Goal: Task Accomplishment & Management: Use online tool/utility

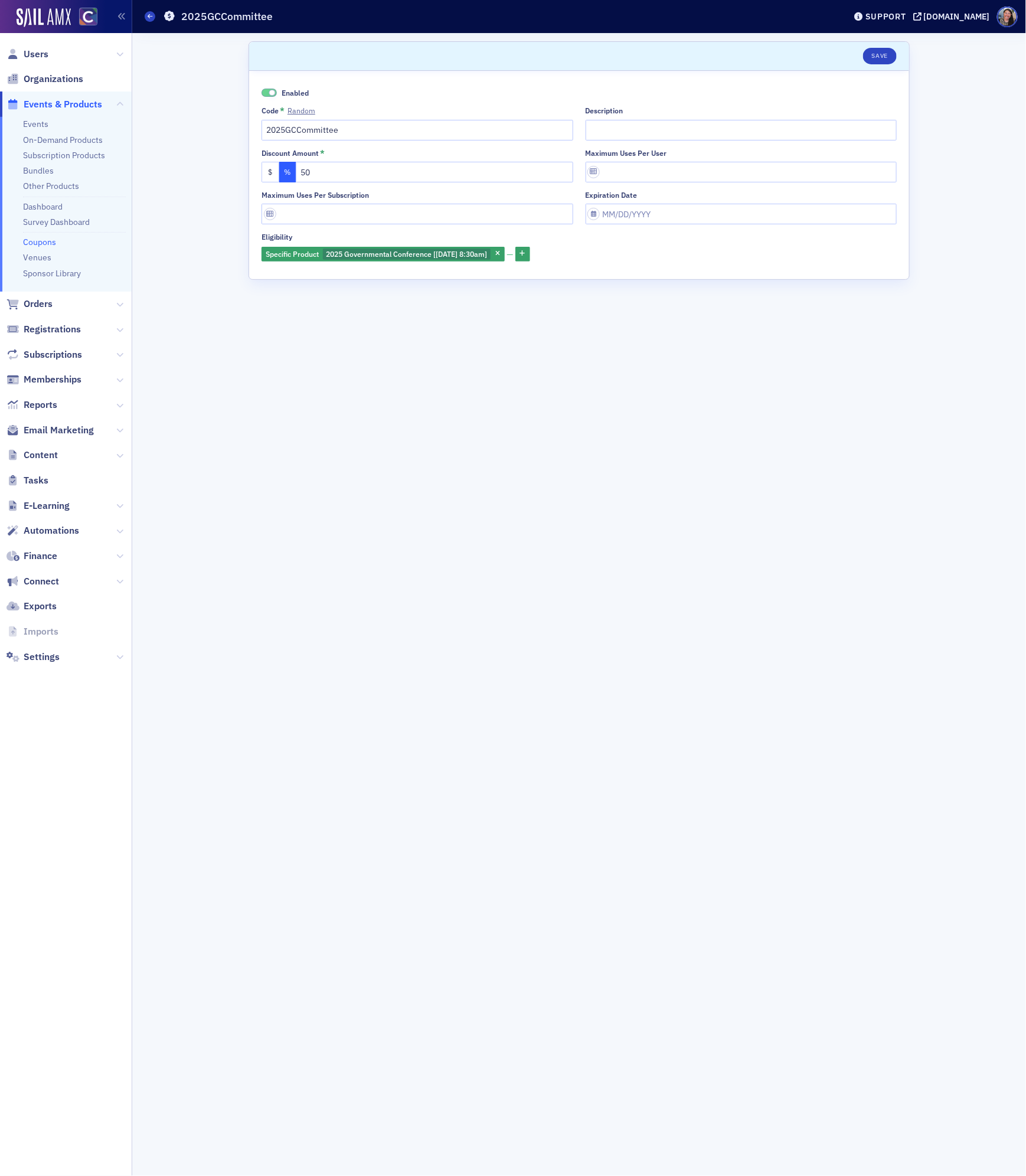
click at [414, 472] on form "Scroll to Save Enabled Code * Random 2025GCCommittee Description Discount Amoun…" at bounding box center [579, 605] width 661 height 1126
click at [877, 55] on button "Save" at bounding box center [880, 56] width 34 height 16
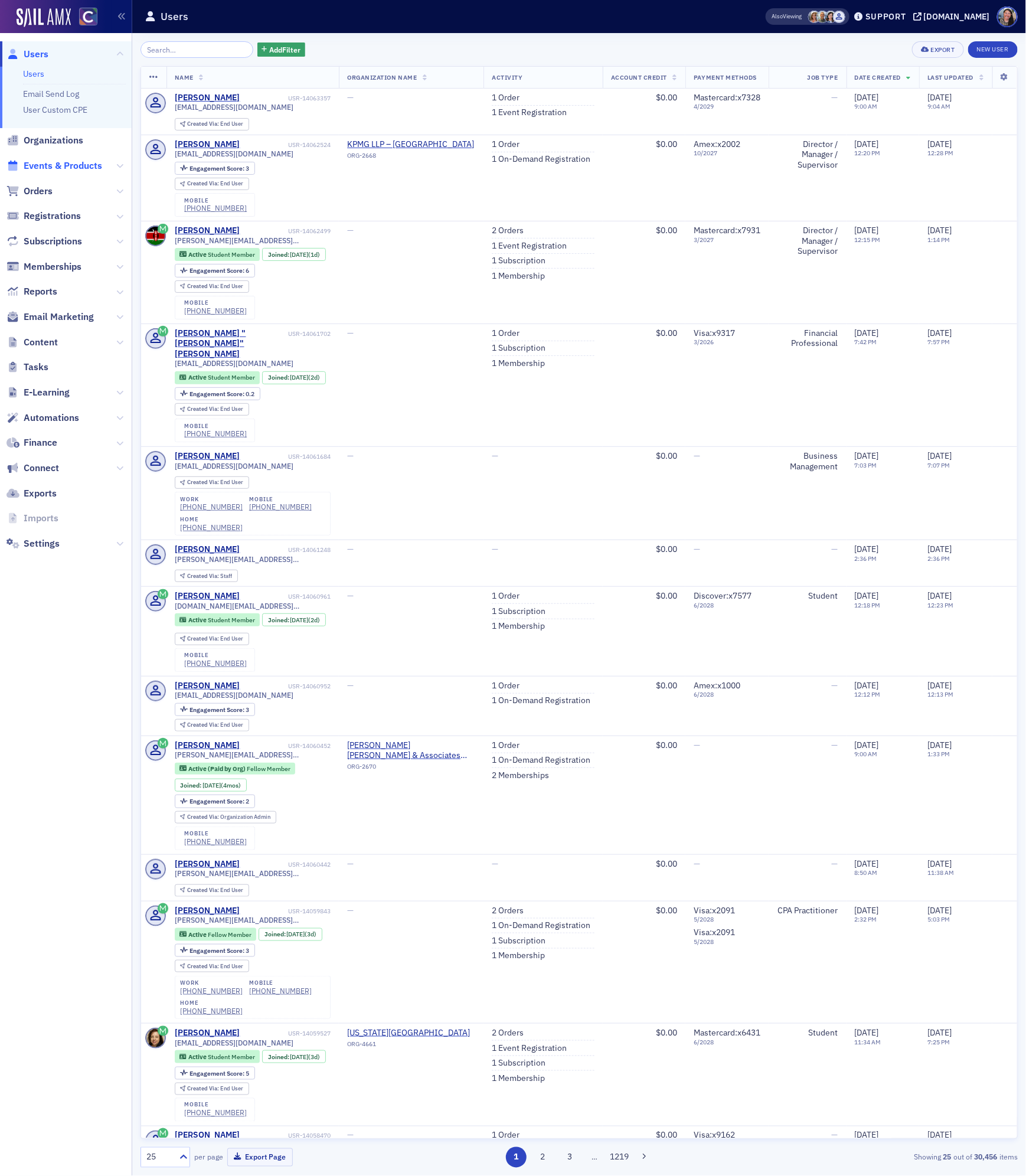
click at [55, 163] on span "Events & Products" at bounding box center [62, 166] width 79 height 13
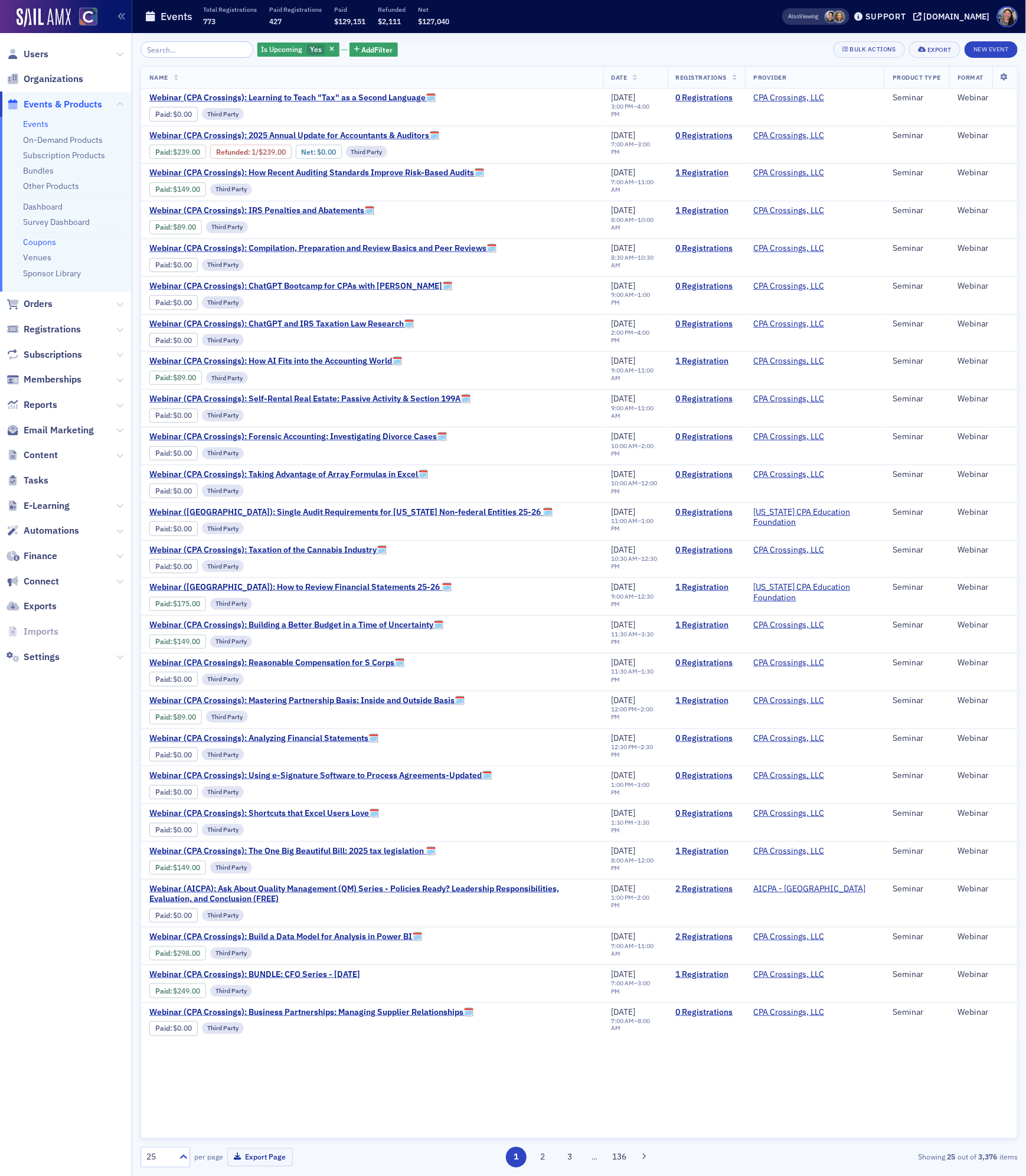
click at [44, 242] on link "Coupons" at bounding box center [39, 242] width 33 height 10
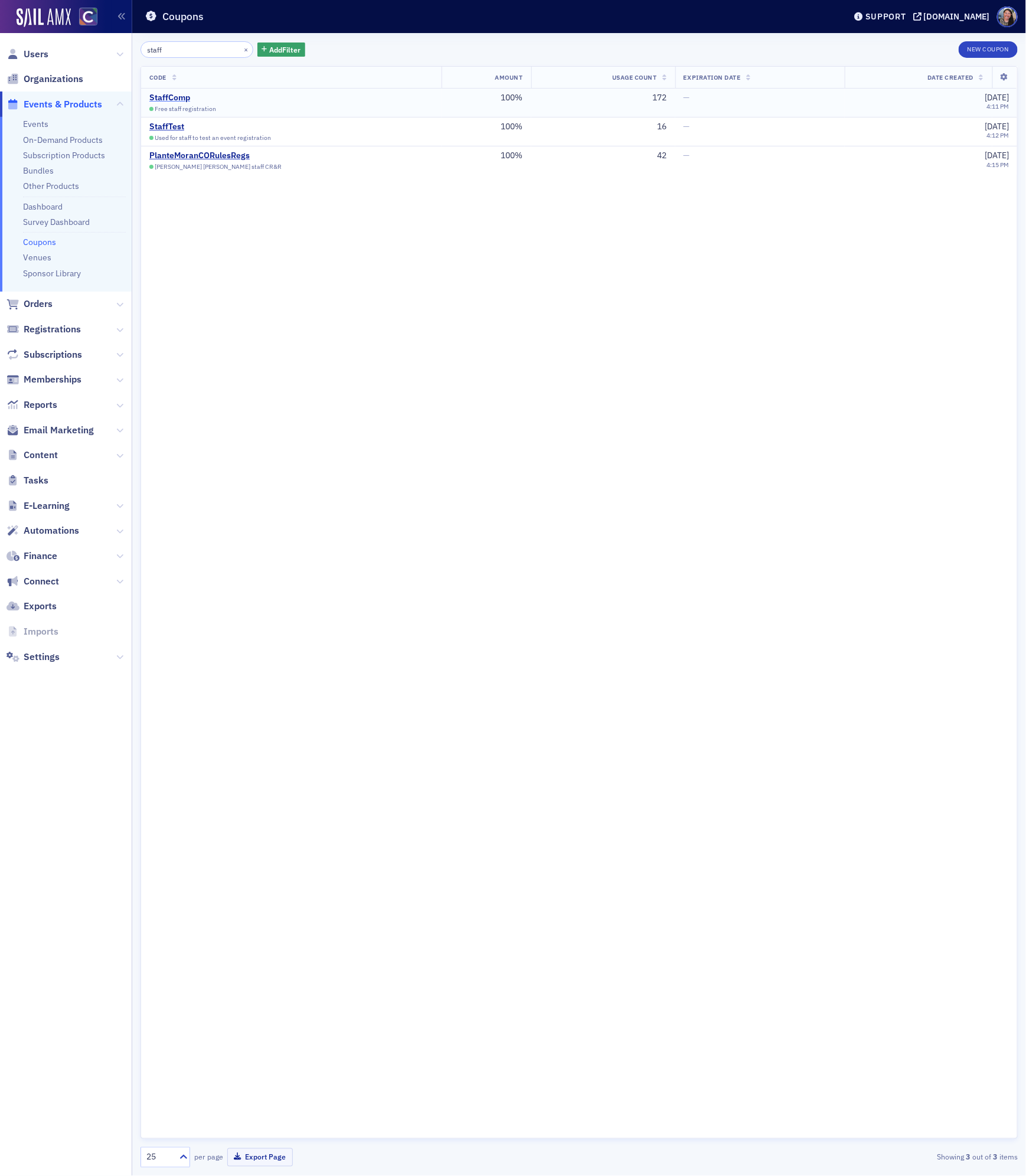
type input "staff"
click at [254, 320] on div "Code Amount Usage Count Expiration Date Date Created StaffComp Free staff regis…" at bounding box center [579, 603] width 877 height 1073
click at [241, 46] on button "×" at bounding box center [246, 49] width 10 height 10
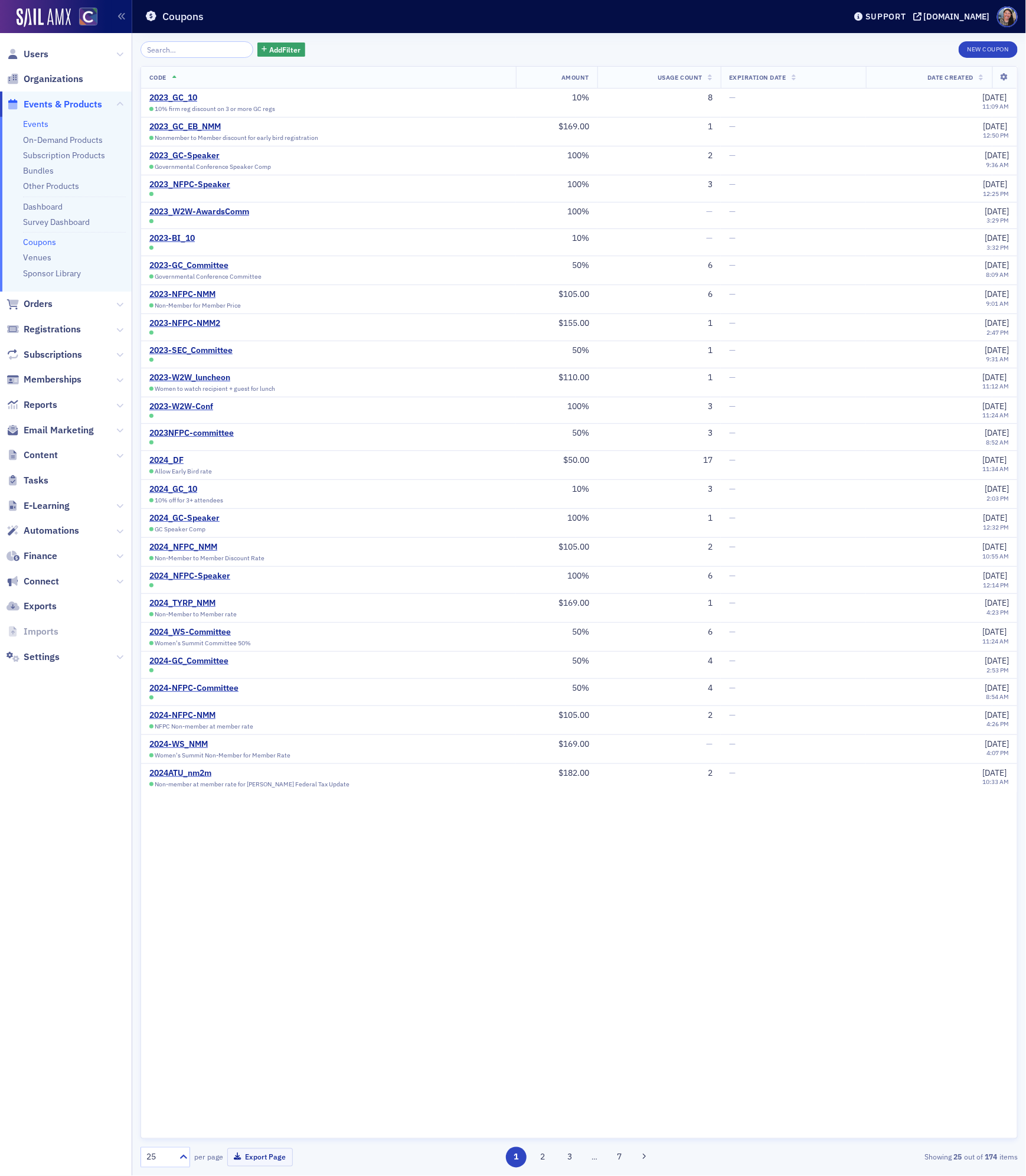
click at [35, 124] on link "Events" at bounding box center [35, 124] width 25 height 10
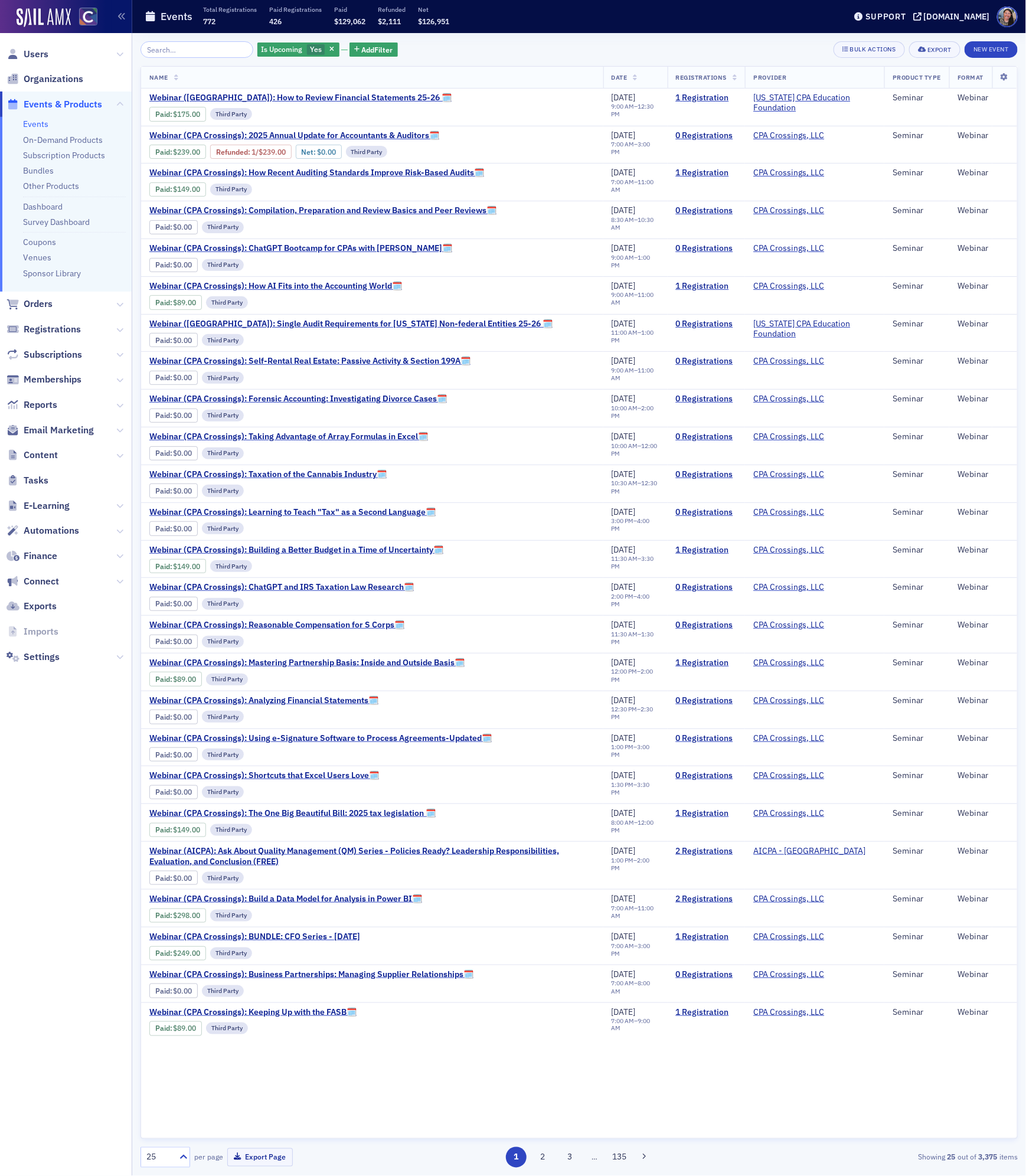
click at [173, 38] on div "Is Upcoming Yes Add Filter Bulk Actions Export New Event Name Date Registration…" at bounding box center [579, 605] width 877 height 1143
click at [170, 50] on input "search" at bounding box center [196, 49] width 112 height 16
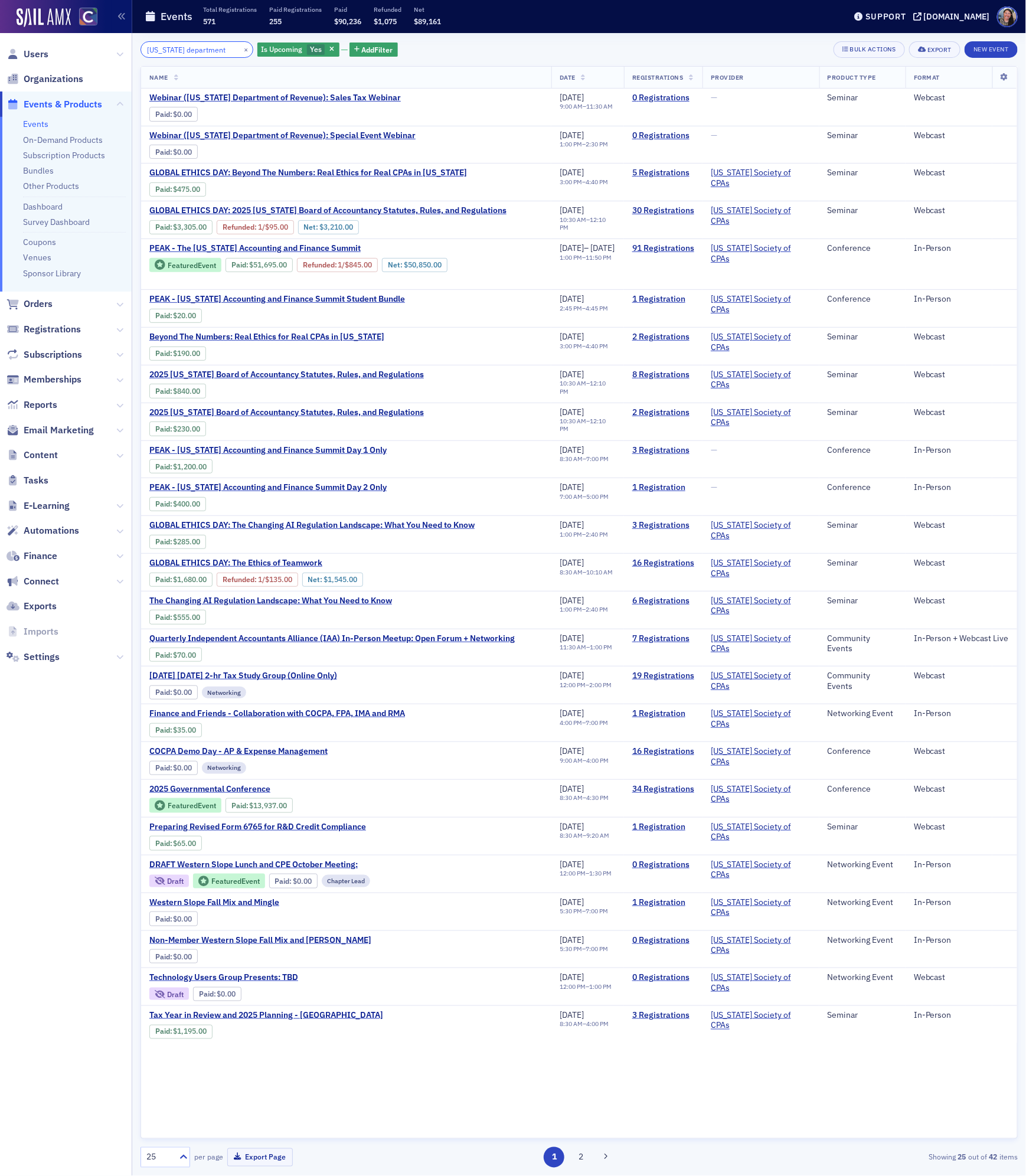
type input "colorado department"
click at [952, 18] on div "[DOMAIN_NAME]" at bounding box center [957, 16] width 66 height 10
click at [33, 55] on span "Users" at bounding box center [36, 55] width 25 height 13
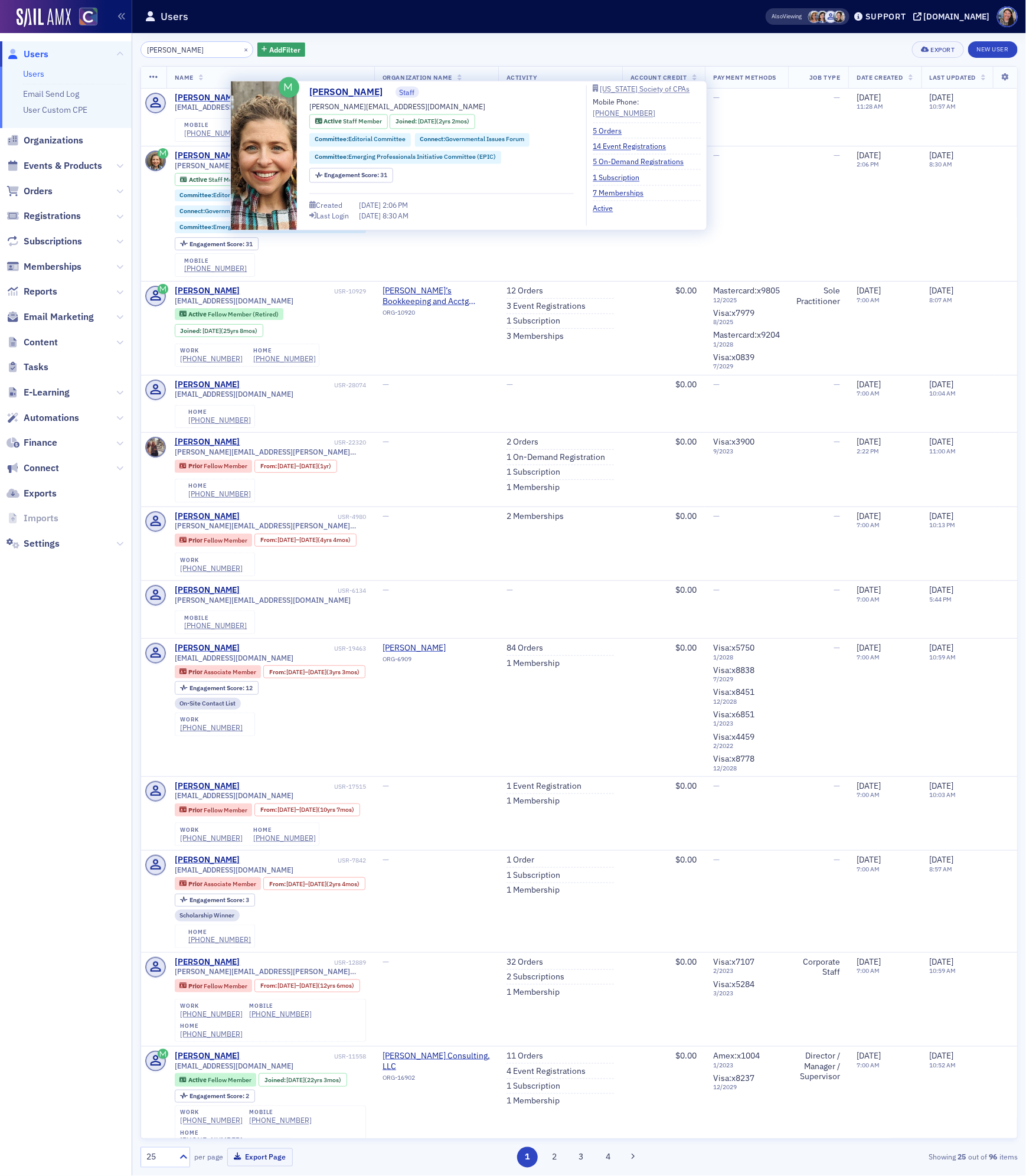
type input "[PERSON_NAME]"
click at [263, 160] on span at bounding box center [264, 155] width 66 height 149
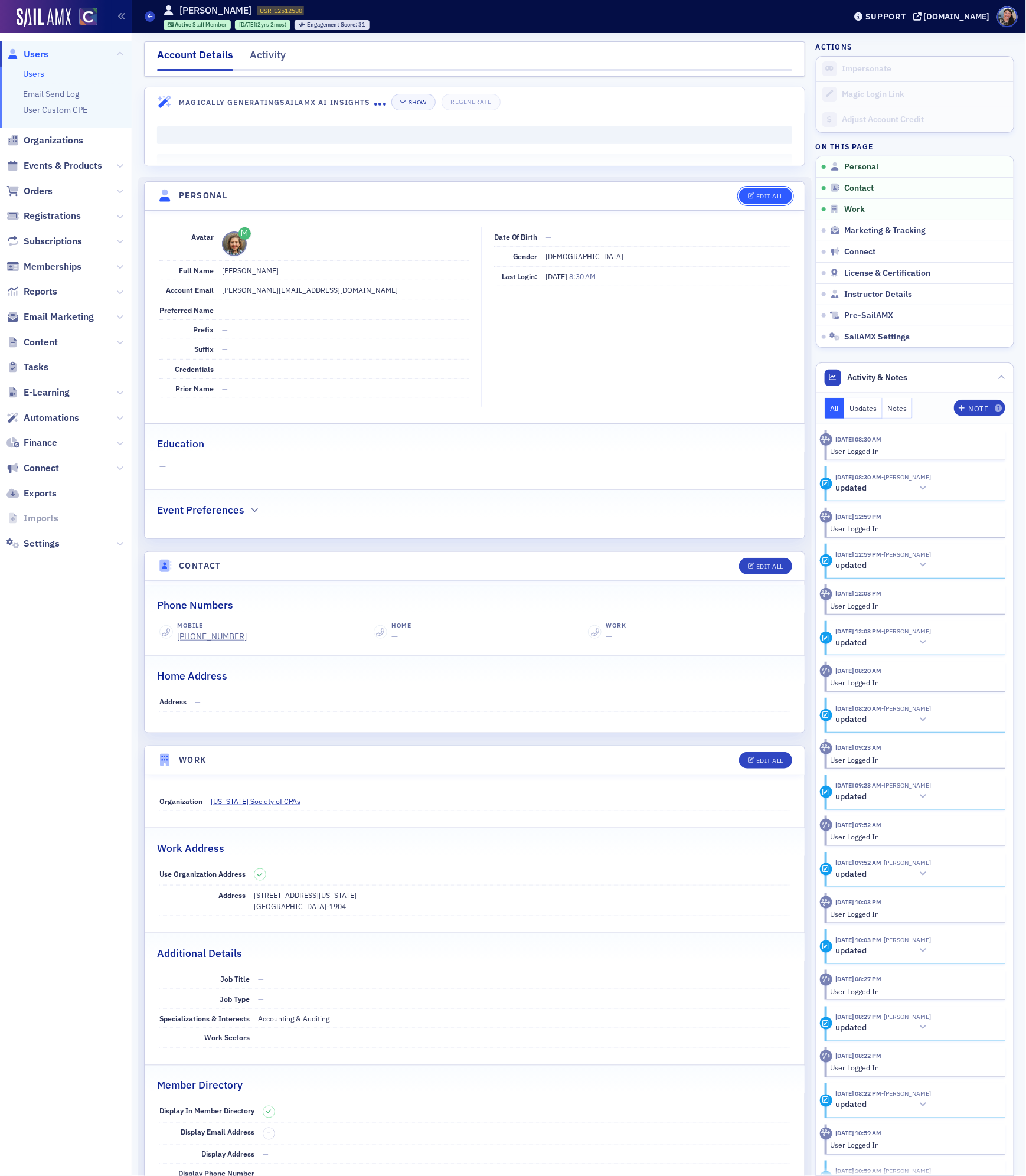
click at [776, 194] on div "Edit All" at bounding box center [770, 196] width 27 height 7
select select "US"
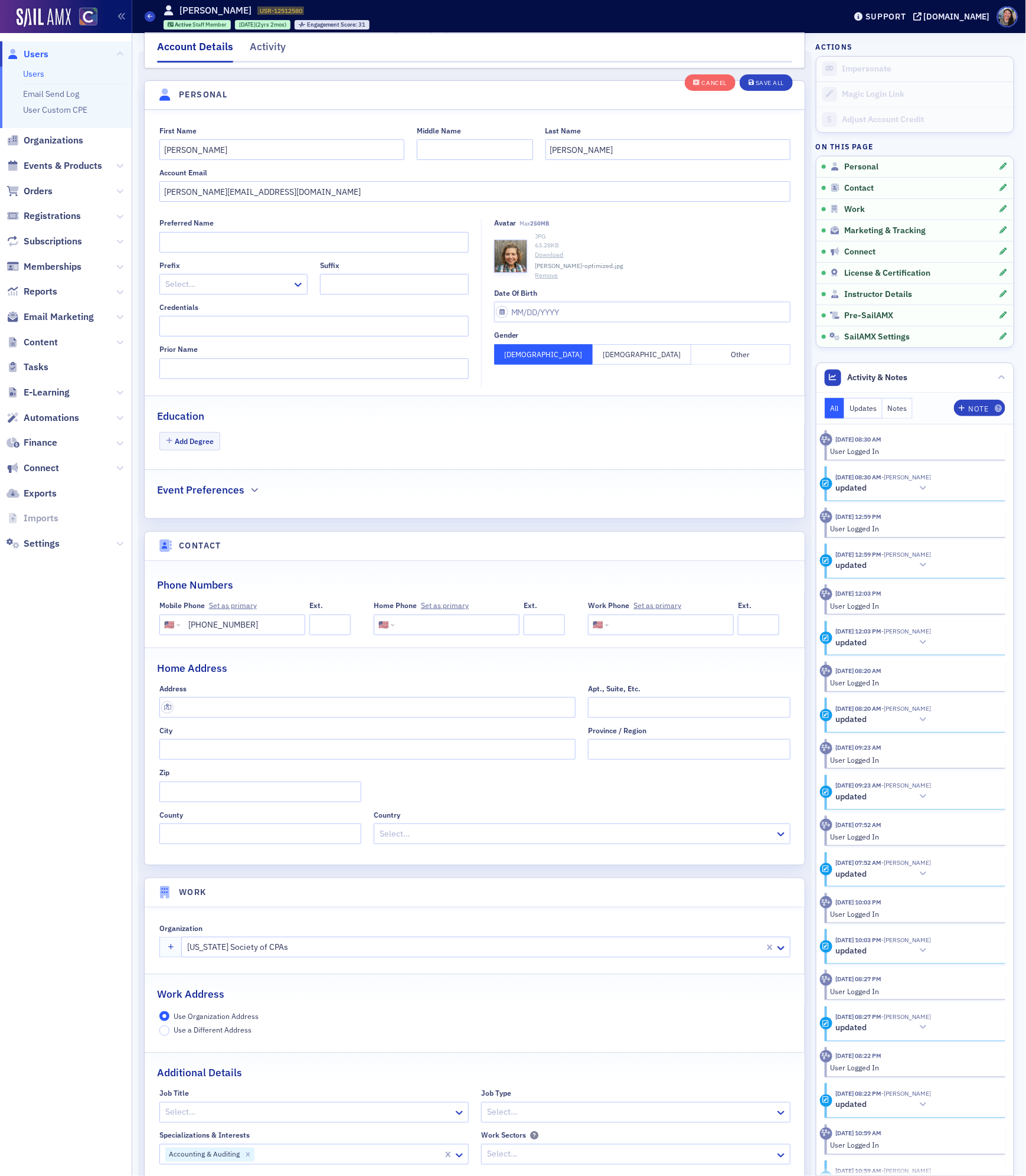
scroll to position [138, 0]
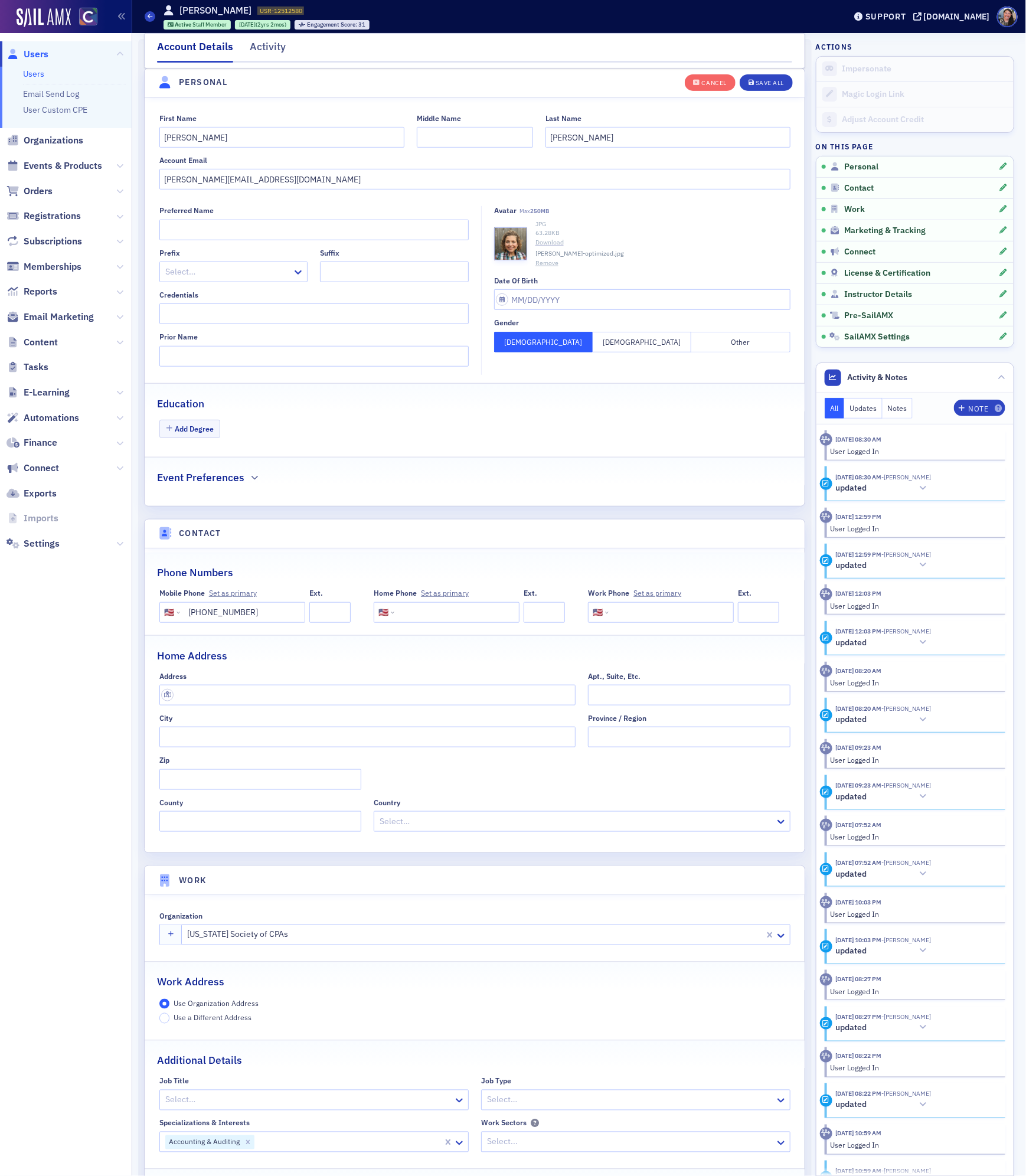
click at [542, 242] on link "Download" at bounding box center [663, 242] width 255 height 10
click at [694, 96] on header "Personal" at bounding box center [474, 83] width 660 height 29
click at [705, 88] on button "Cancel" at bounding box center [710, 81] width 51 height 16
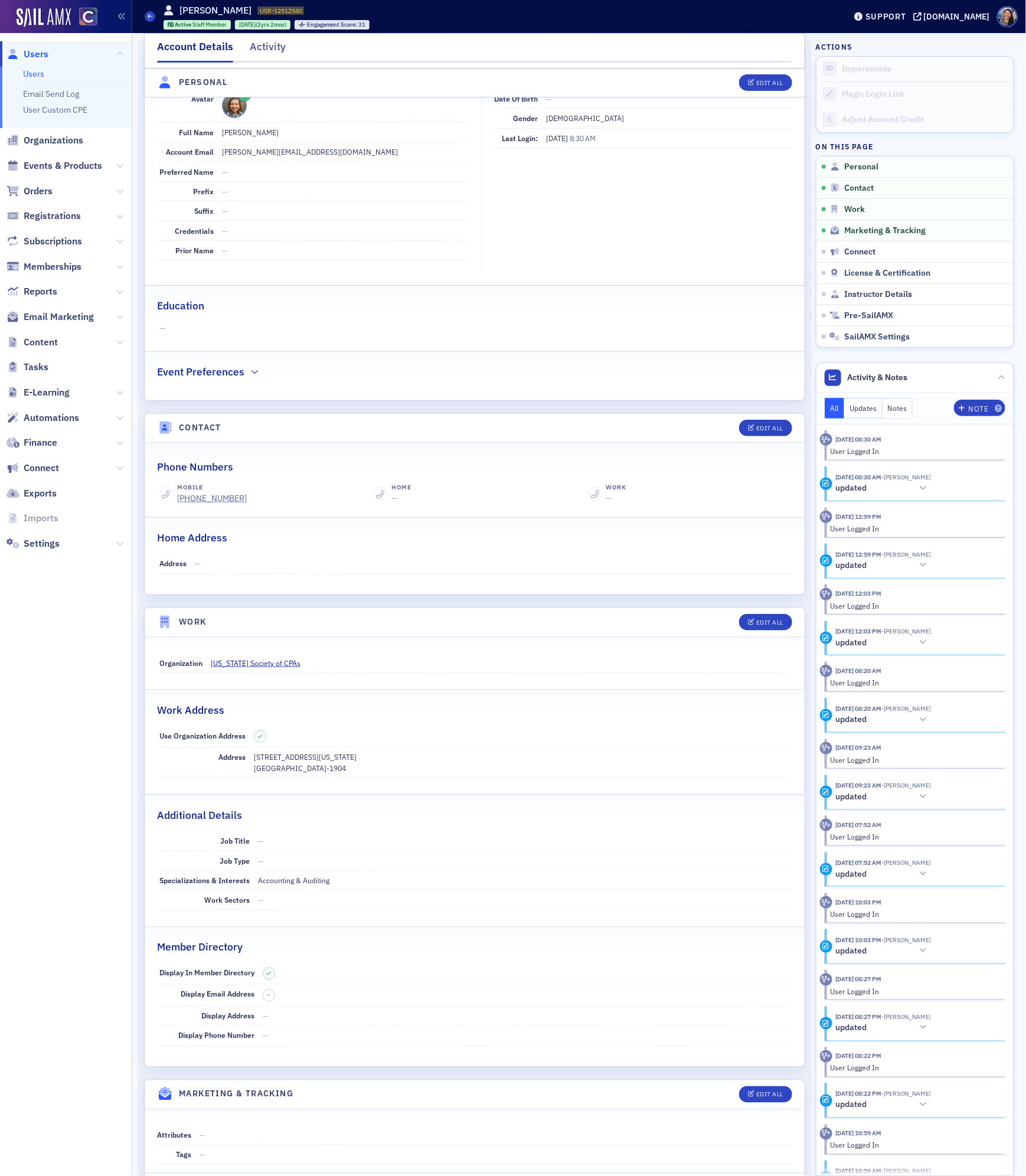
click at [62, 819] on nav "Users Users Email Send Log User Custom CPE Organizations Events & Products Orde…" at bounding box center [66, 605] width 132 height 1143
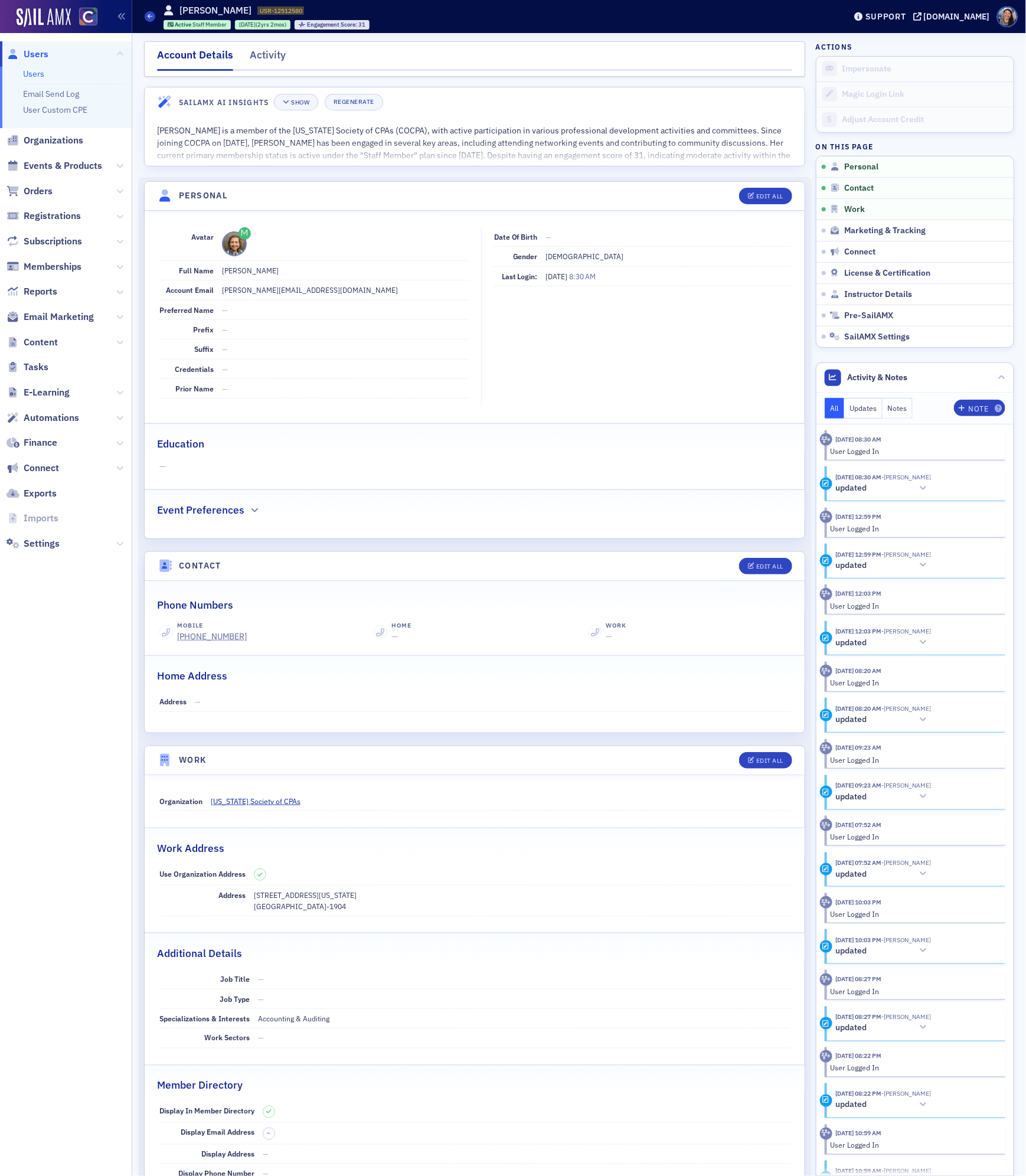
click at [281, 10] on span "USR-12512580" at bounding box center [280, 10] width 42 height 8
copy span "12512580"
click at [36, 166] on span "Events & Products" at bounding box center [62, 166] width 79 height 13
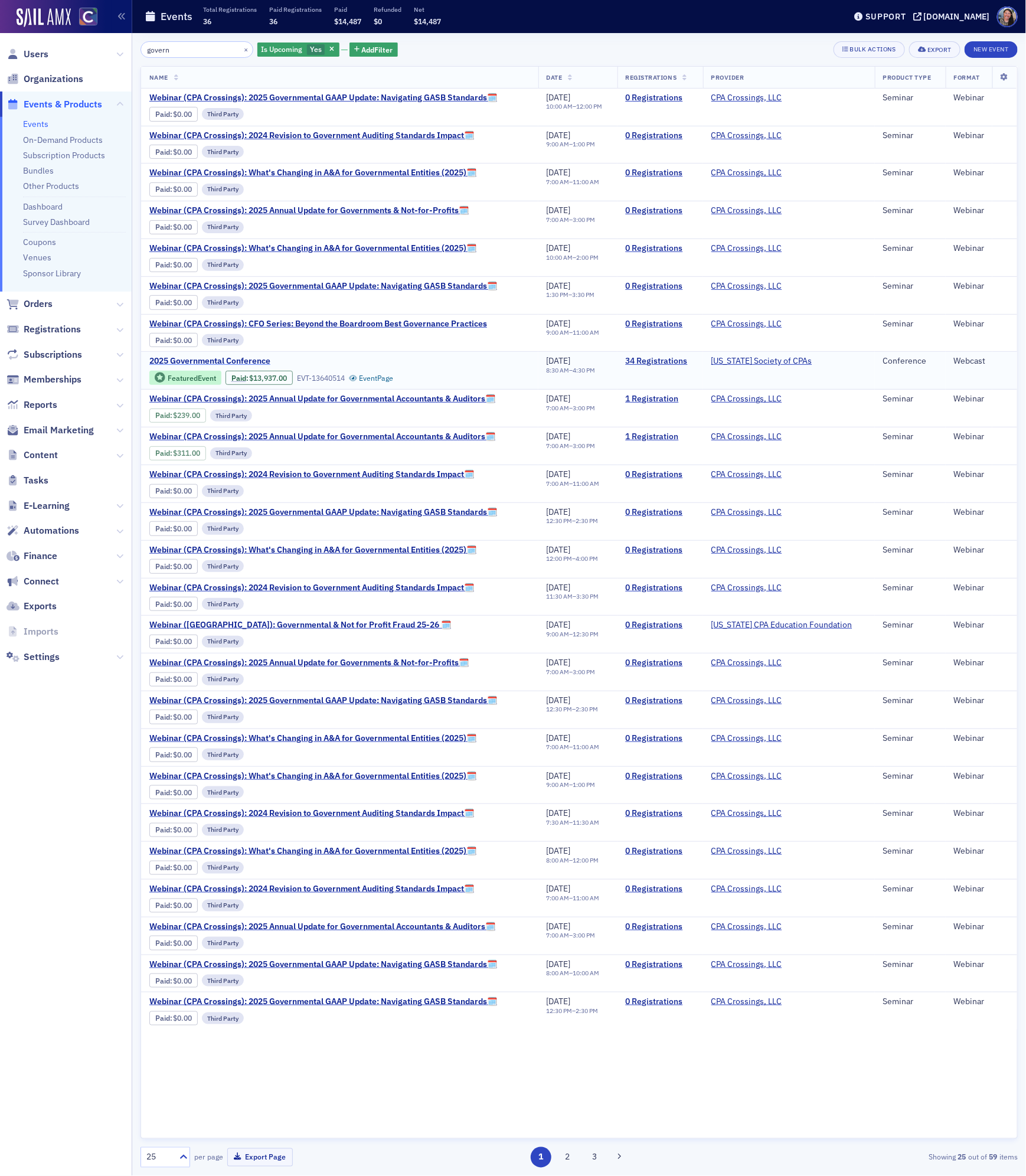
type input "govern"
click at [207, 367] on span "2025 Governmental Conference" at bounding box center [248, 361] width 198 height 10
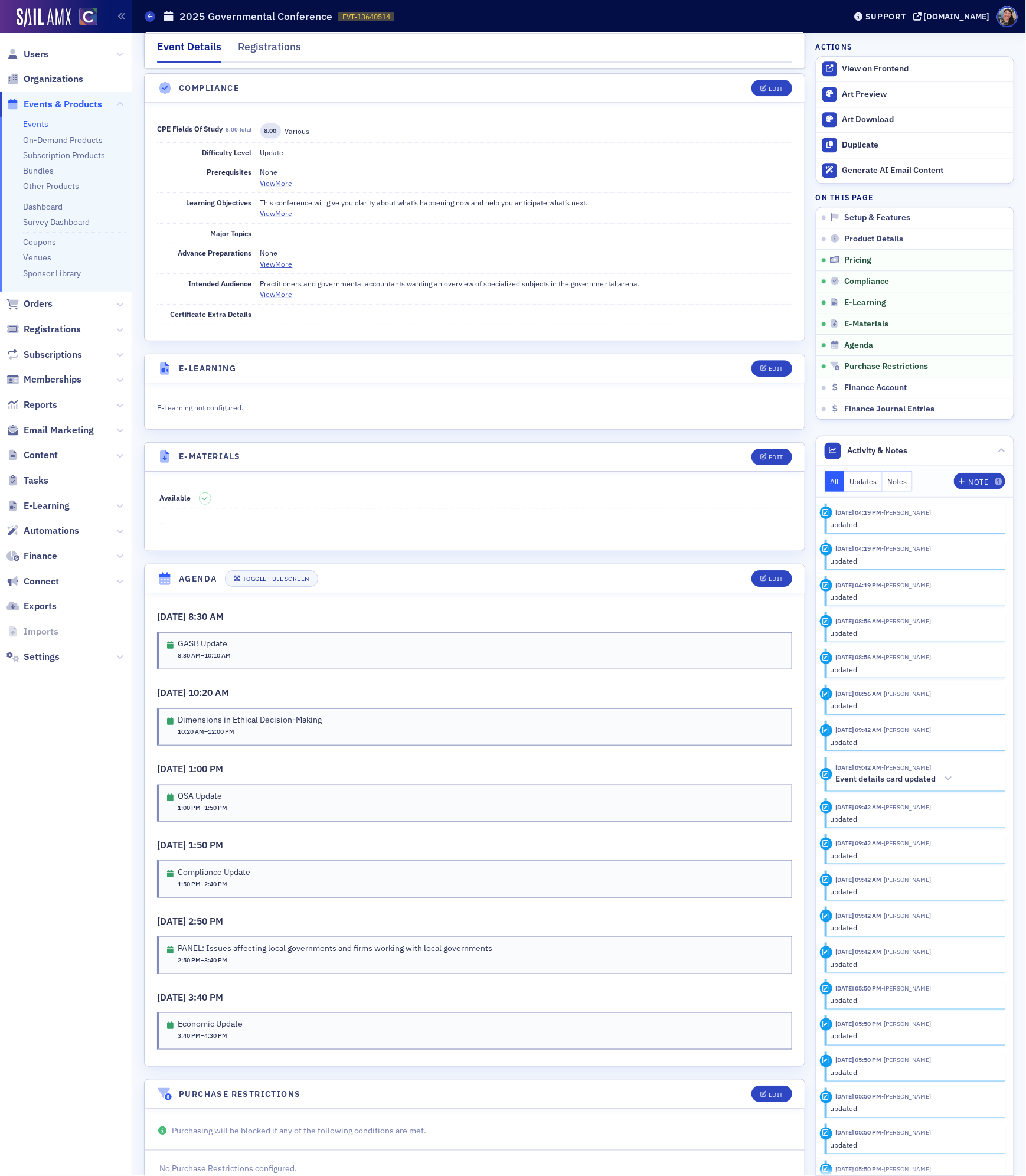
scroll to position [1380, 0]
drag, startPoint x: 234, startPoint y: 982, endPoint x: 178, endPoint y: 983, distance: 56.0
click at [178, 966] on div "2:50 PM – 3:40 PM" at bounding box center [335, 961] width 315 height 10
copy span "2:50 PM – 3:40 PM"
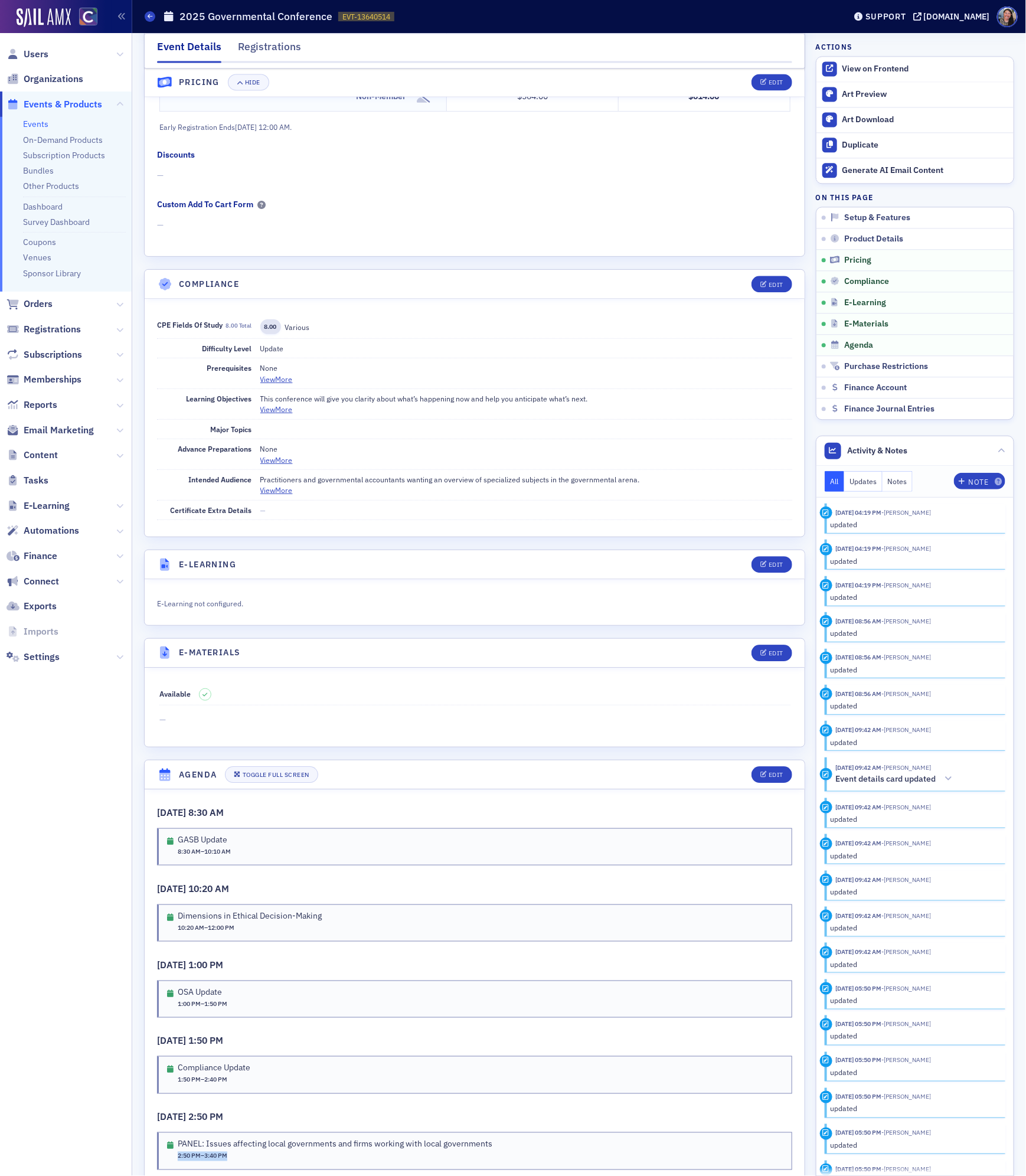
scroll to position [1183, 0]
click at [148, 17] on icon at bounding box center [150, 16] width 5 height 5
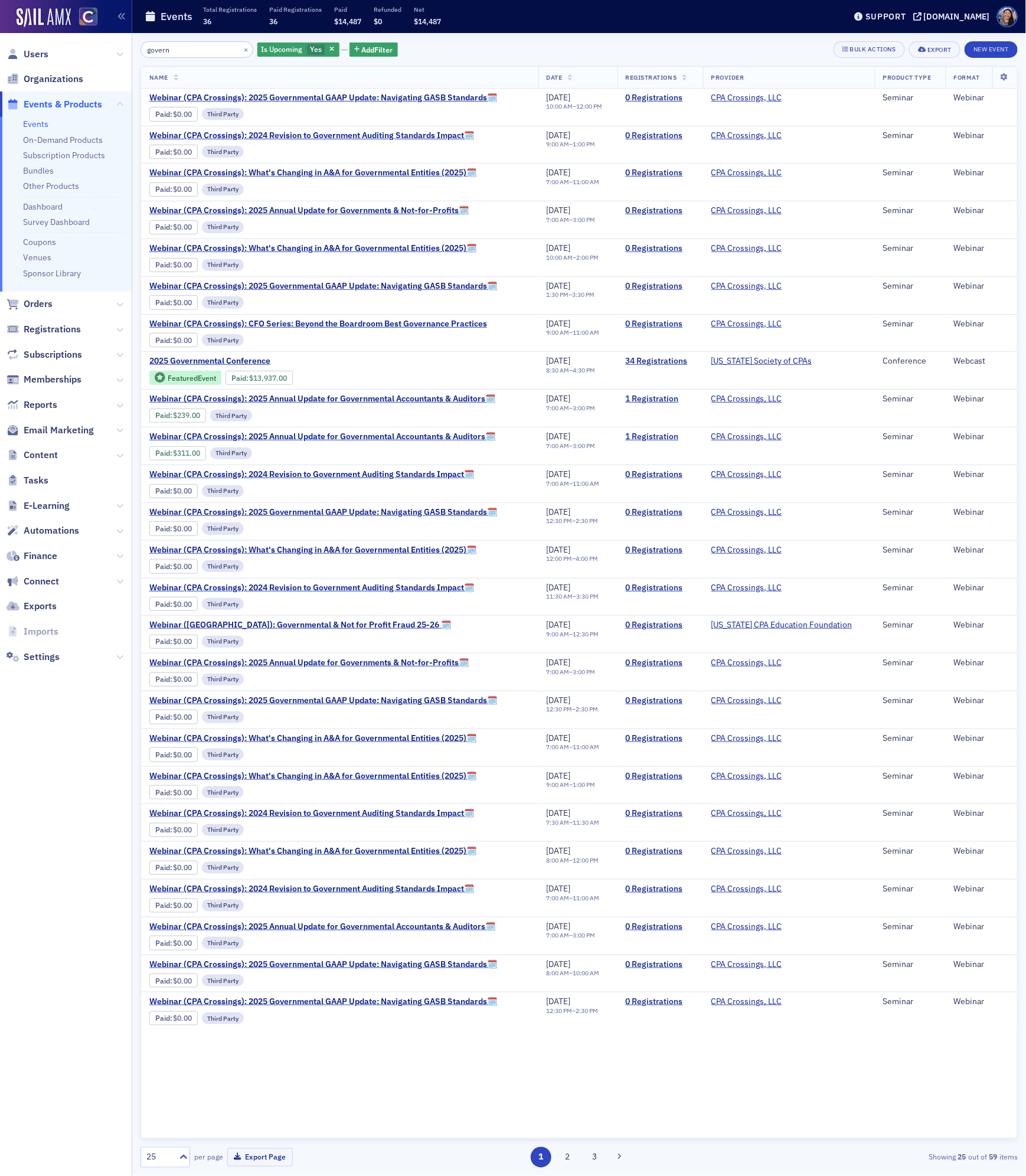
drag, startPoint x: 189, startPoint y: 50, endPoint x: -187, endPoint y: 25, distance: 376.8
click at [0, 25] on html "Users Organizations Events & Products Events On-Demand Products Subscription Pr…" at bounding box center [513, 588] width 1026 height 1176
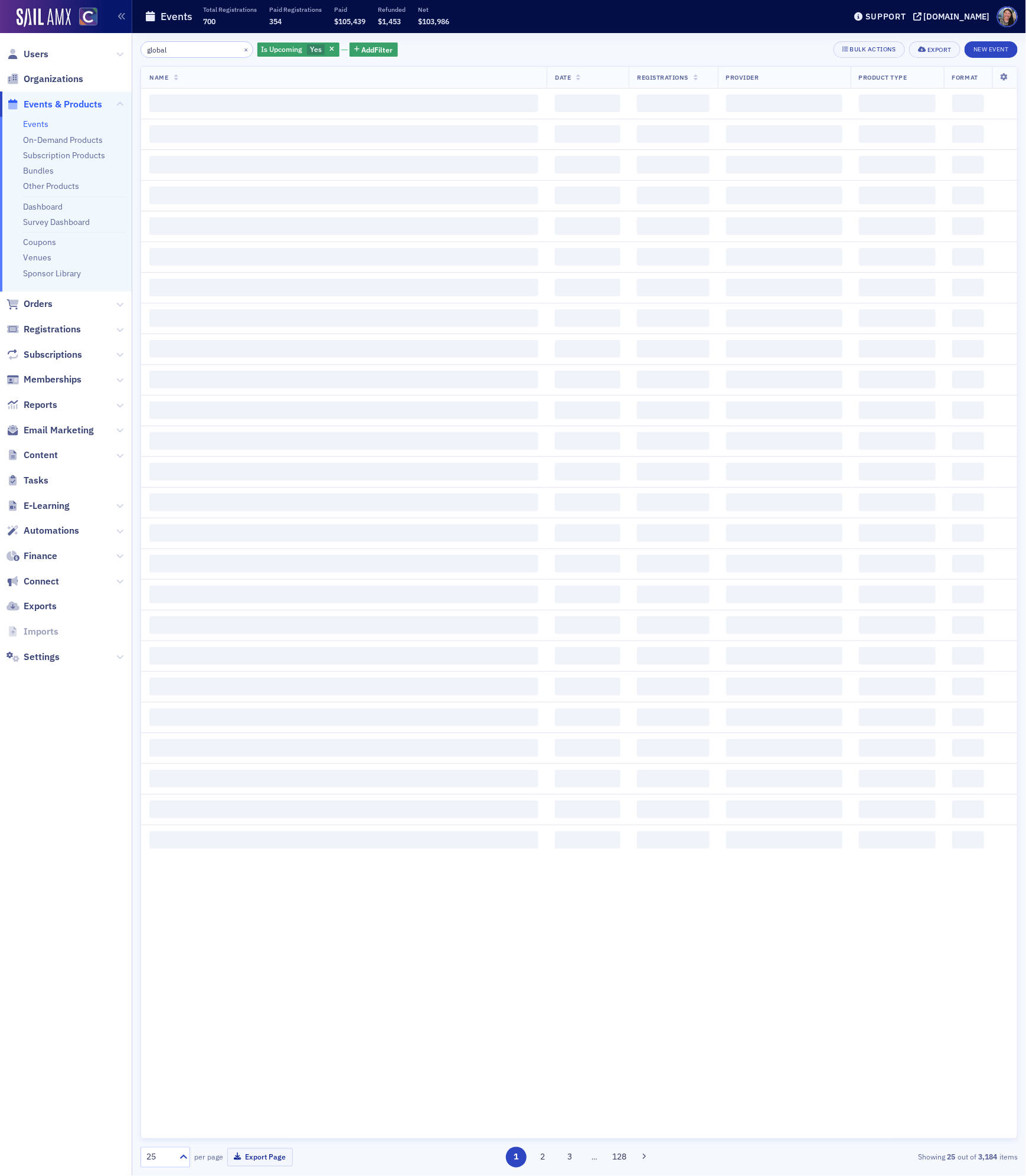
type input "global"
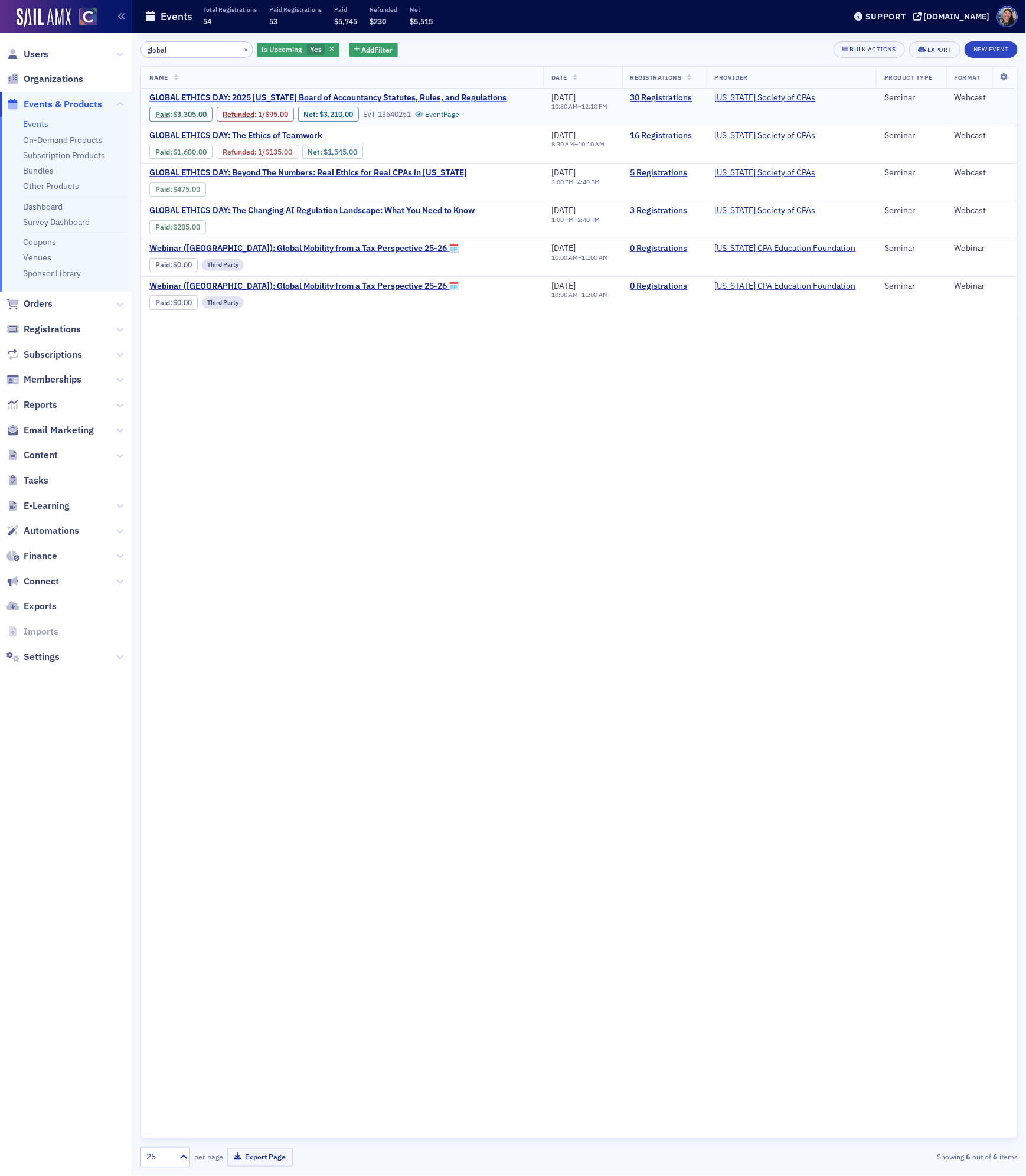
click at [414, 96] on span "GLOBAL ETHICS DAY: 2025 [US_STATE] Board of Accountancy Statutes, Rules, and Re…" at bounding box center [328, 98] width 357 height 10
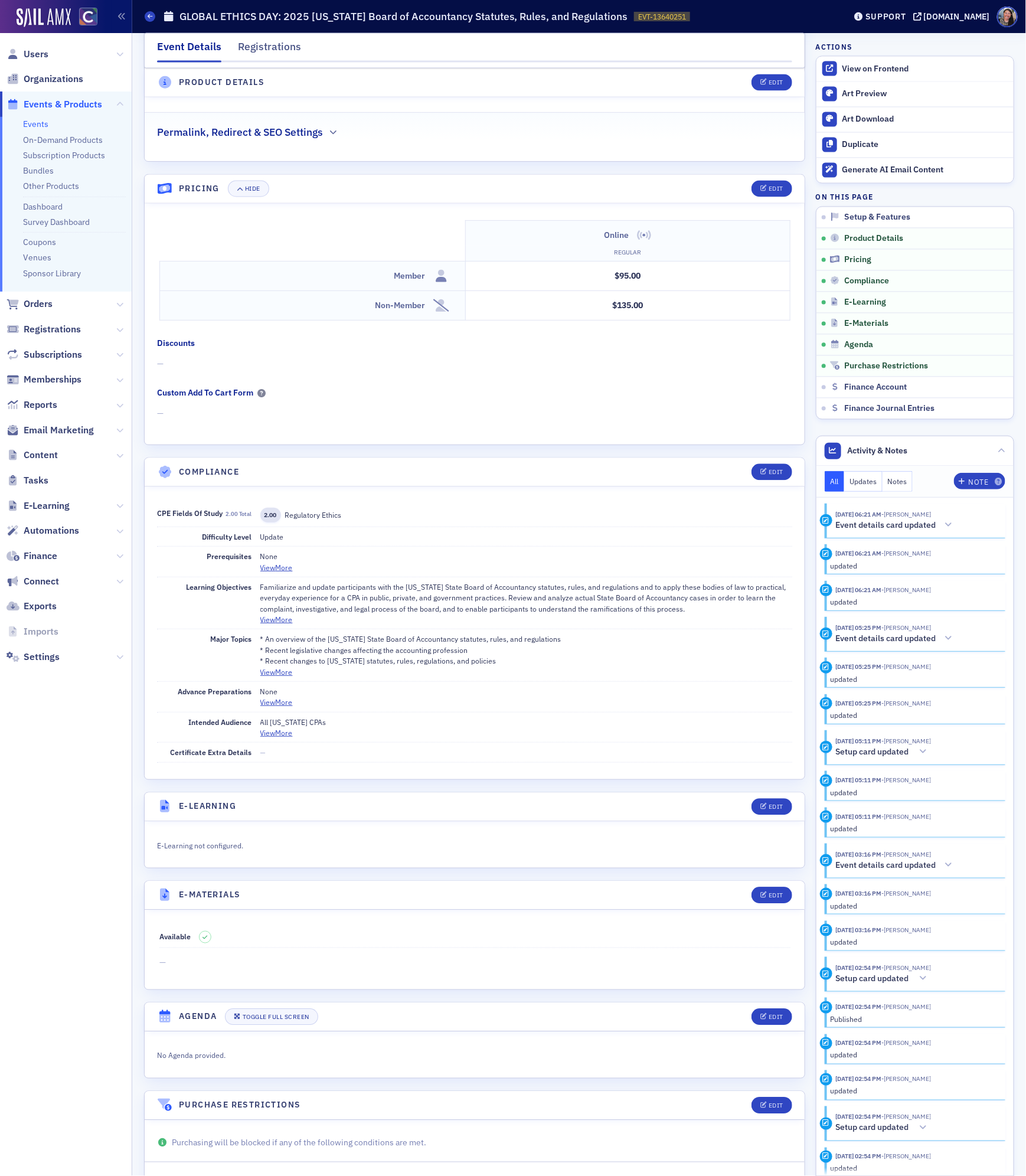
scroll to position [1038, 0]
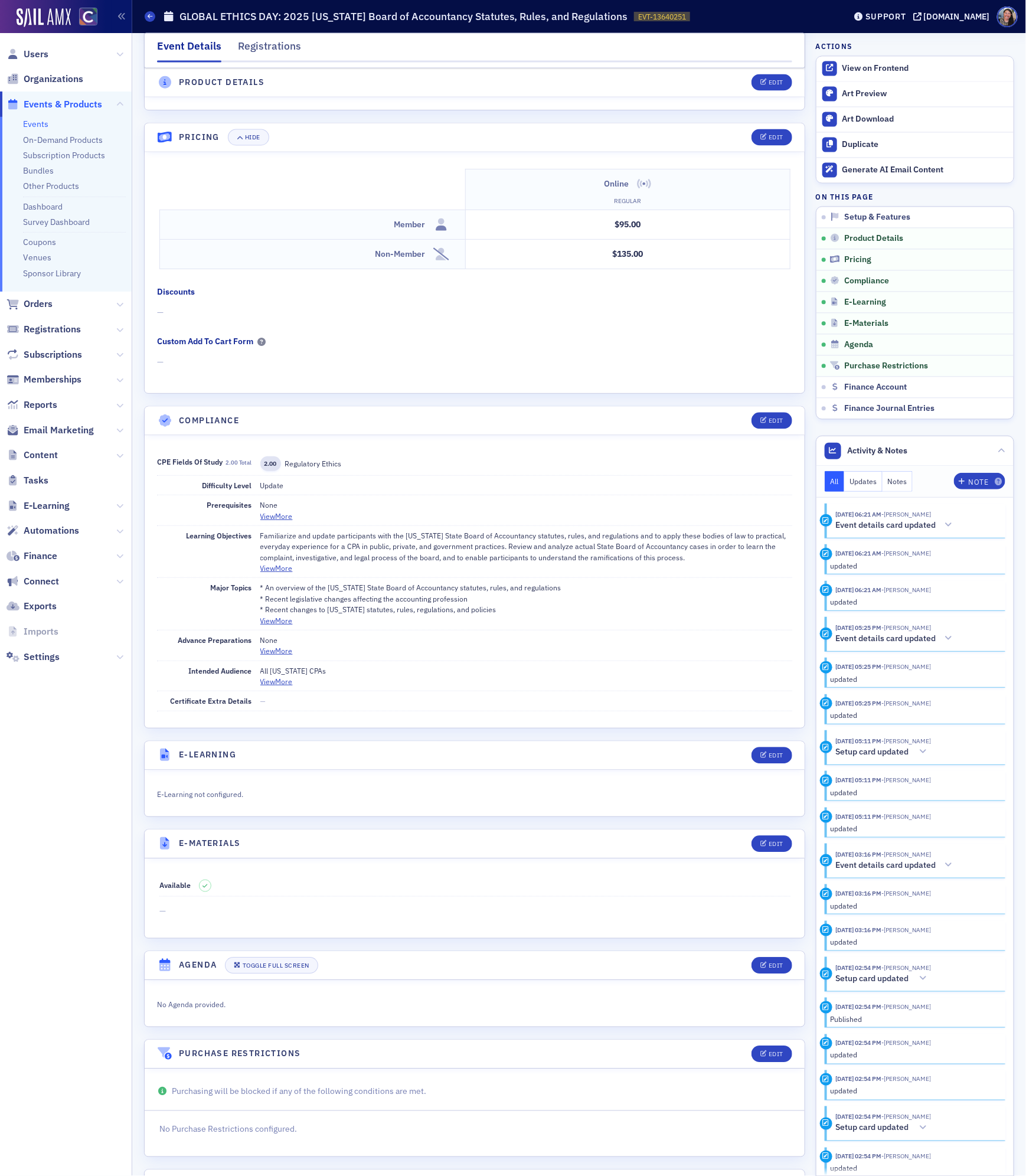
click at [287, 676] on p "All Colorado CPAs" at bounding box center [526, 670] width 533 height 10
copy div "All Colorado CPAs"
click at [39, 125] on link "Events" at bounding box center [35, 124] width 25 height 10
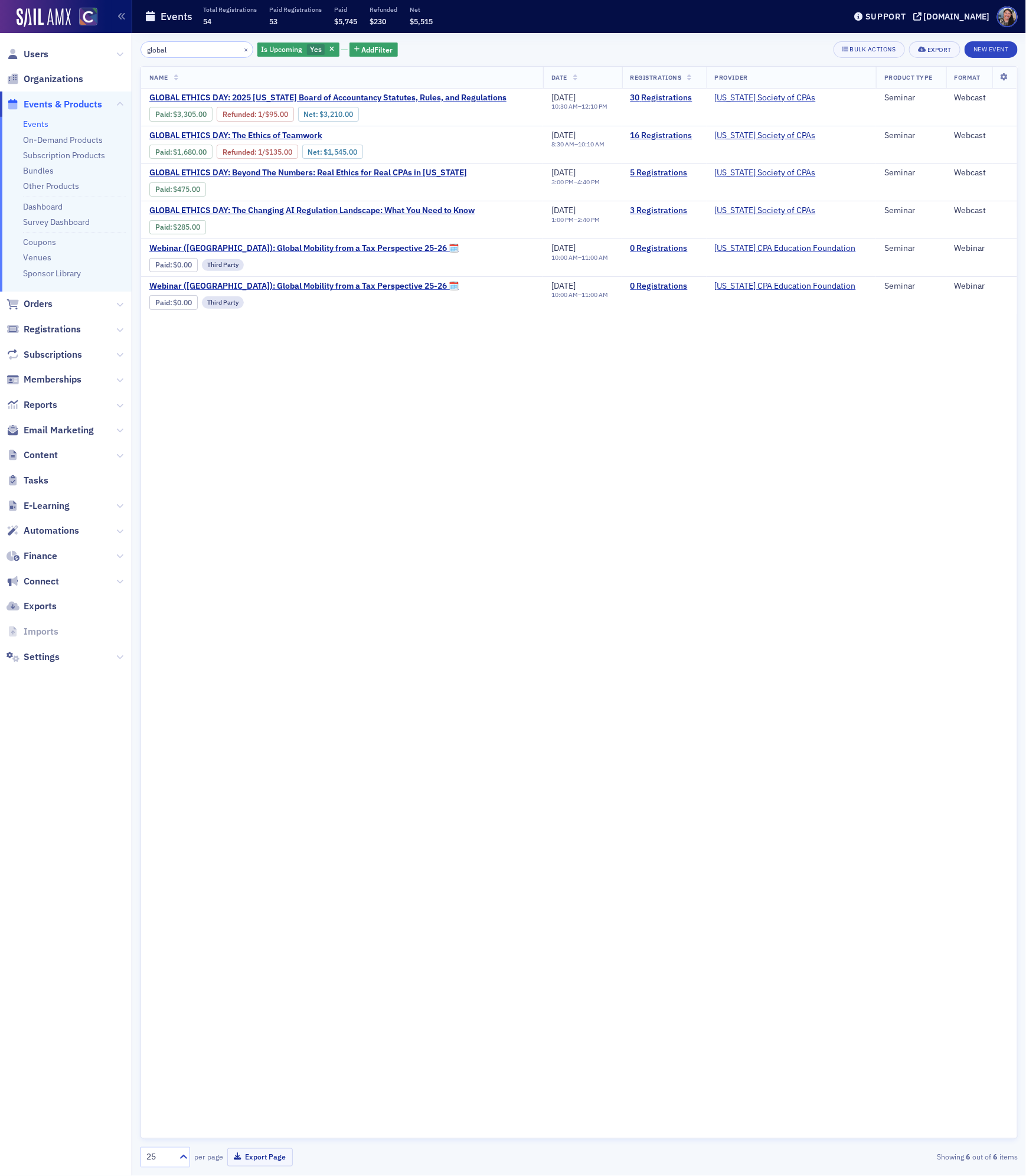
drag, startPoint x: 188, startPoint y: 50, endPoint x: 3, endPoint y: 34, distance: 185.7
click at [14, 40] on div "Users Organizations Events & Products Events On-Demand Products Subscription Pr…" at bounding box center [513, 588] width 1026 height 1176
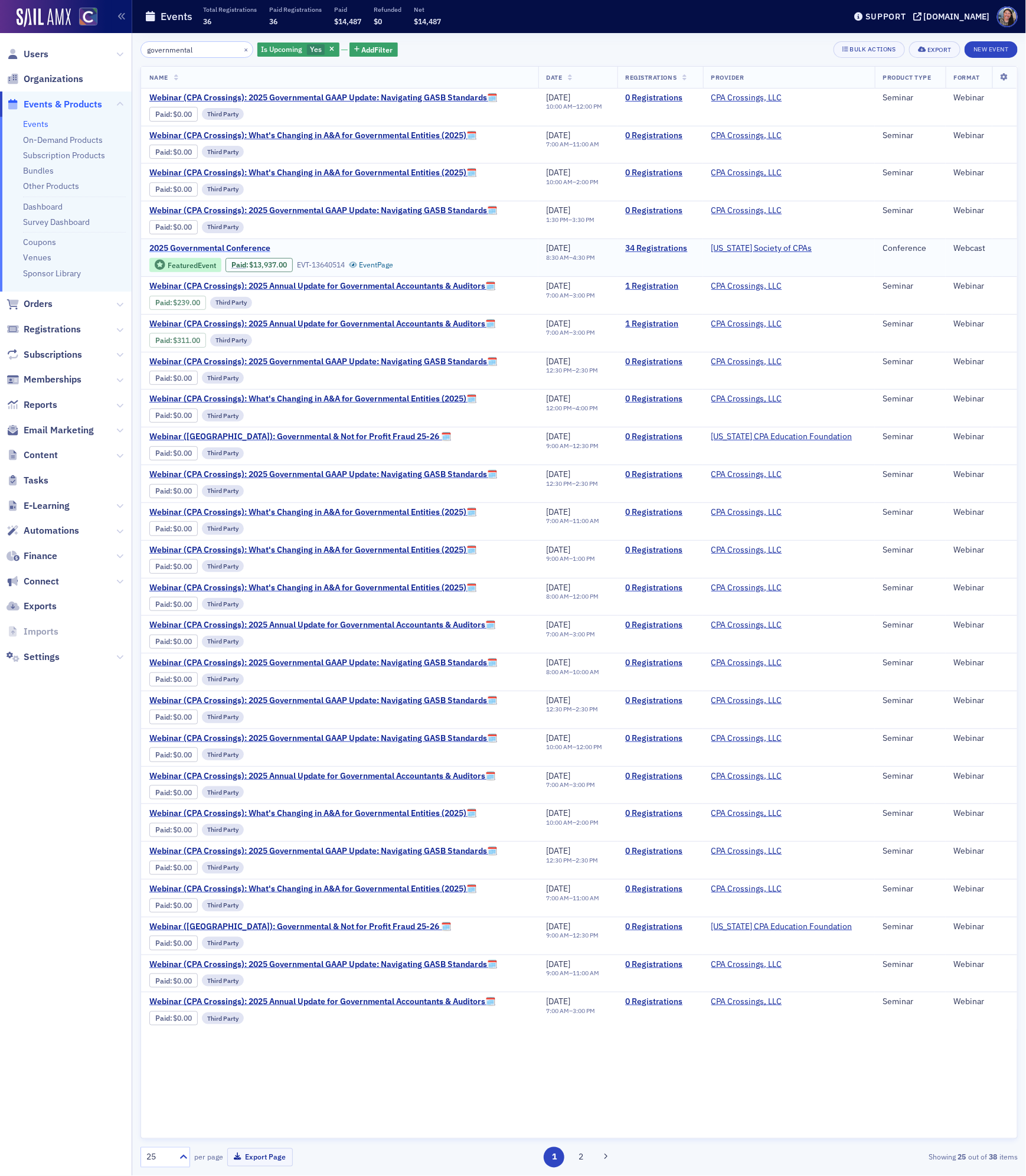
type input "governmental"
click at [218, 249] on span "2025 Governmental Conference" at bounding box center [248, 248] width 198 height 10
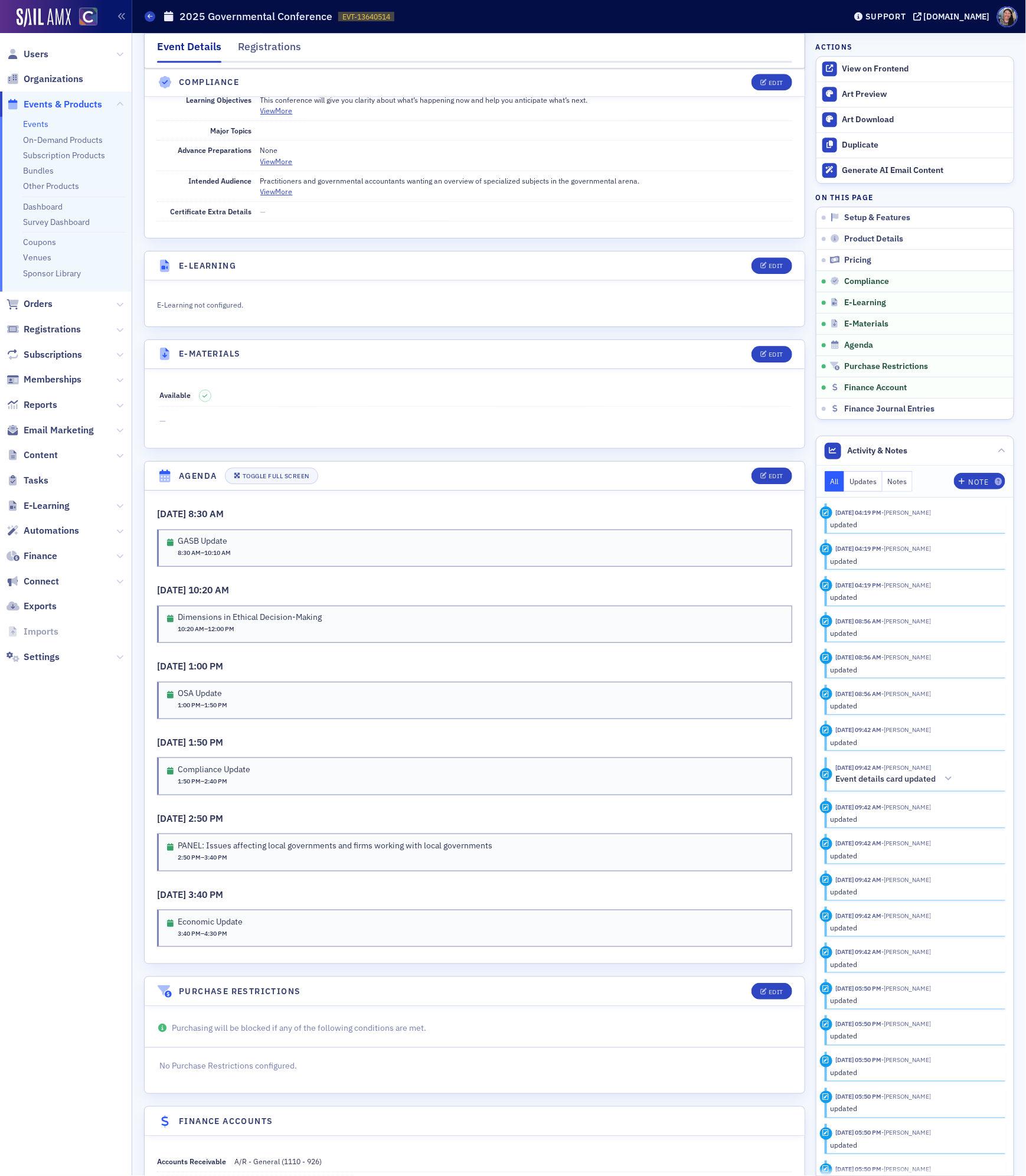
scroll to position [1493, 0]
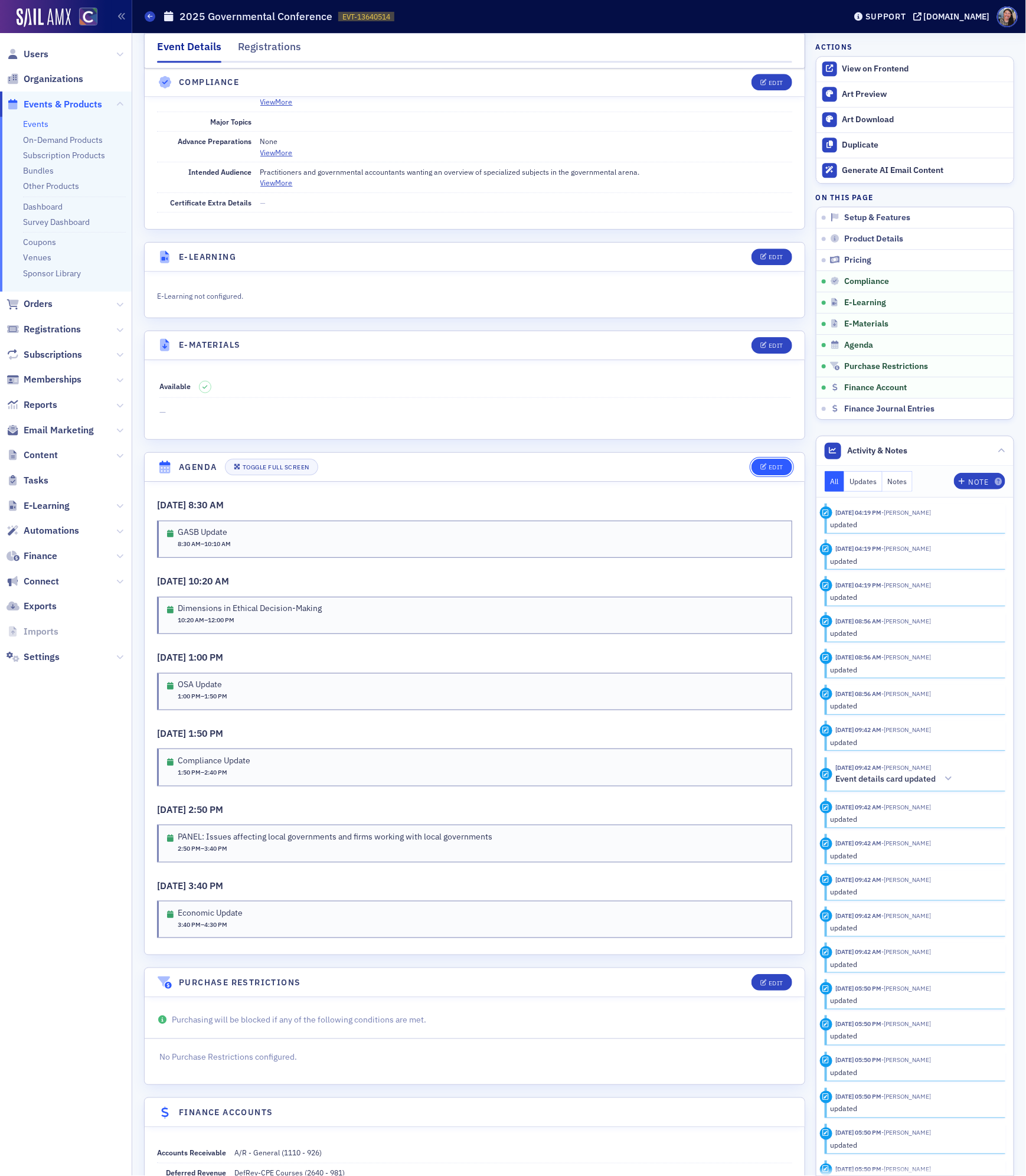
click at [772, 471] on div "Edit" at bounding box center [776, 467] width 15 height 7
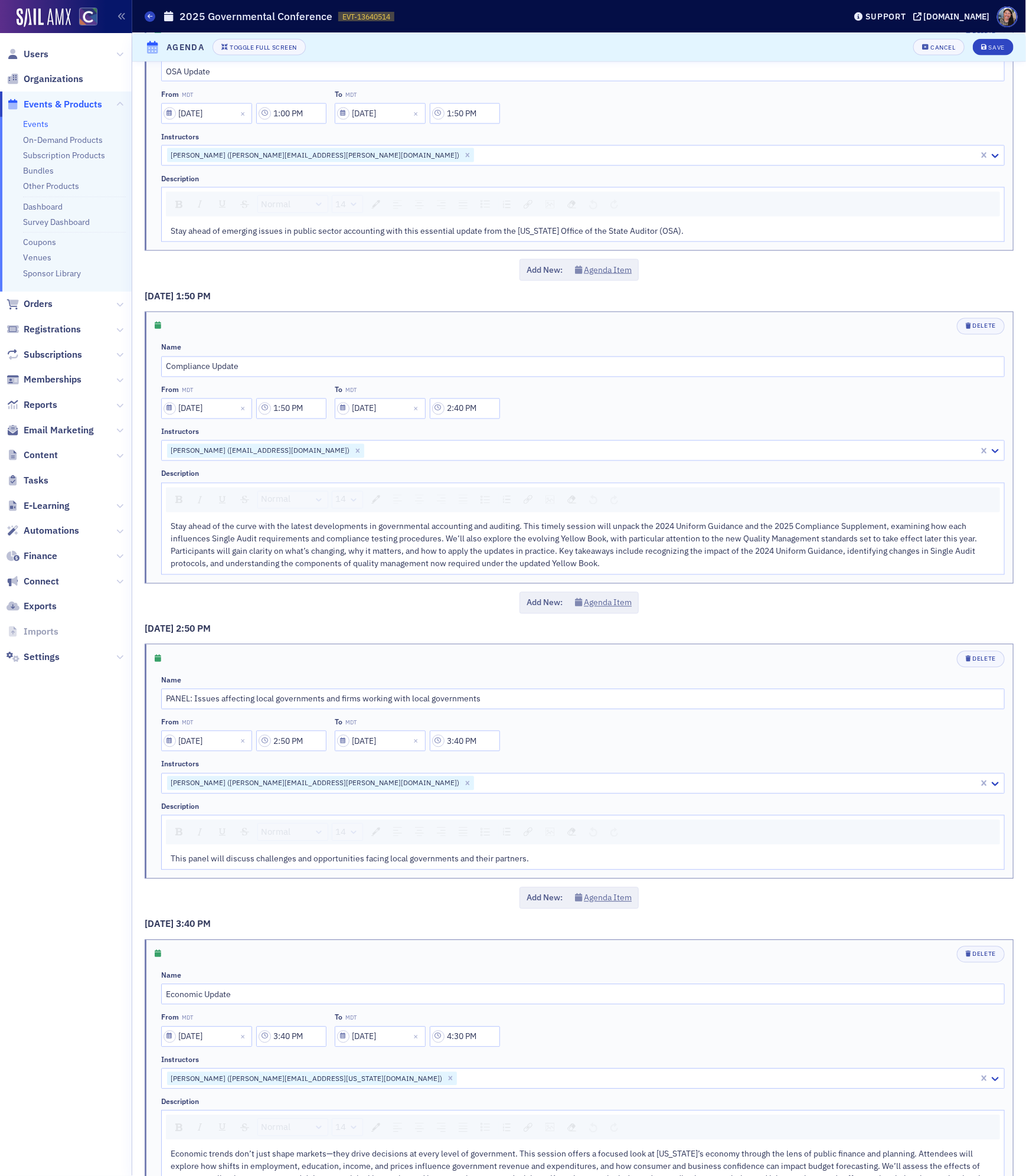
scroll to position [844, 0]
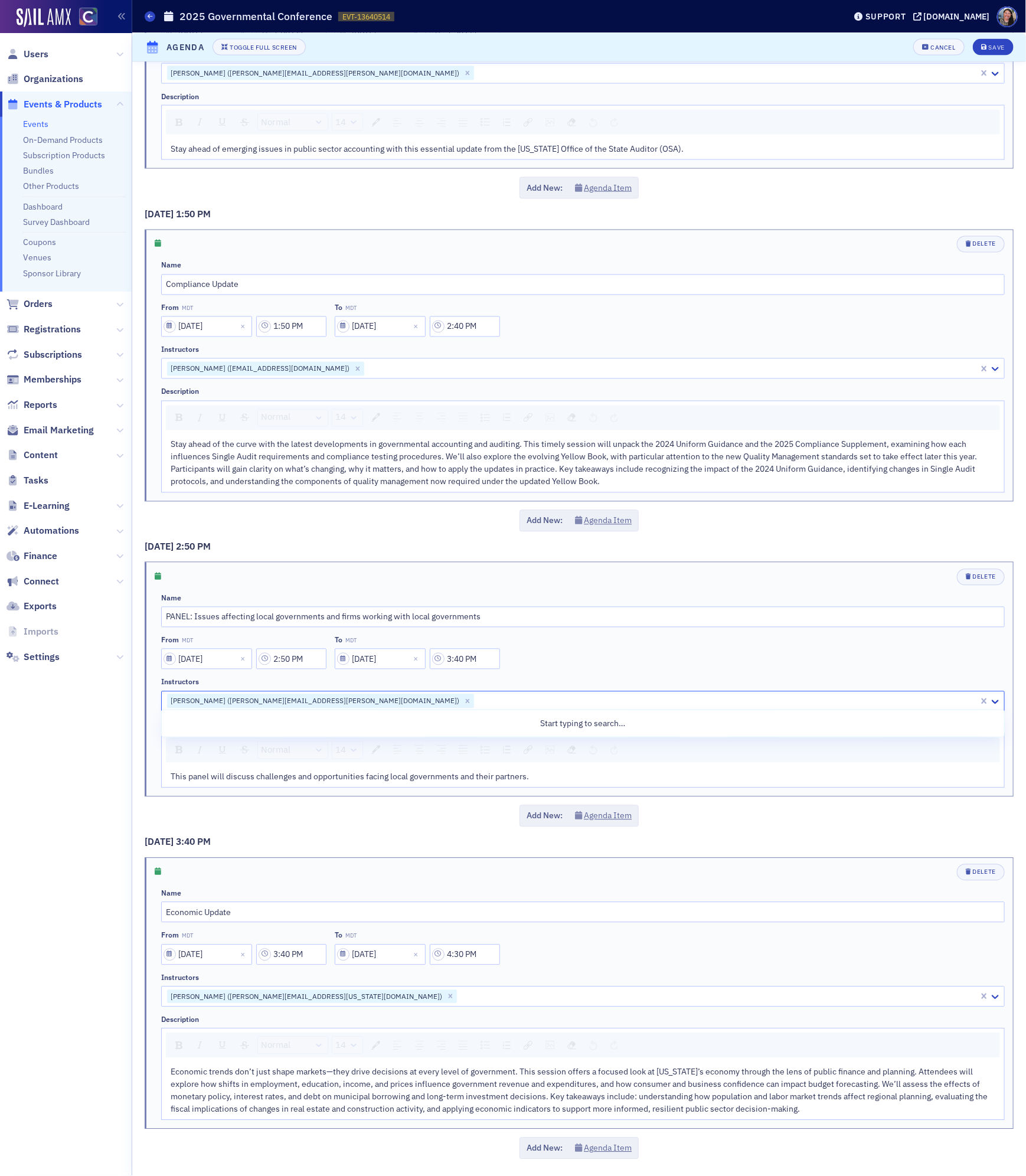
click at [475, 699] on div at bounding box center [726, 701] width 503 height 15
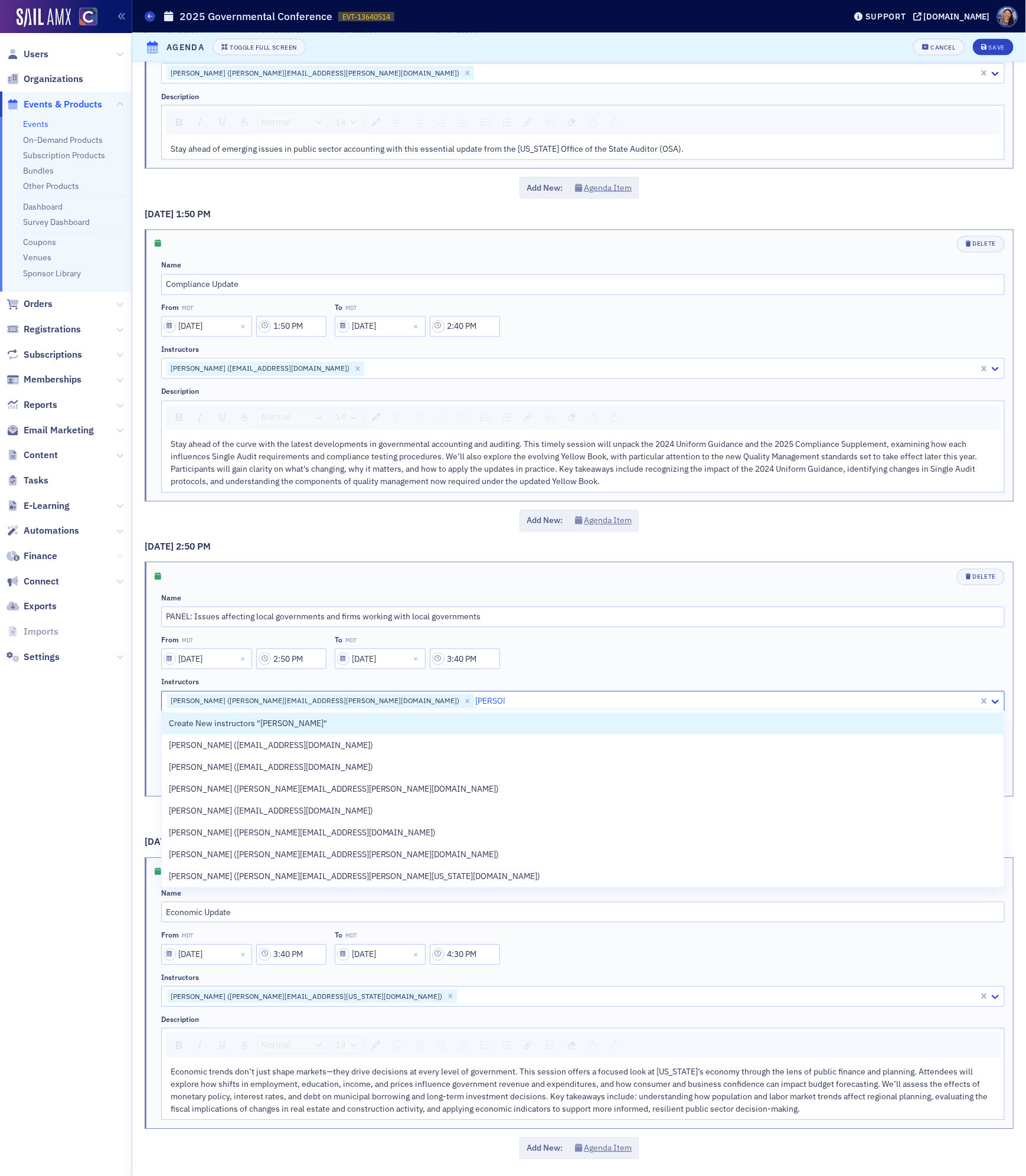
type input "morgan"
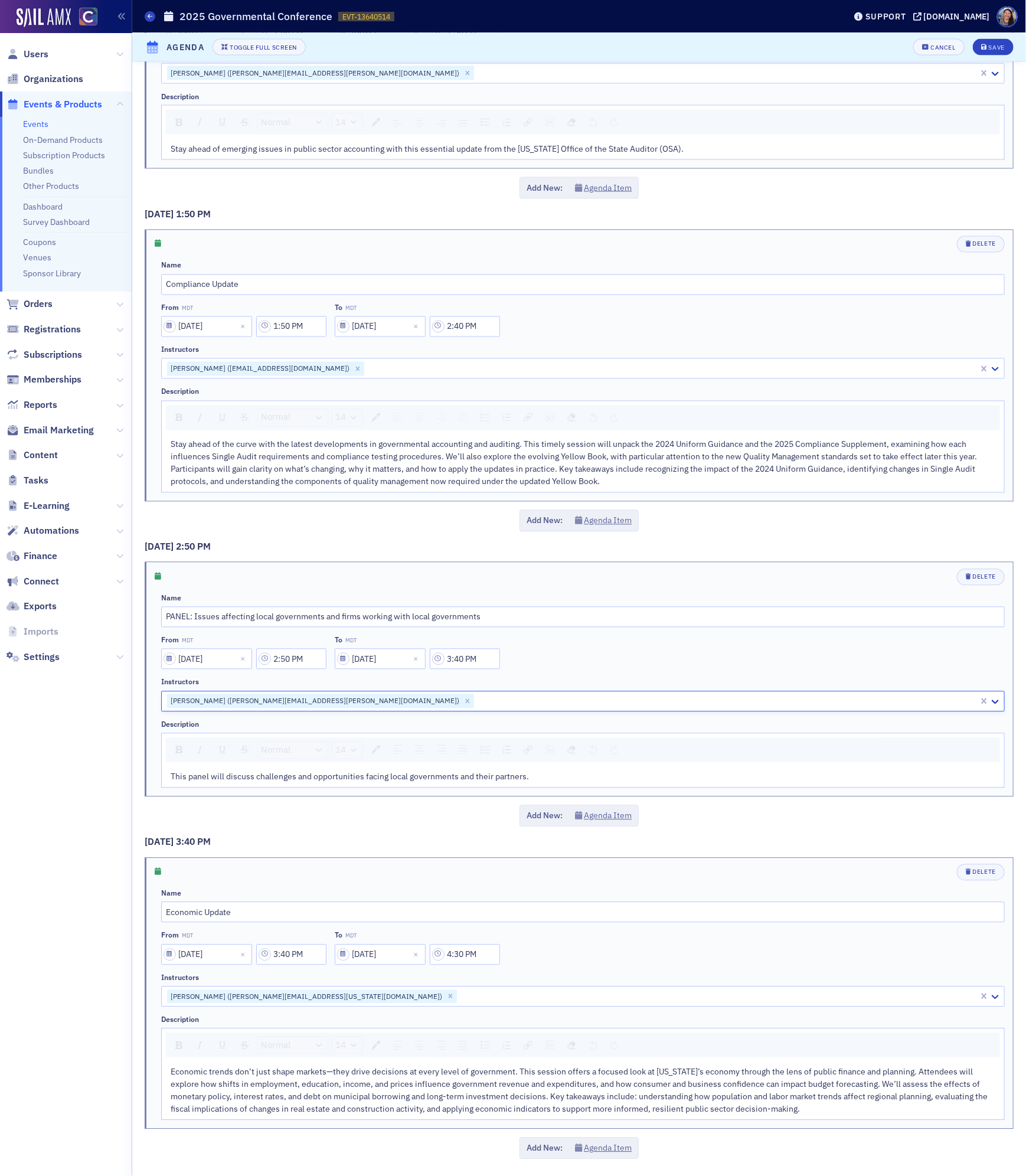
paste input "Morgan Mauricio"
type input "Morgan Mauricio"
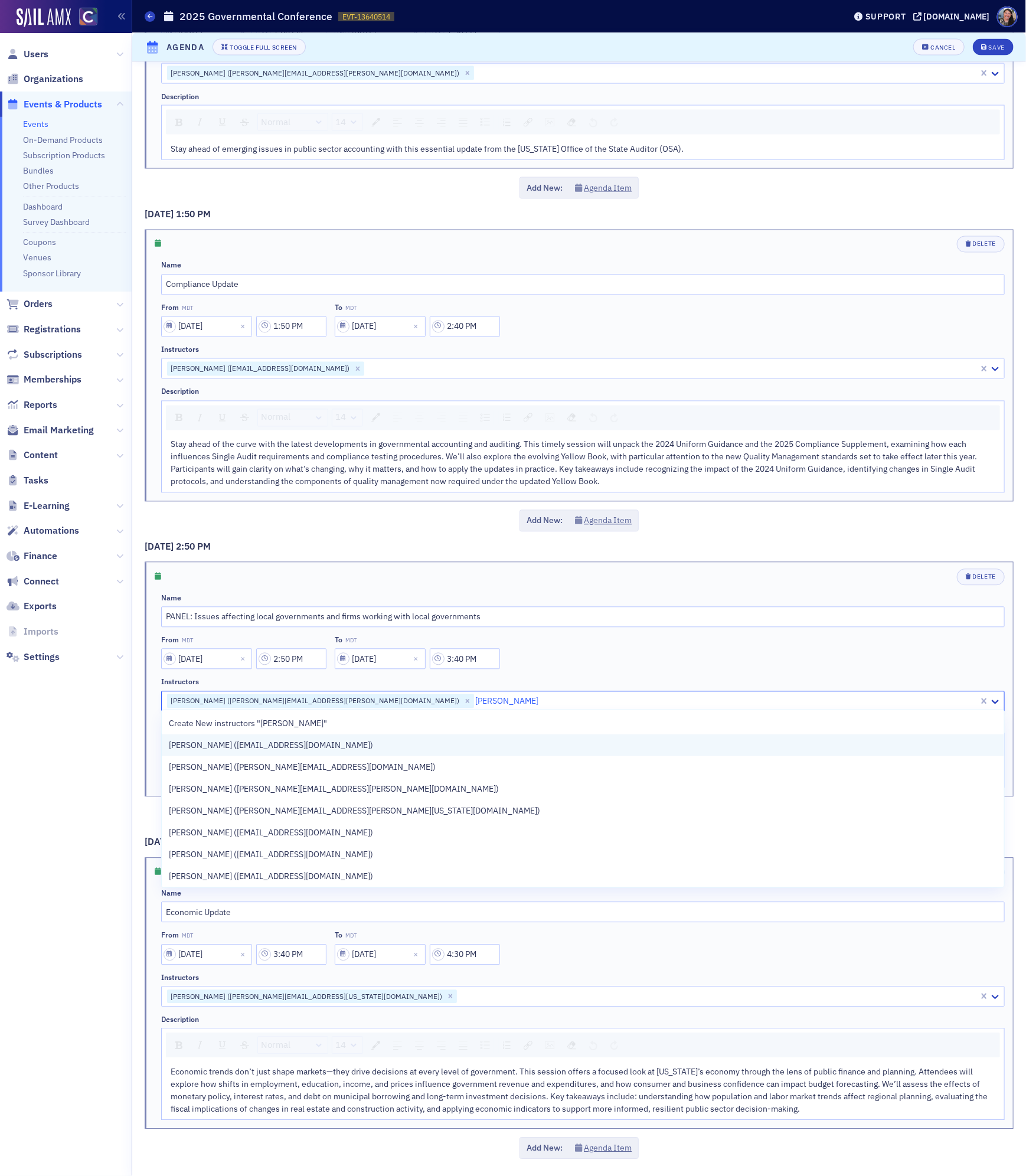
click at [332, 744] on span "Morgan Mauricio (morganwmauricio@gmail.com)" at bounding box center [271, 745] width 204 height 12
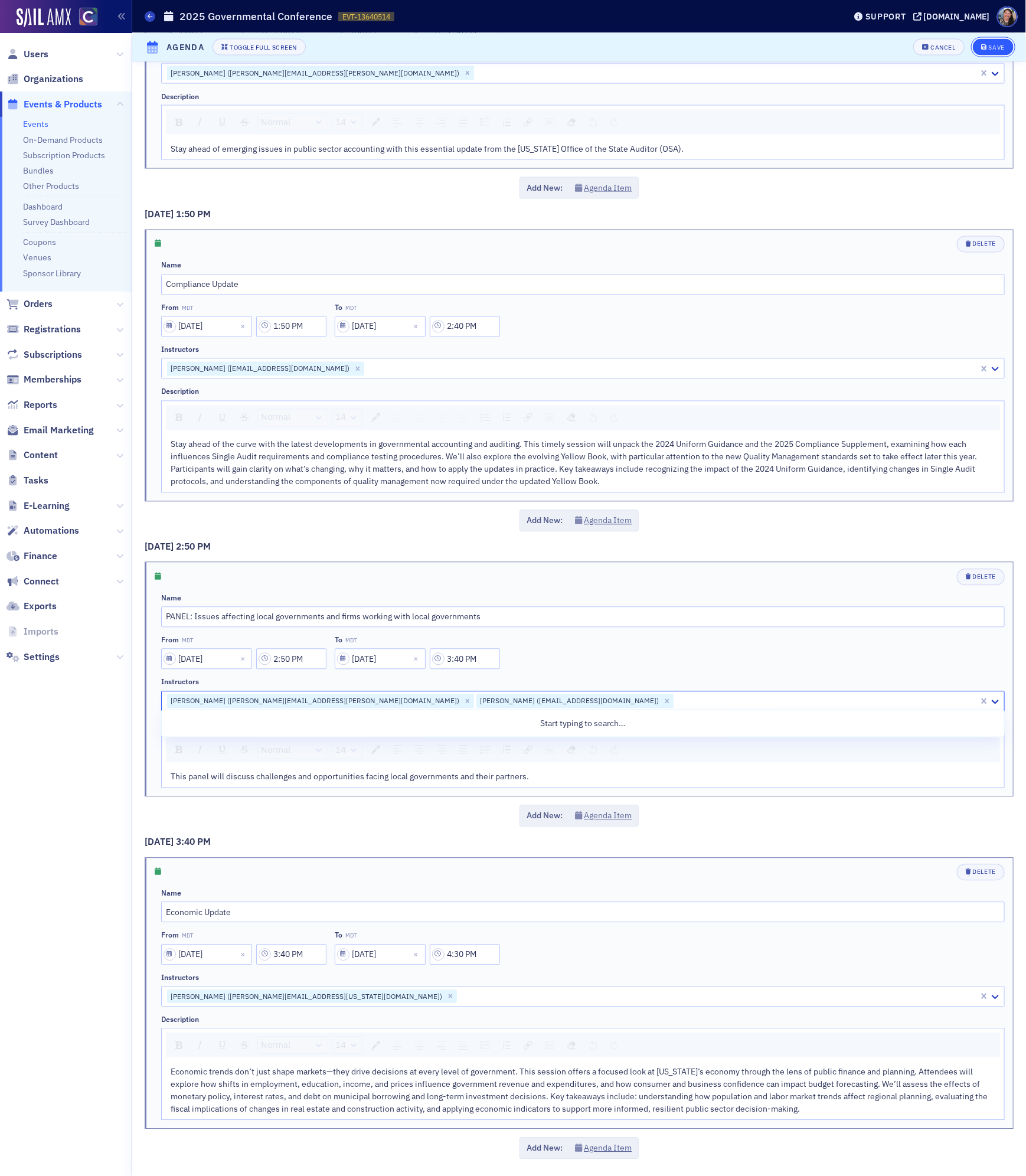
click at [992, 45] on div "Save" at bounding box center [997, 47] width 16 height 7
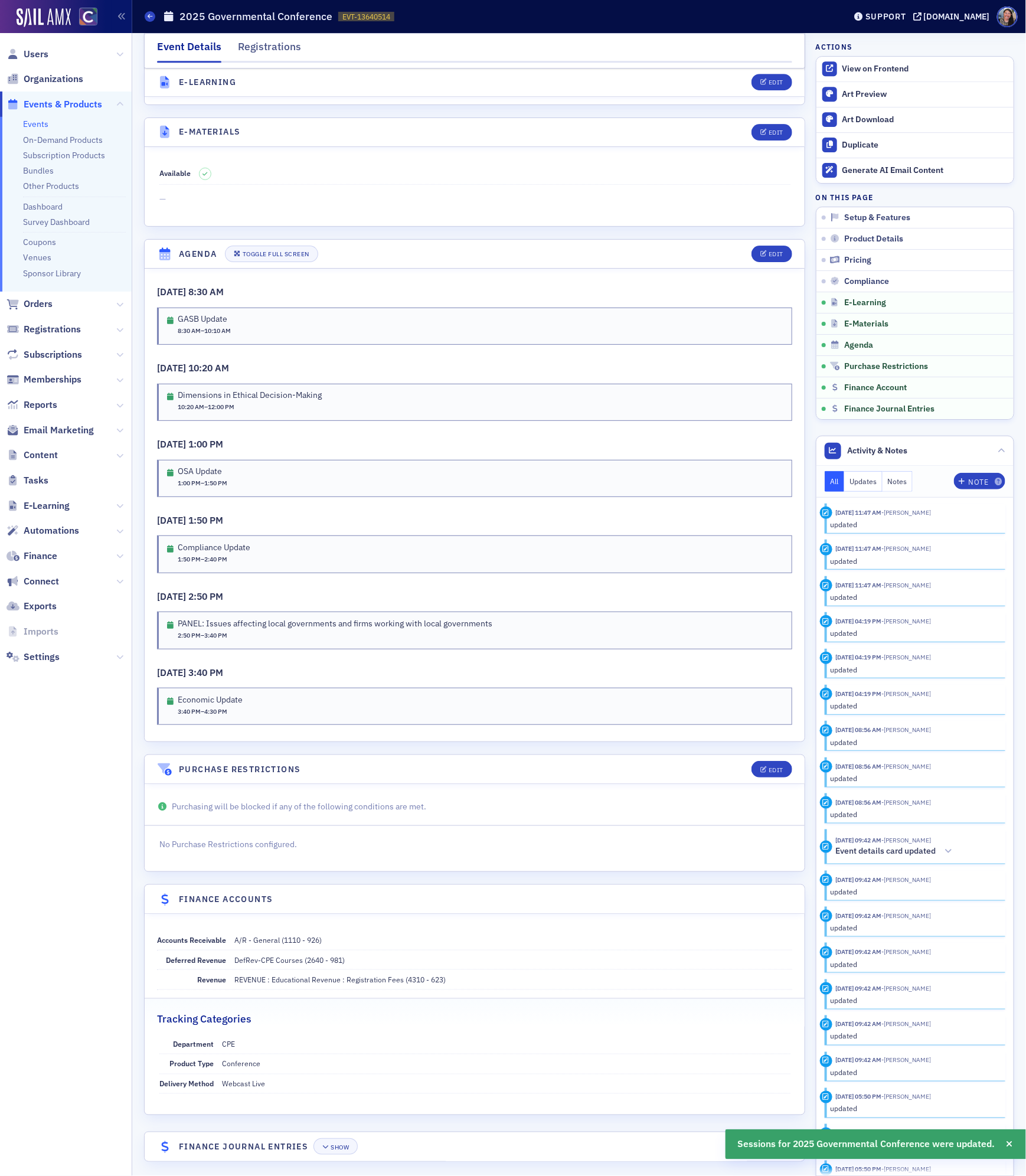
scroll to position [1736, 0]
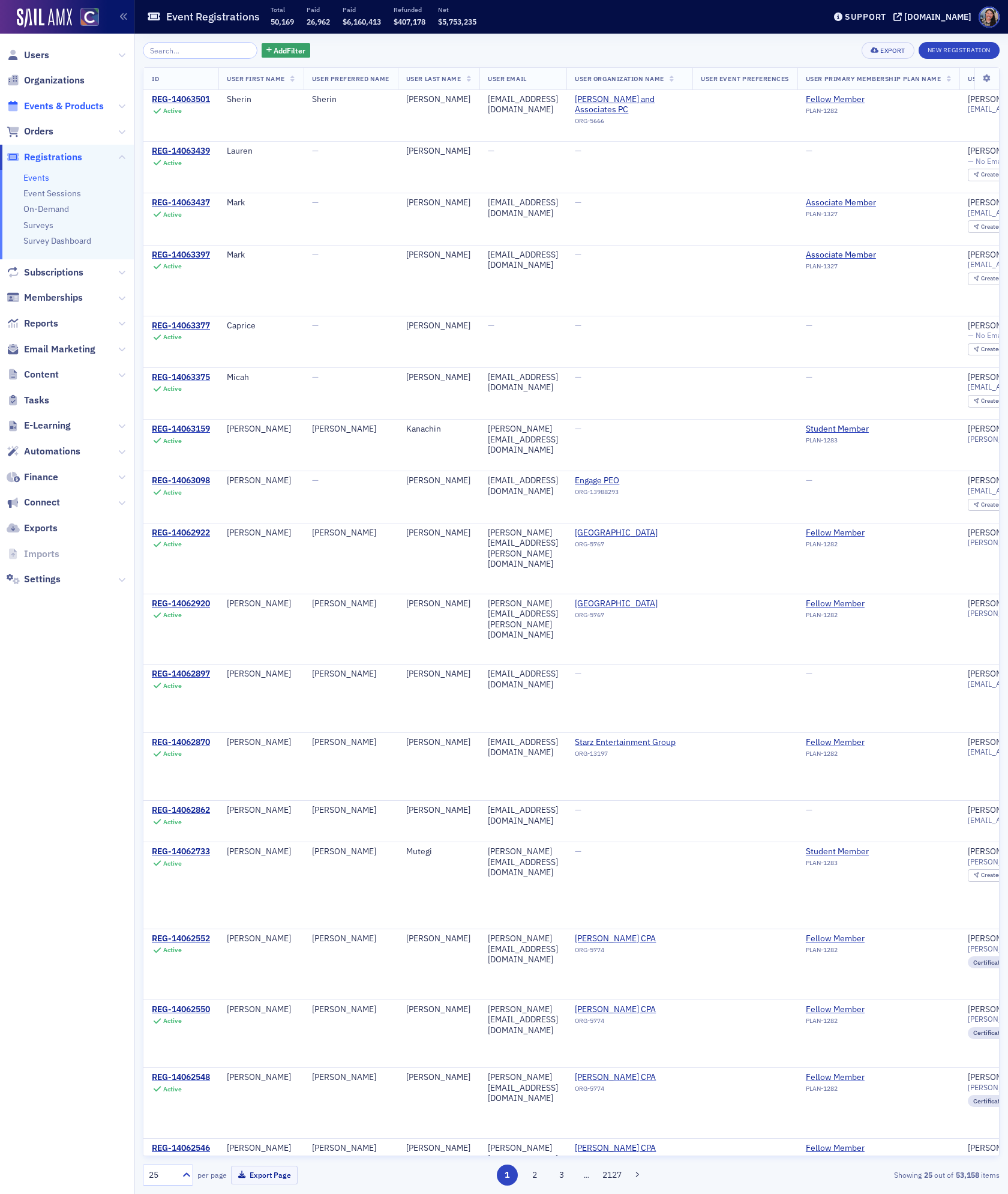
click at [69, 101] on span "Events & Products" at bounding box center [63, 106] width 80 height 13
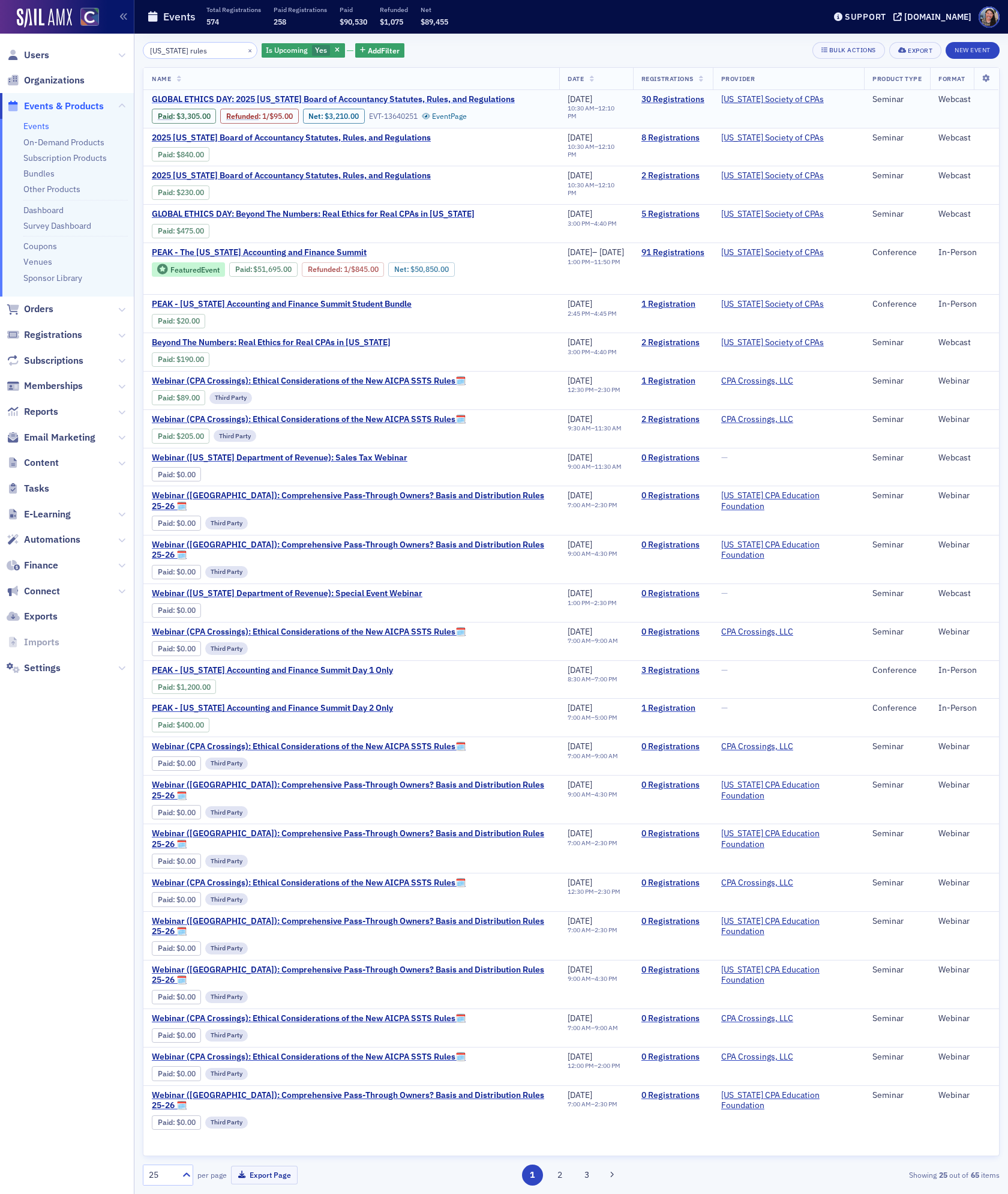
type input "[US_STATE] rules"
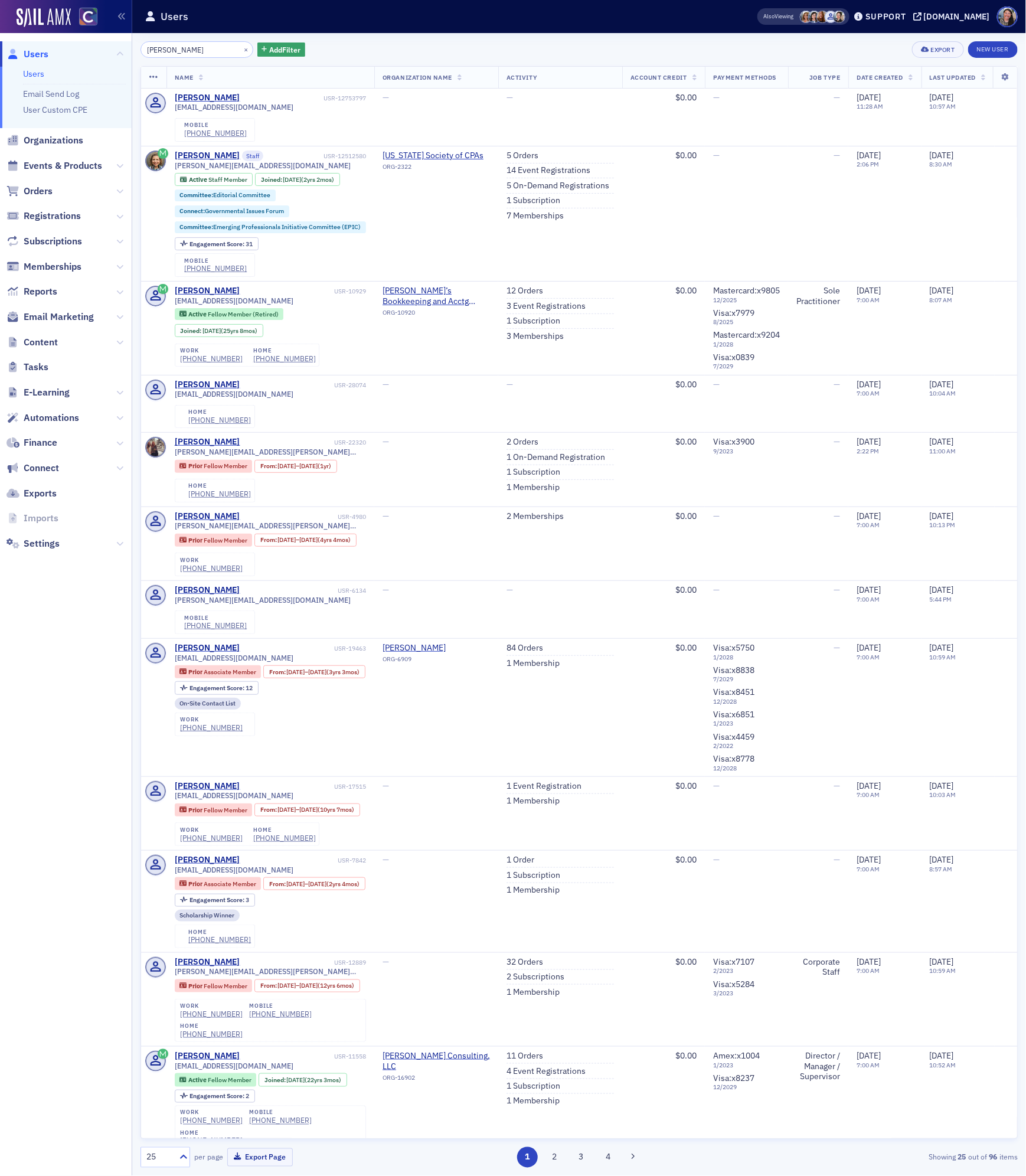
drag, startPoint x: 200, startPoint y: 55, endPoint x: 6, endPoint y: 25, distance: 196.3
click at [6, 25] on div "Users Users Email Send Log User Custom CPE Organizations Events & Products Orde…" at bounding box center [513, 588] width 1026 height 1176
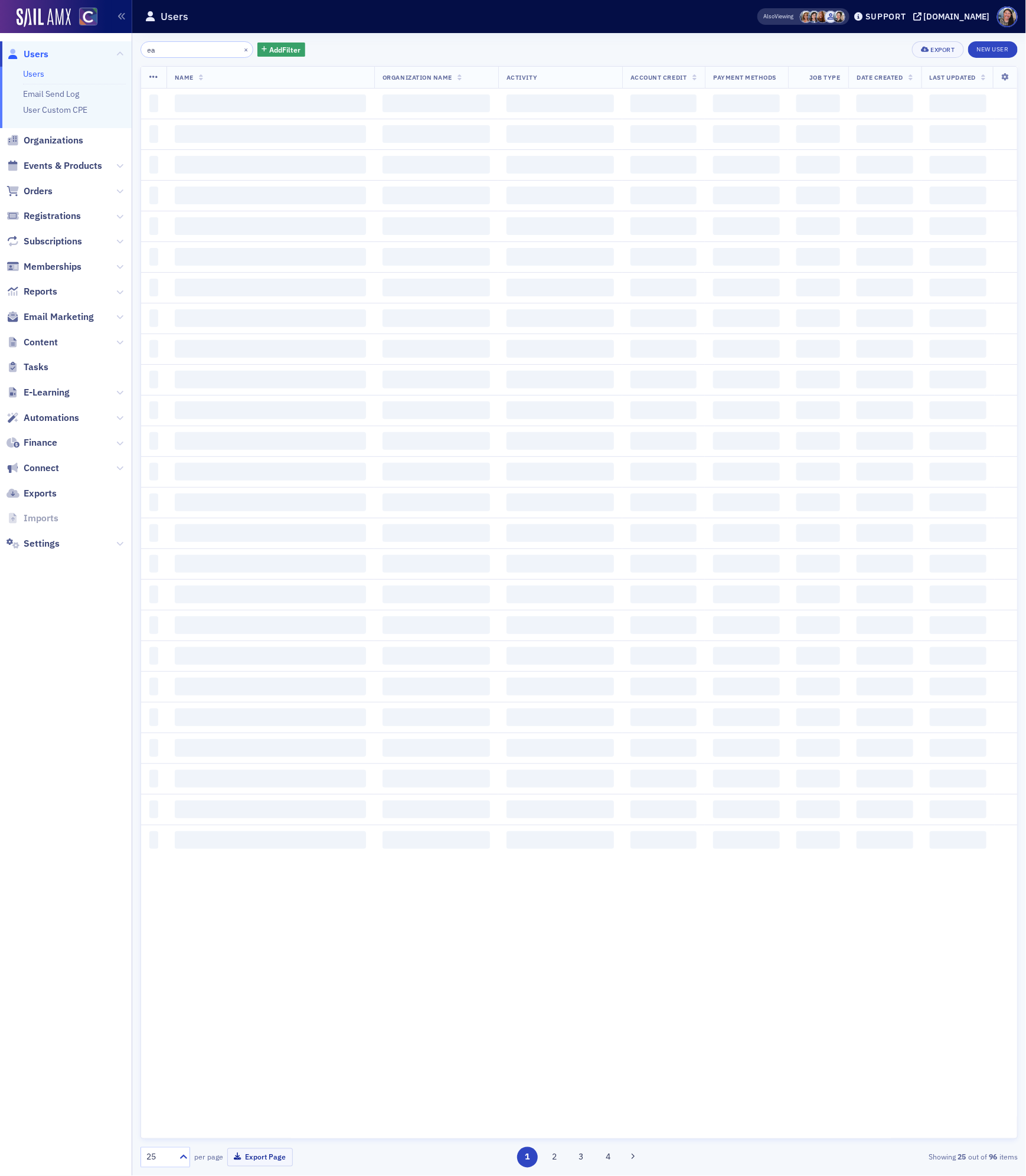
type input "e"
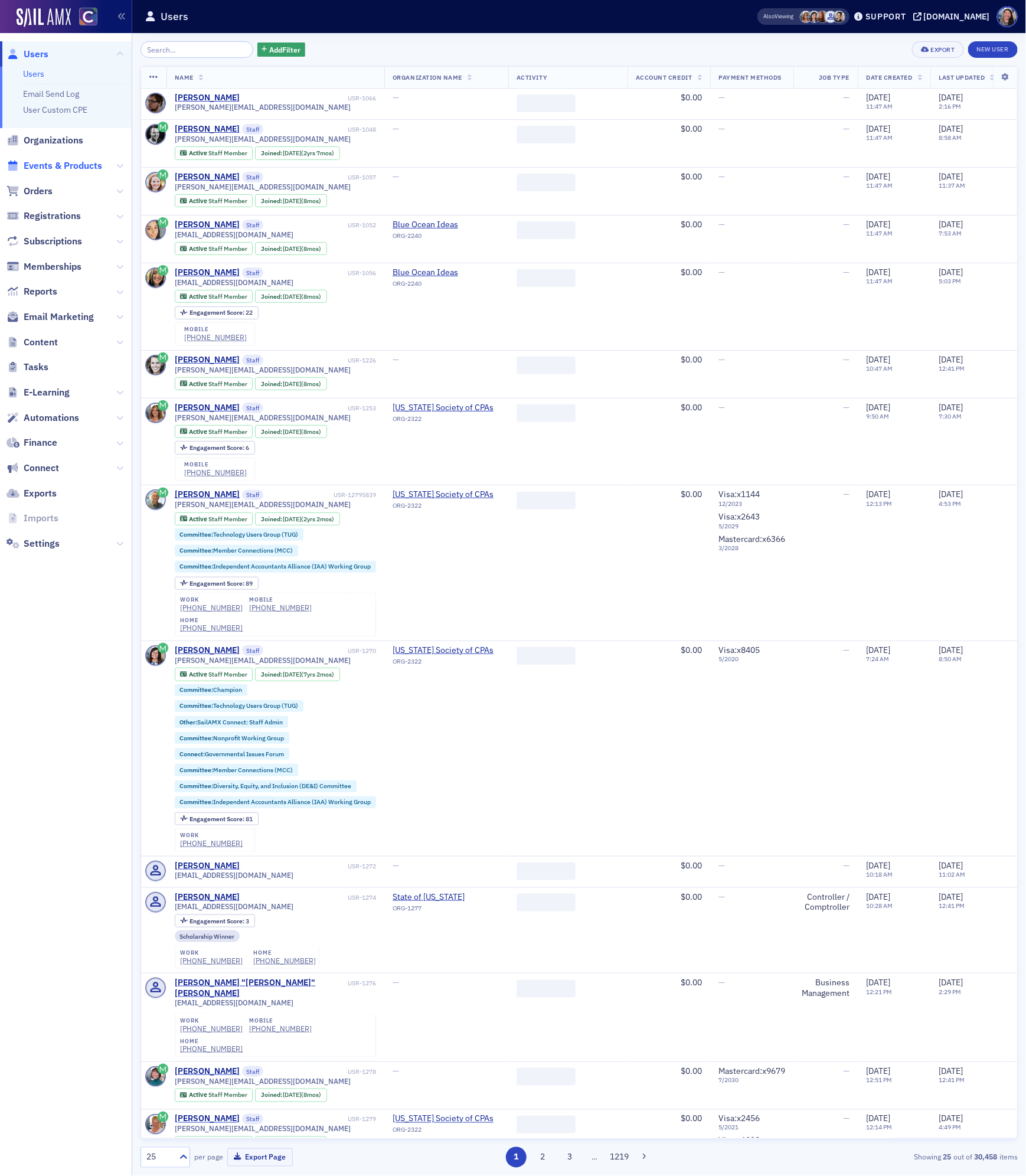
click at [79, 159] on span "Events & Products" at bounding box center [66, 166] width 131 height 25
click at [73, 164] on span "Events & Products" at bounding box center [62, 166] width 79 height 13
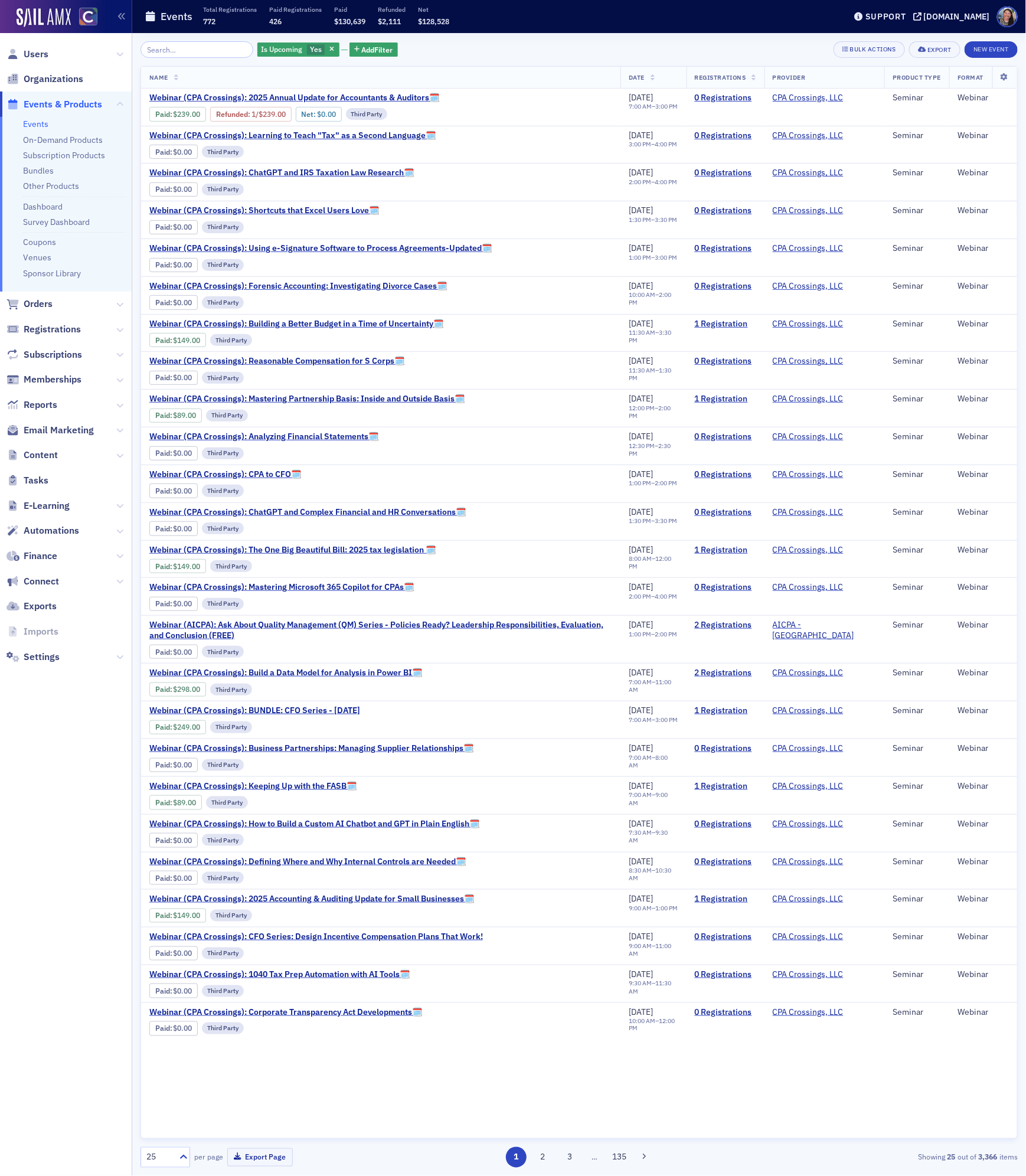
type input "g"
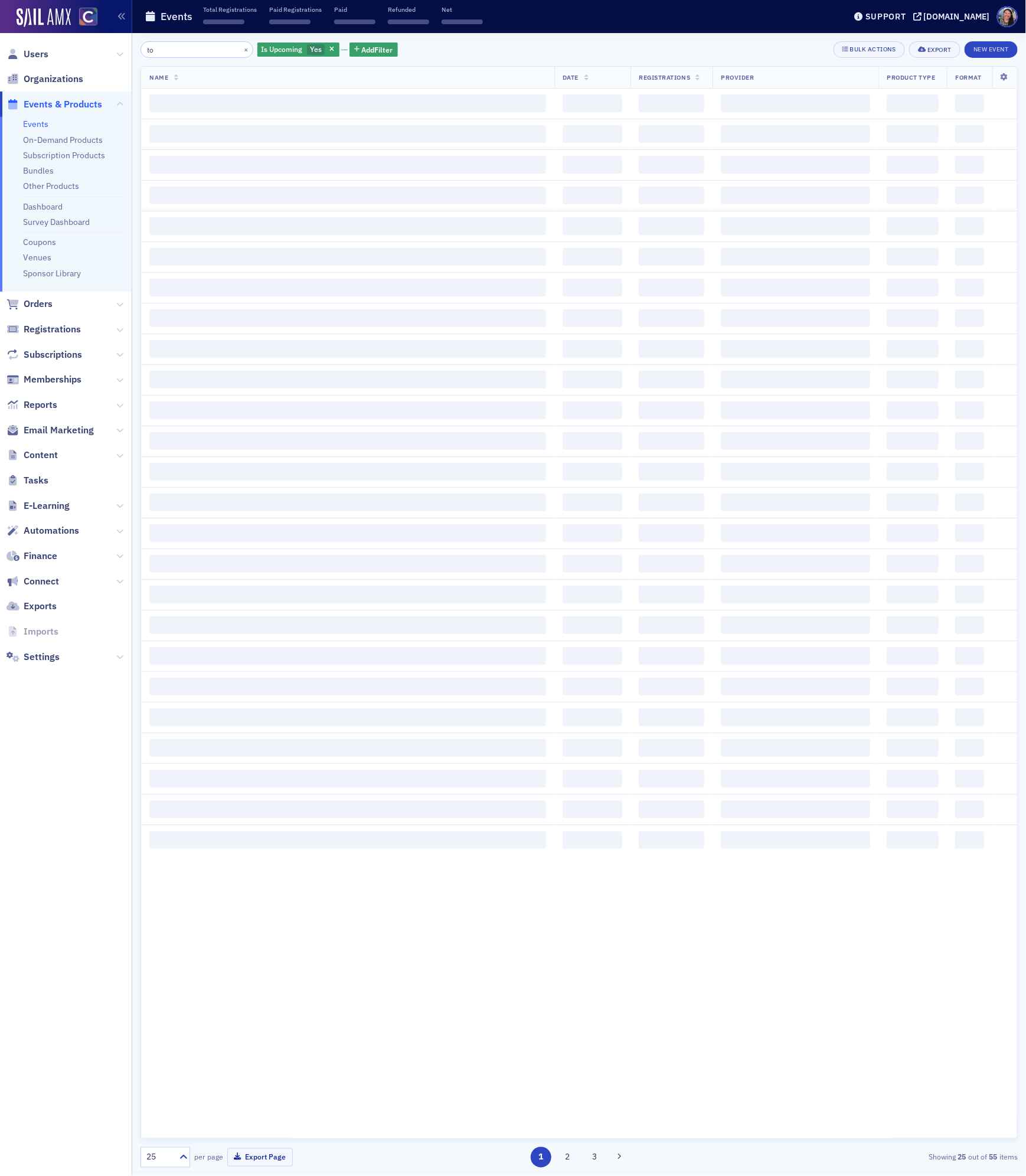
type input "t"
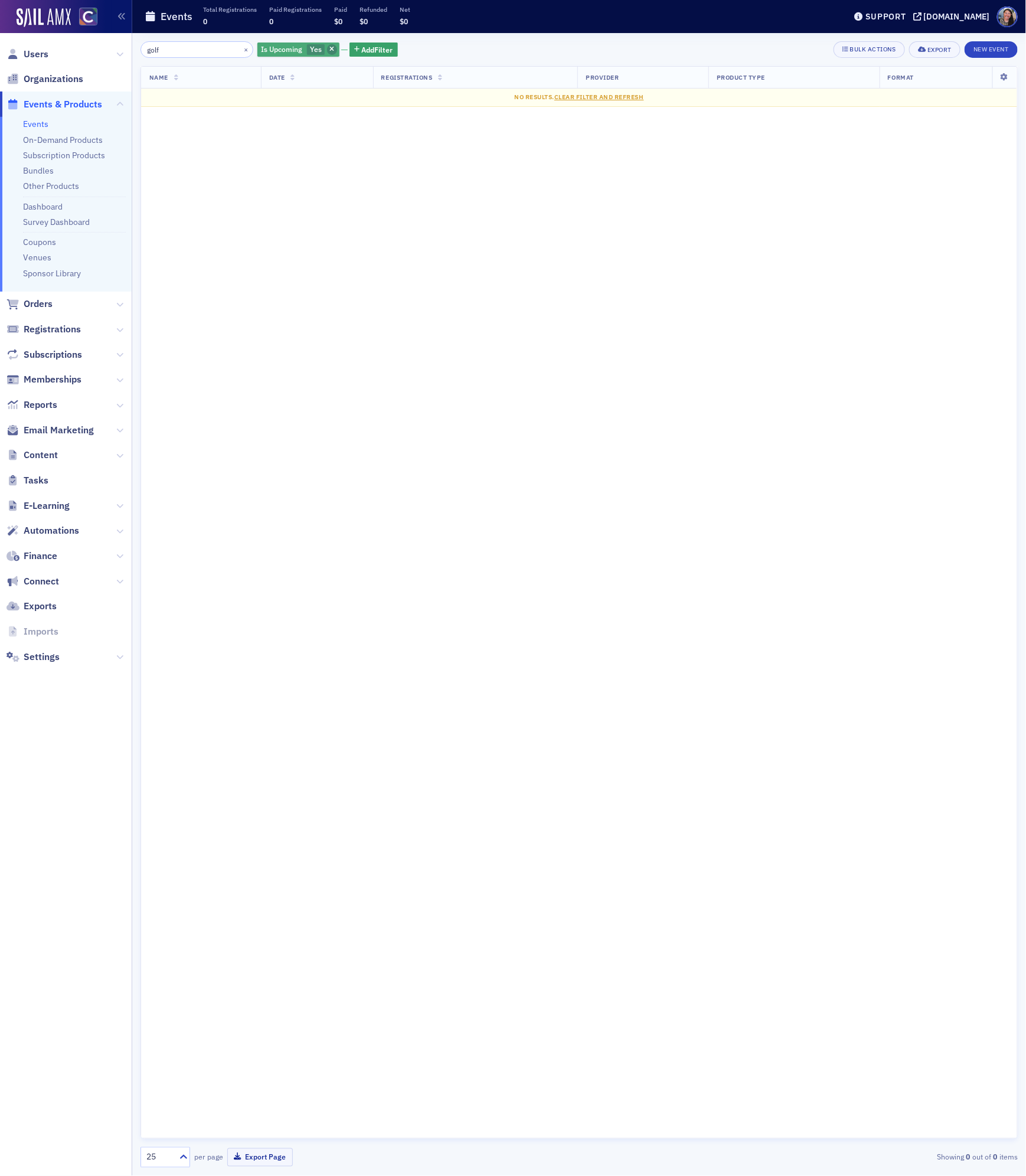
type input "golf"
click at [327, 47] on span "button" at bounding box center [332, 49] width 10 height 10
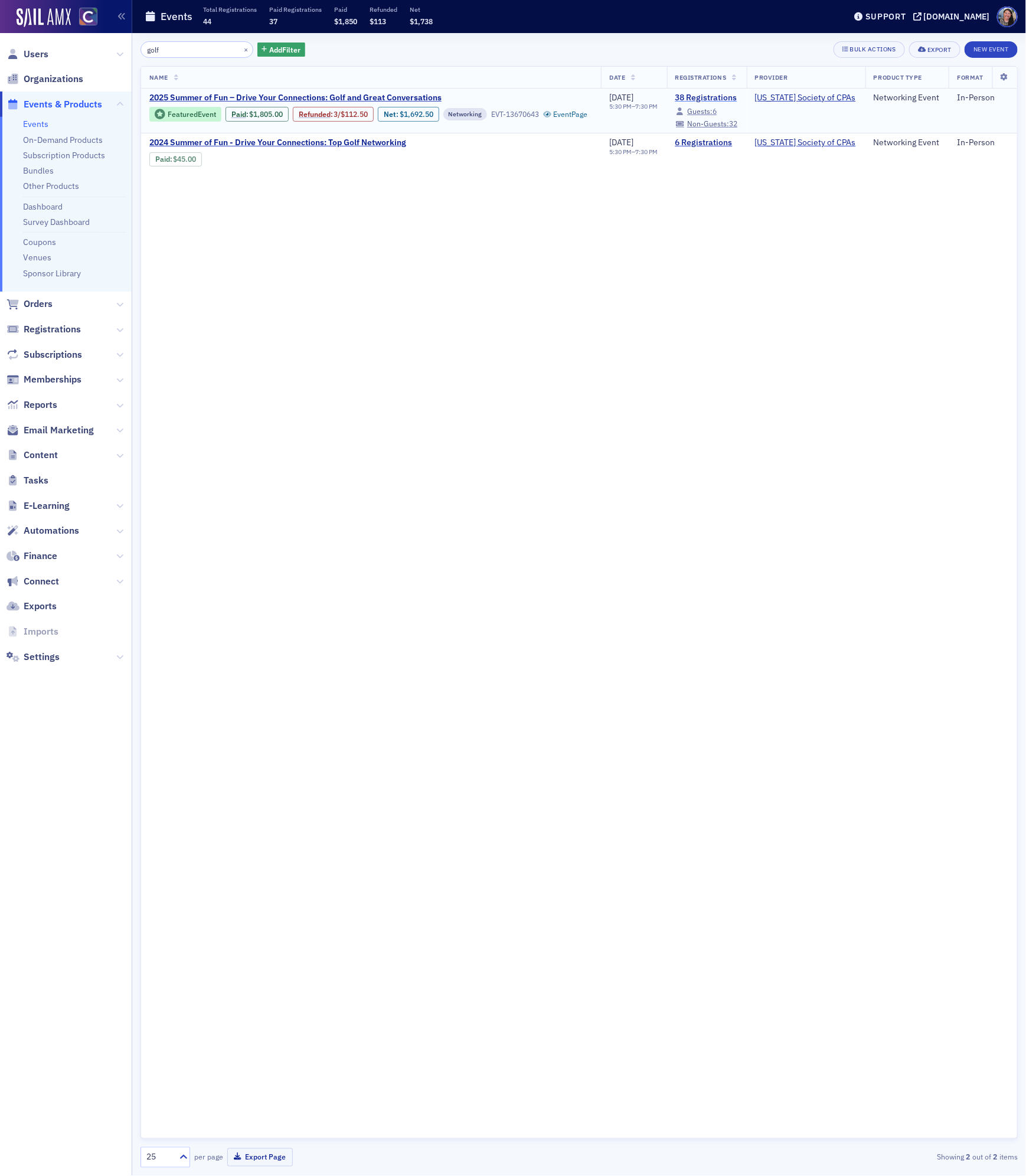
click at [720, 98] on link "38 Registrations" at bounding box center [707, 98] width 63 height 10
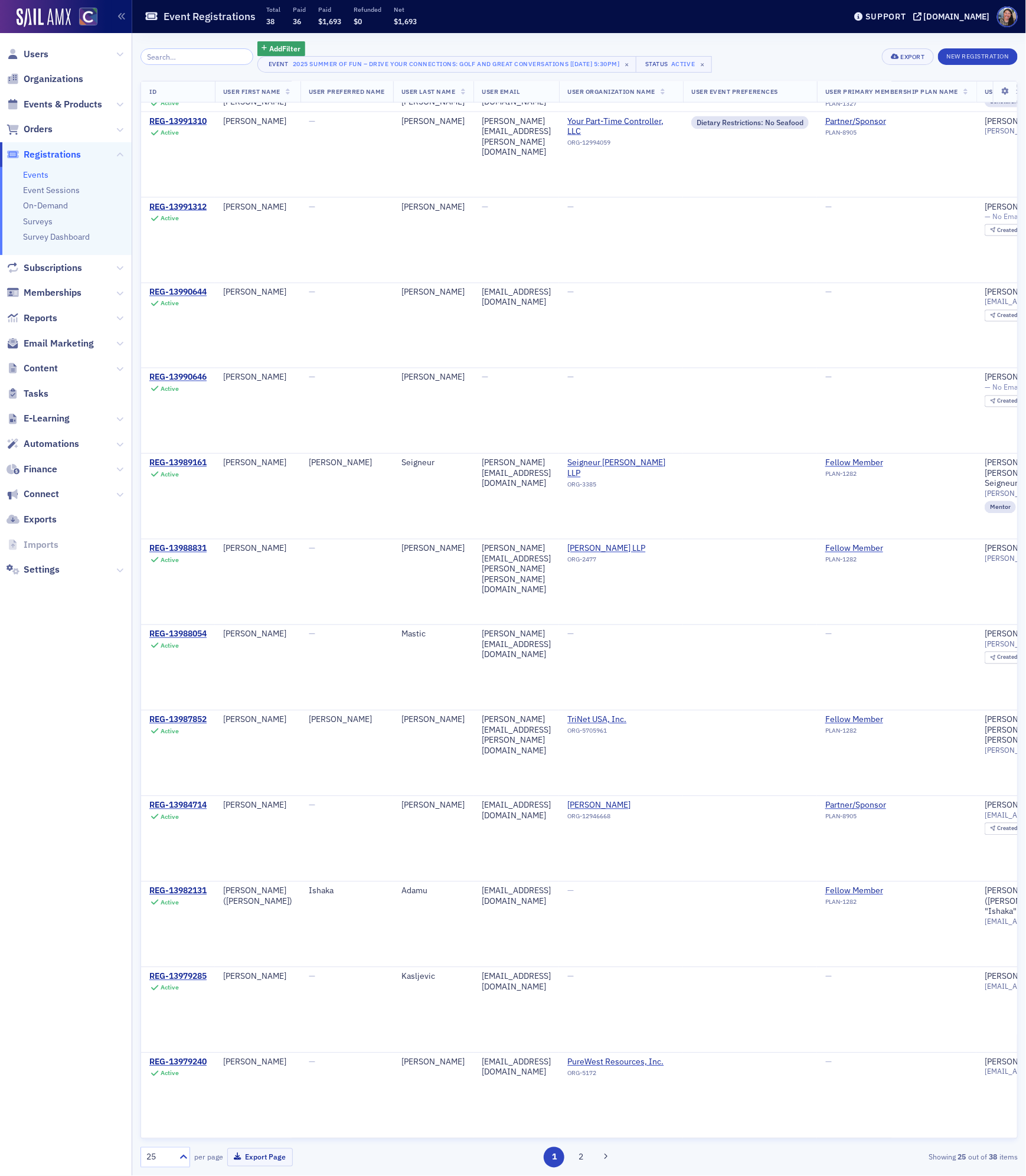
scroll to position [850, 0]
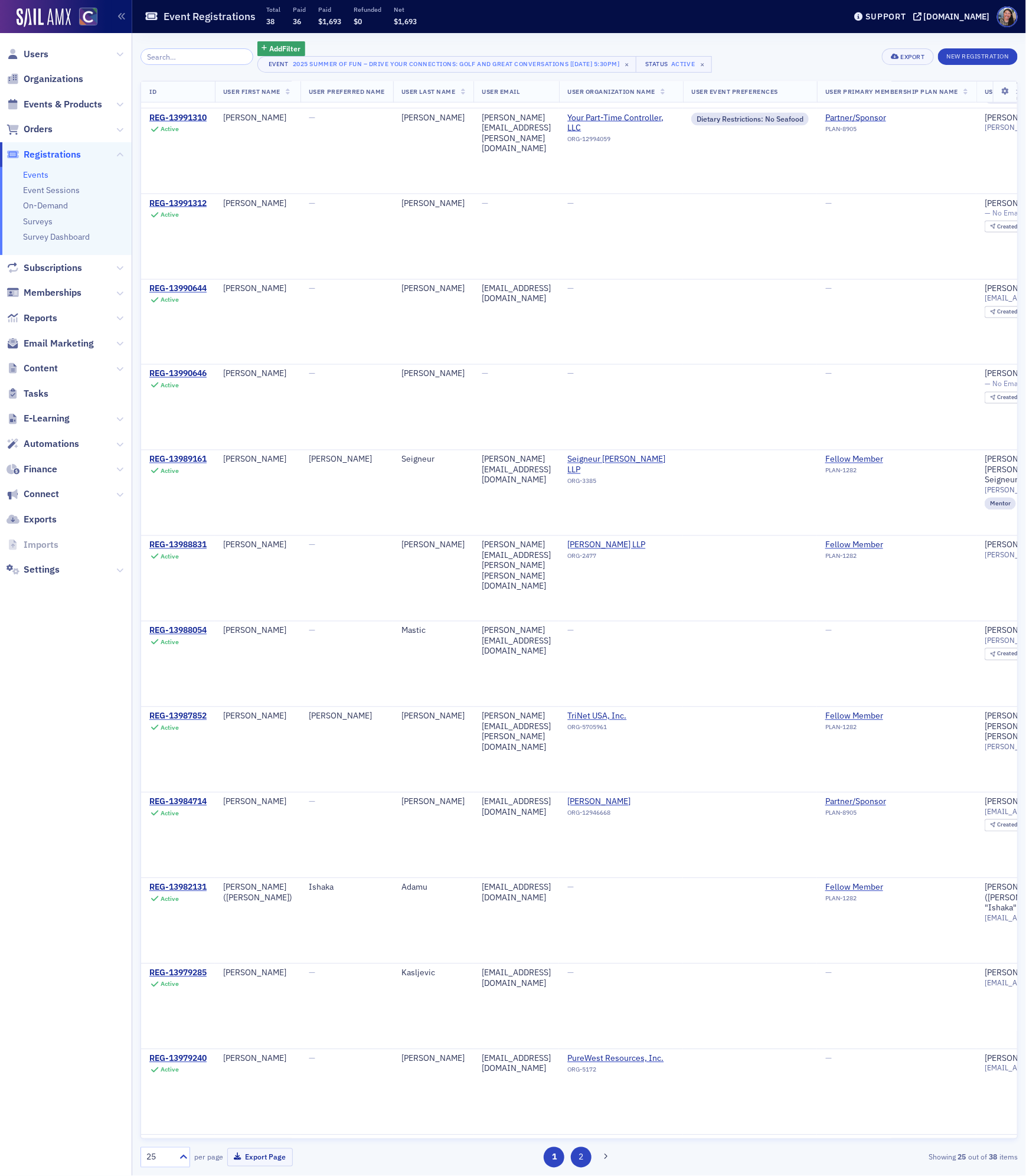
click at [580, 1157] on button "2" at bounding box center [581, 1157] width 21 height 21
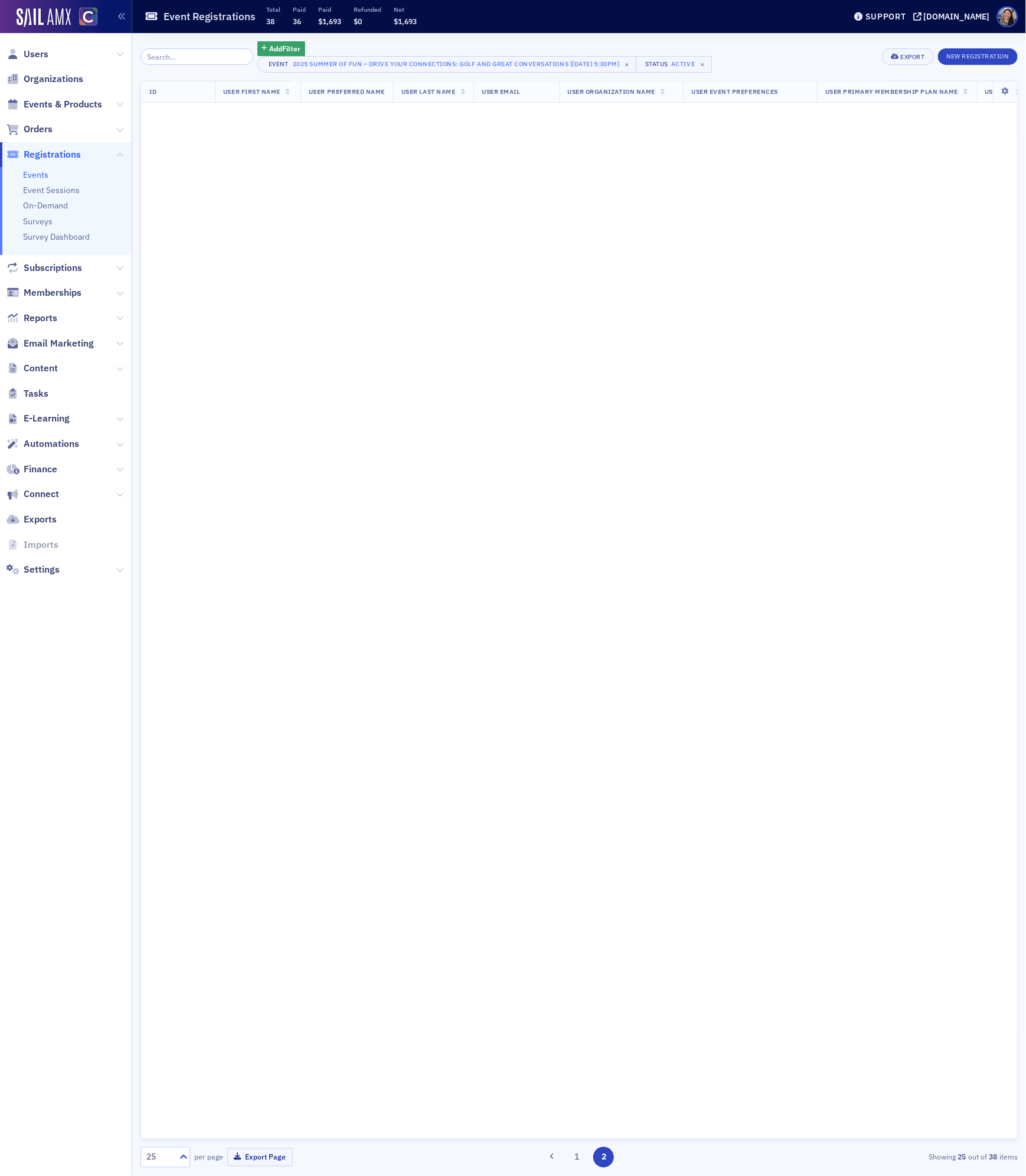
scroll to position [0, 0]
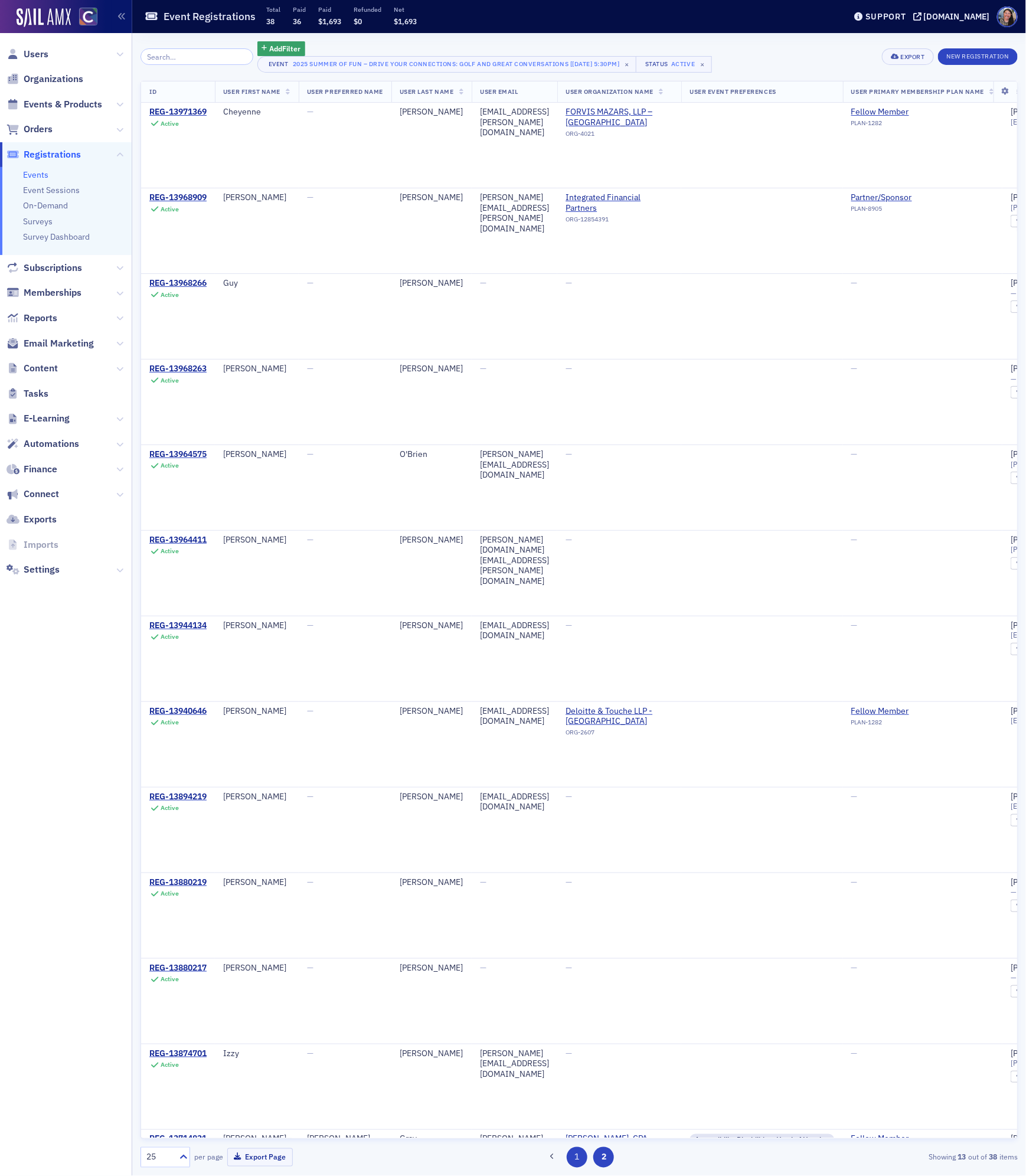
click at [576, 1153] on button "1" at bounding box center [577, 1157] width 21 height 21
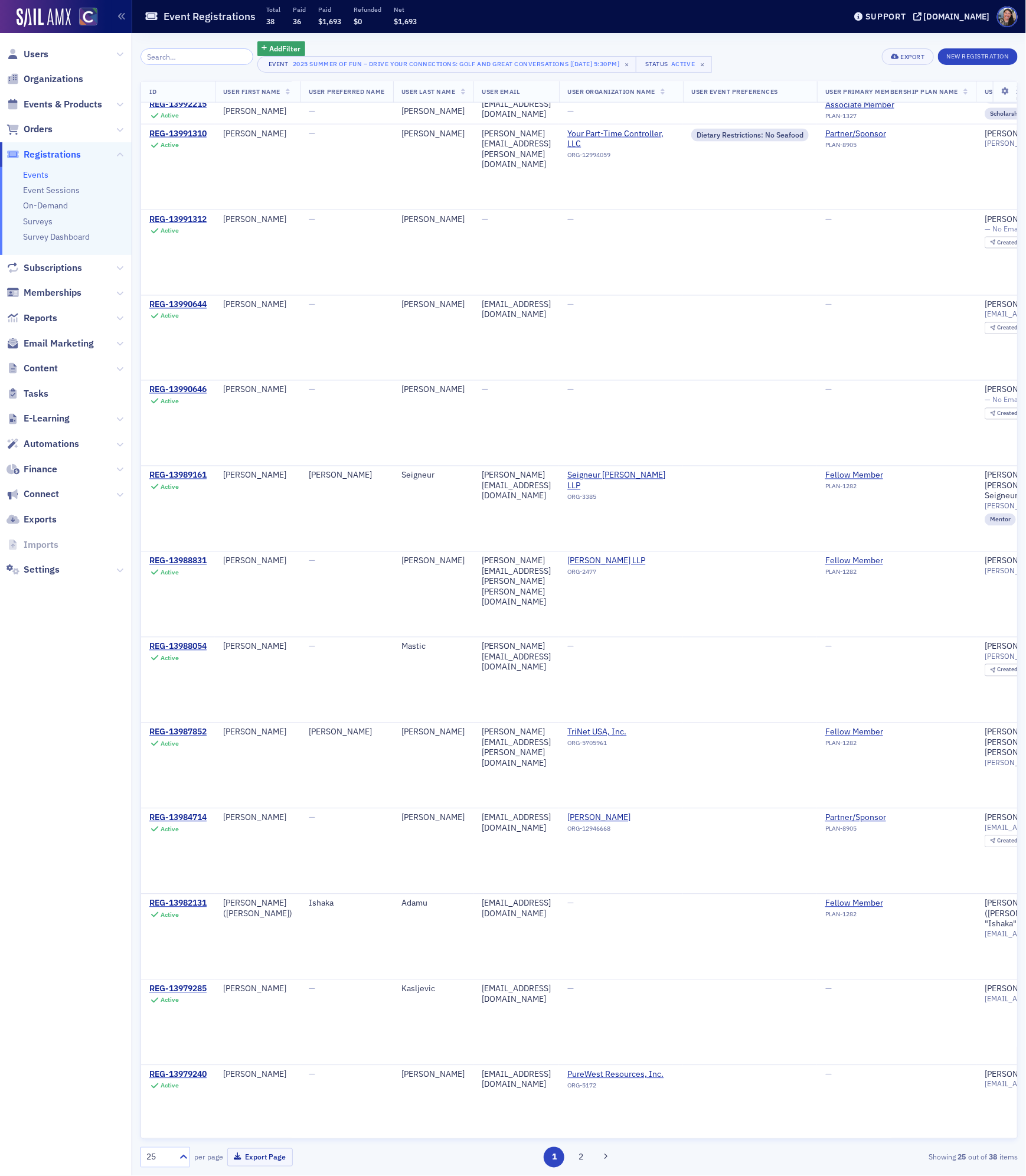
scroll to position [828, 0]
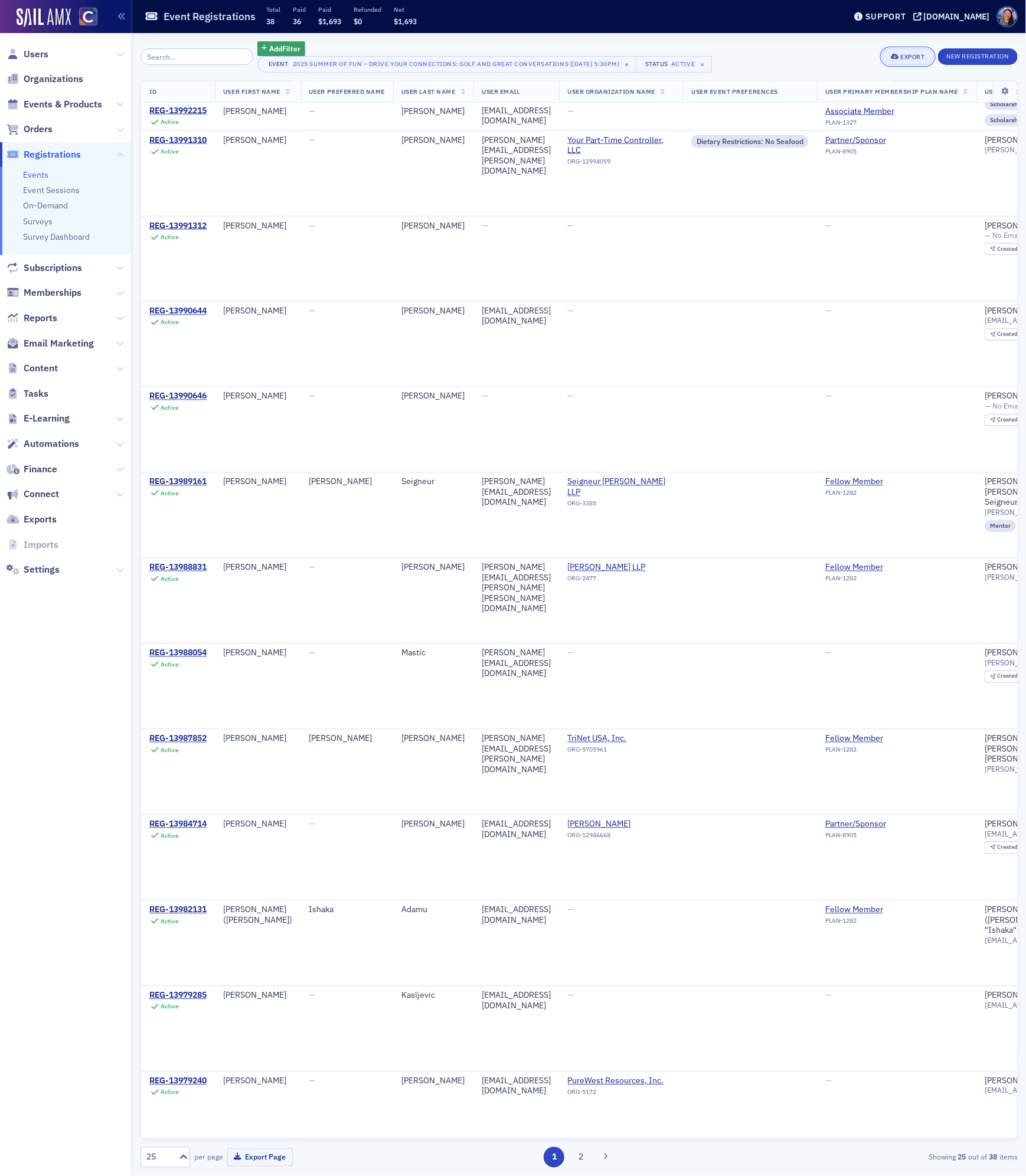
click at [908, 55] on div "Export" at bounding box center [912, 57] width 24 height 7
click at [859, 94] on button "Export All ( 38 Event Registrations )" at bounding box center [868, 96] width 127 height 19
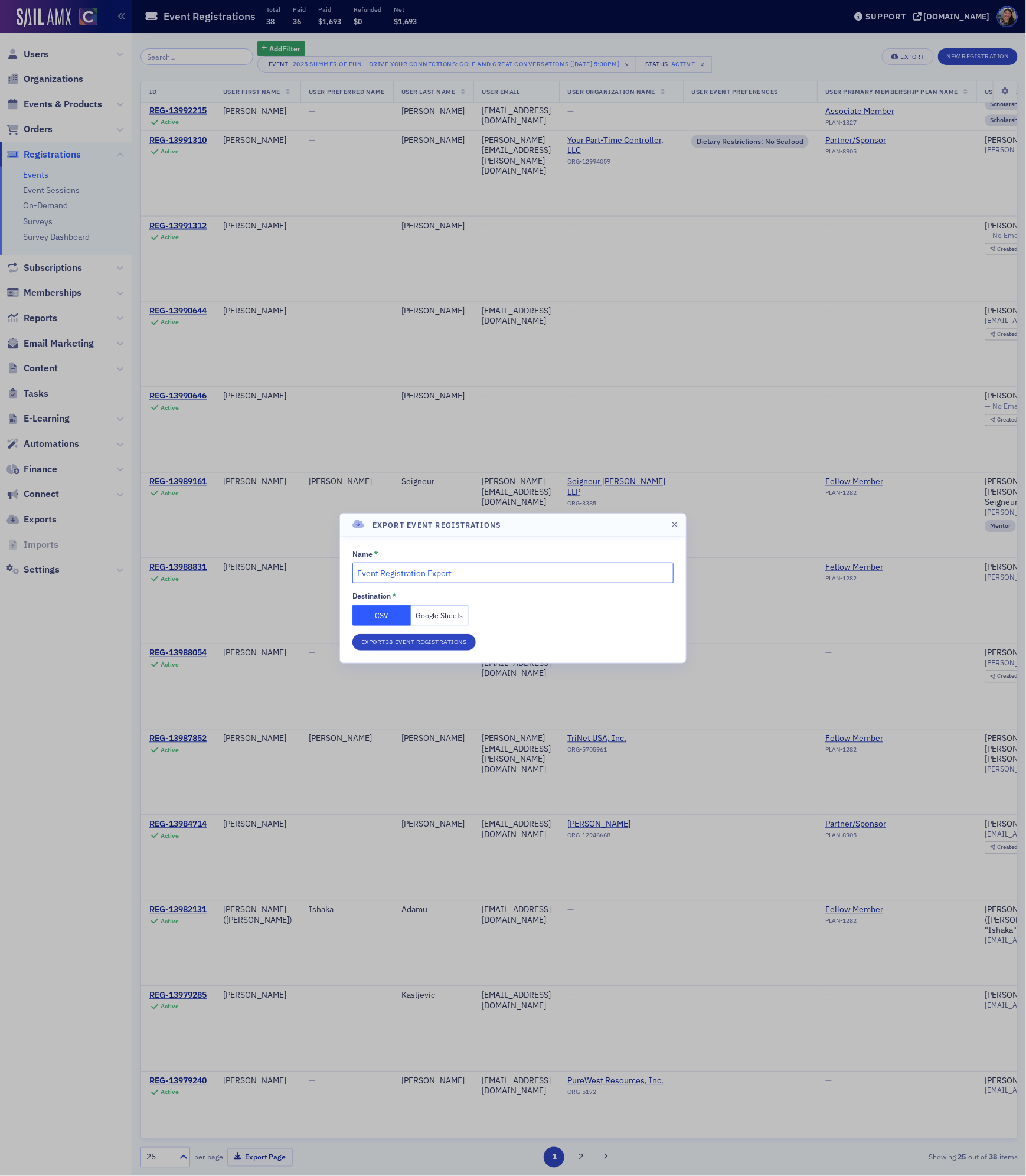
click at [479, 567] on input "Event Registration Export" at bounding box center [513, 573] width 321 height 21
click at [461, 638] on button "Export 38 Event Registrations" at bounding box center [414, 642] width 124 height 16
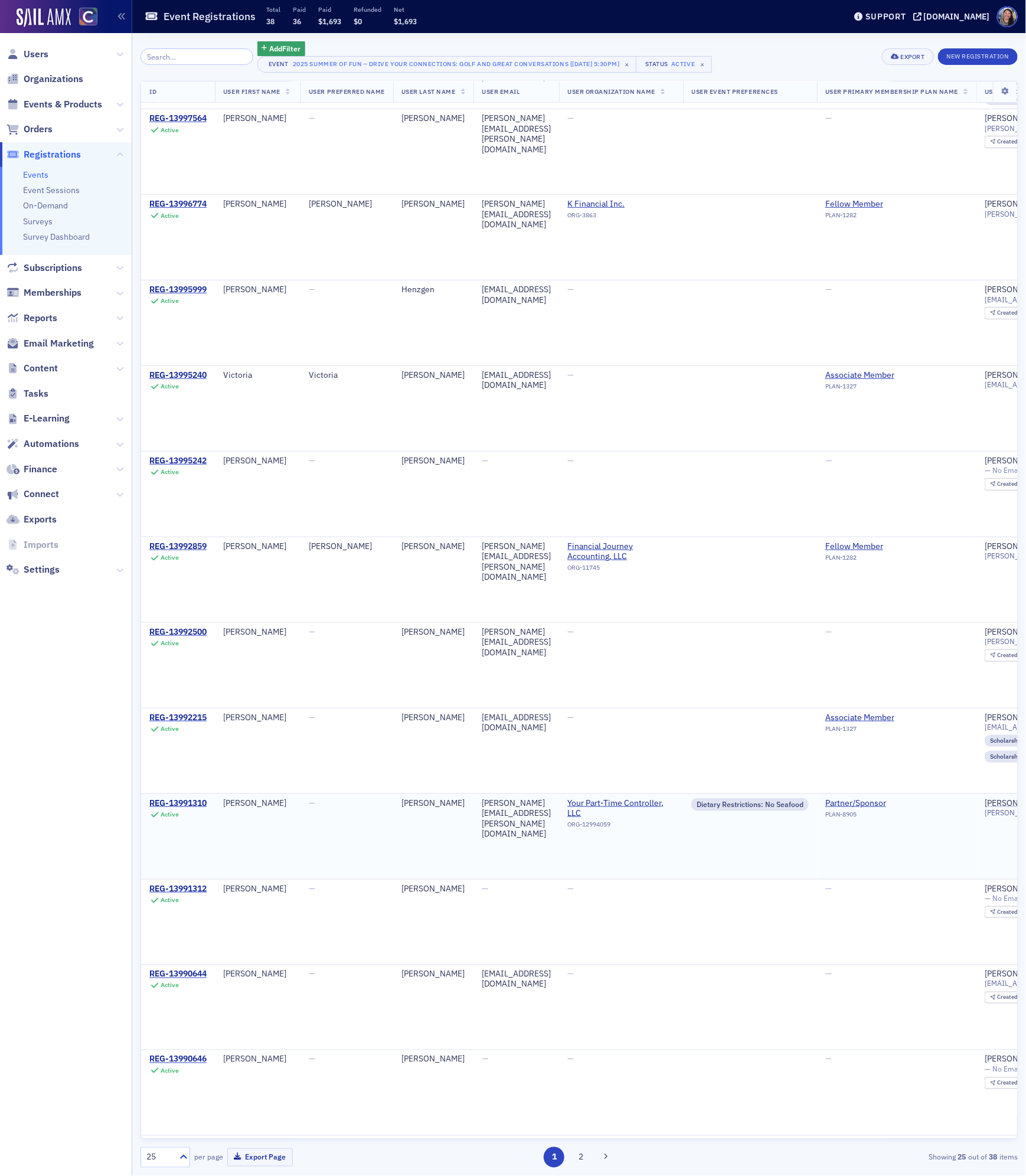
scroll to position [0, 0]
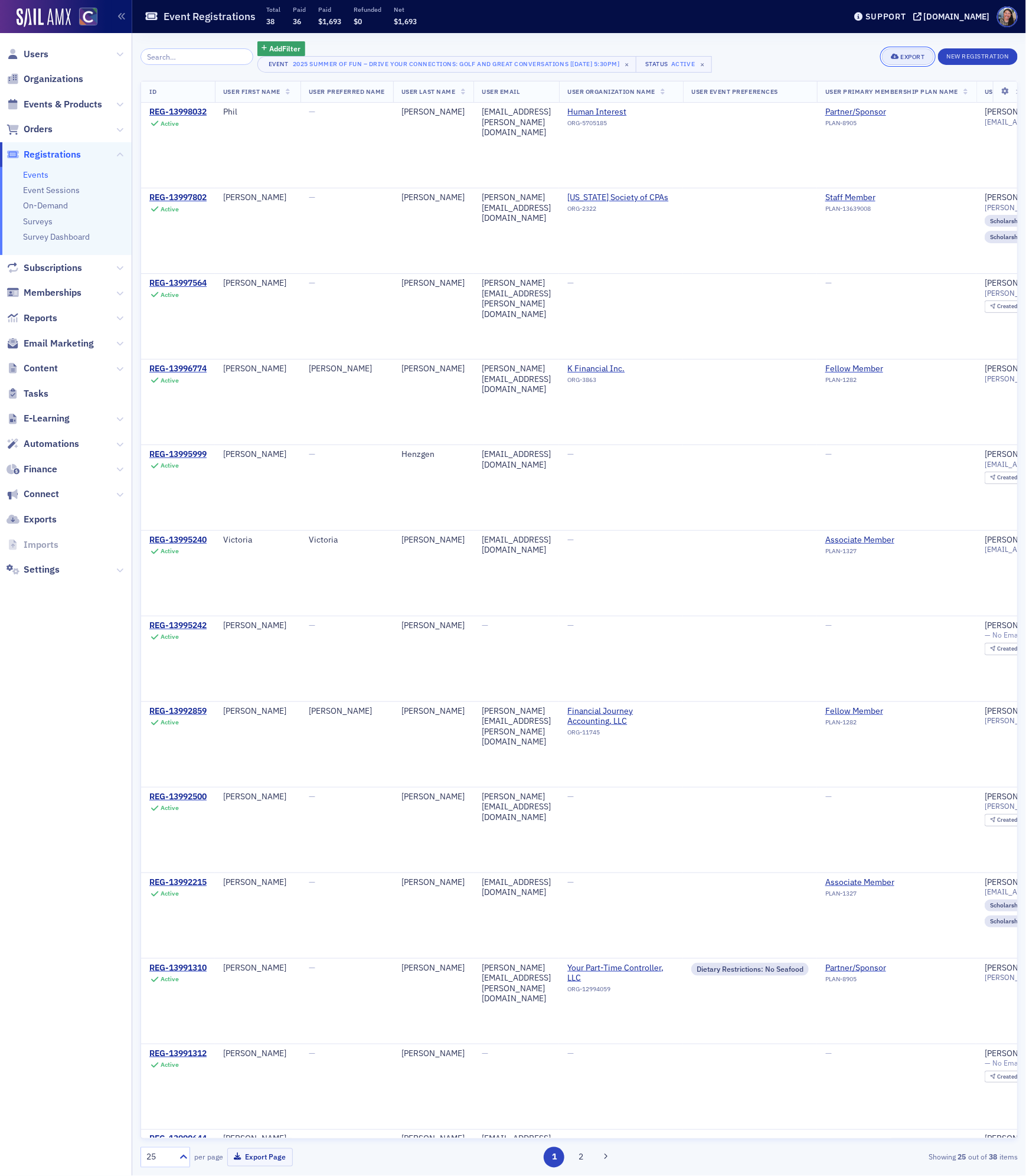
click at [910, 55] on div "Export" at bounding box center [912, 57] width 24 height 7
click at [862, 99] on button "Export All ( 38 Event Registrations )" at bounding box center [868, 96] width 127 height 19
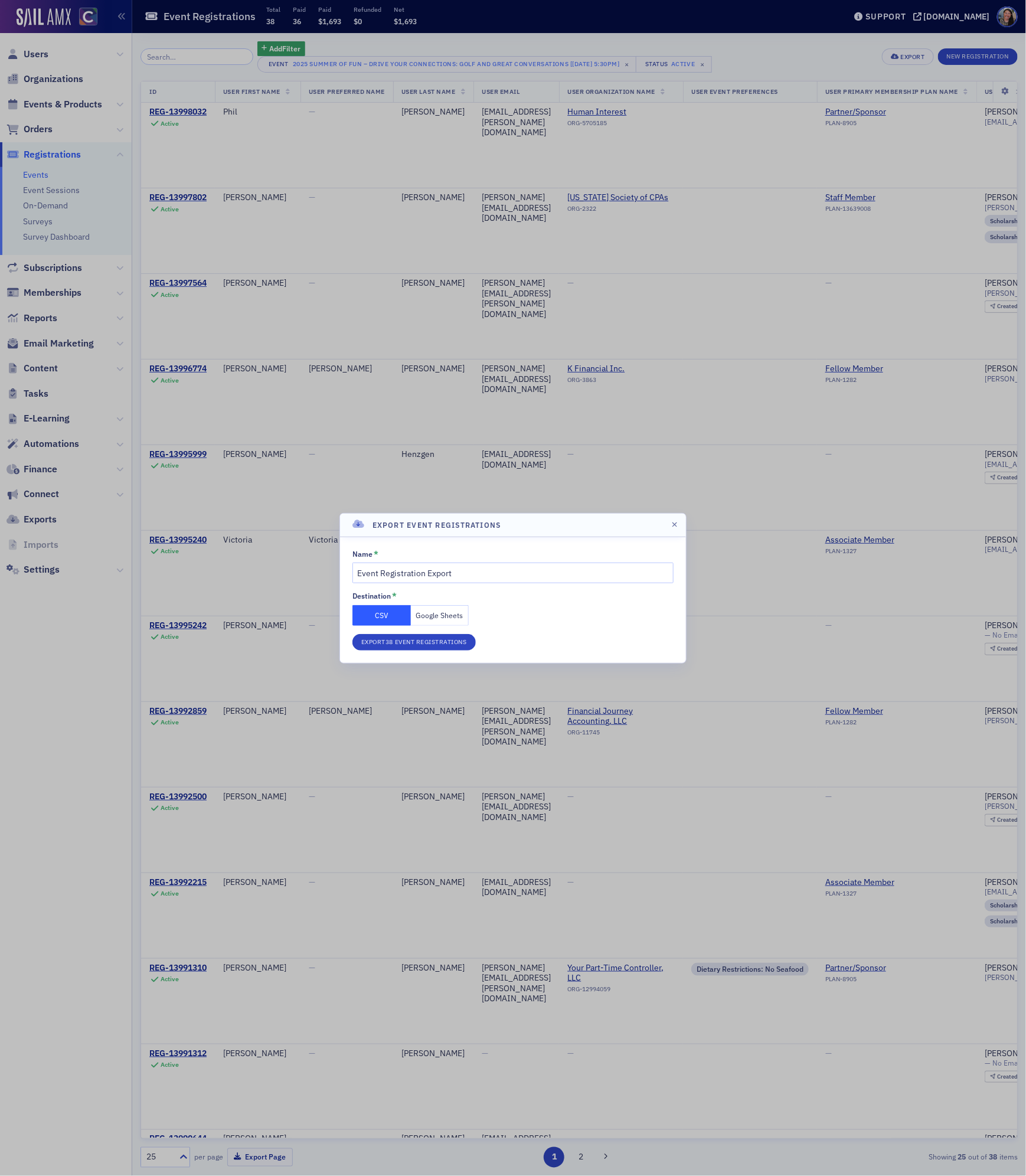
click at [427, 614] on button "Google Sheets" at bounding box center [440, 616] width 59 height 21
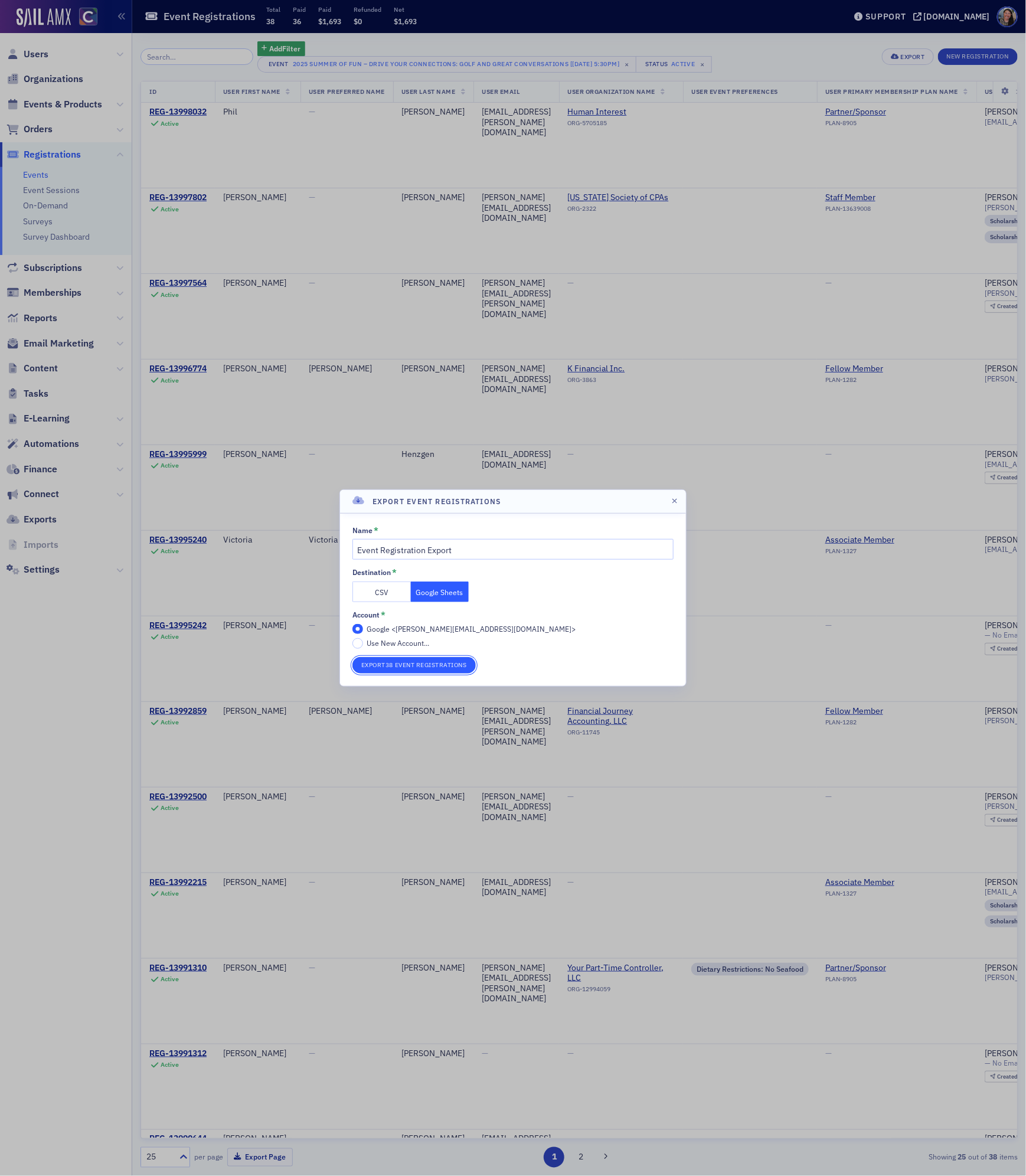
click at [406, 659] on button "Export 38 Event Registrations" at bounding box center [414, 665] width 124 height 16
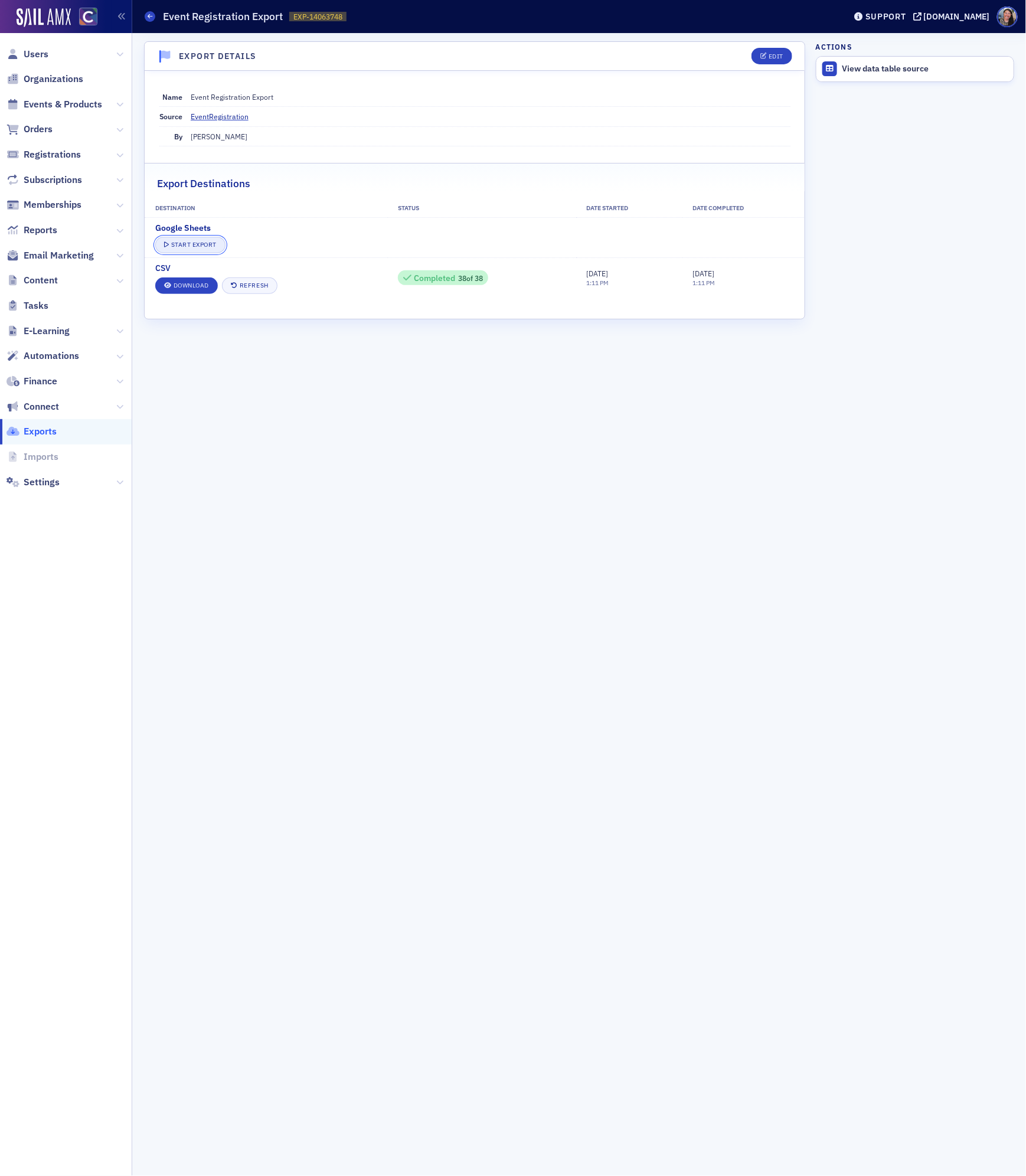
click at [200, 245] on button "Start Export" at bounding box center [191, 244] width 70 height 16
click at [181, 248] on link "View" at bounding box center [177, 245] width 43 height 16
click at [38, 55] on span "Users" at bounding box center [36, 55] width 25 height 13
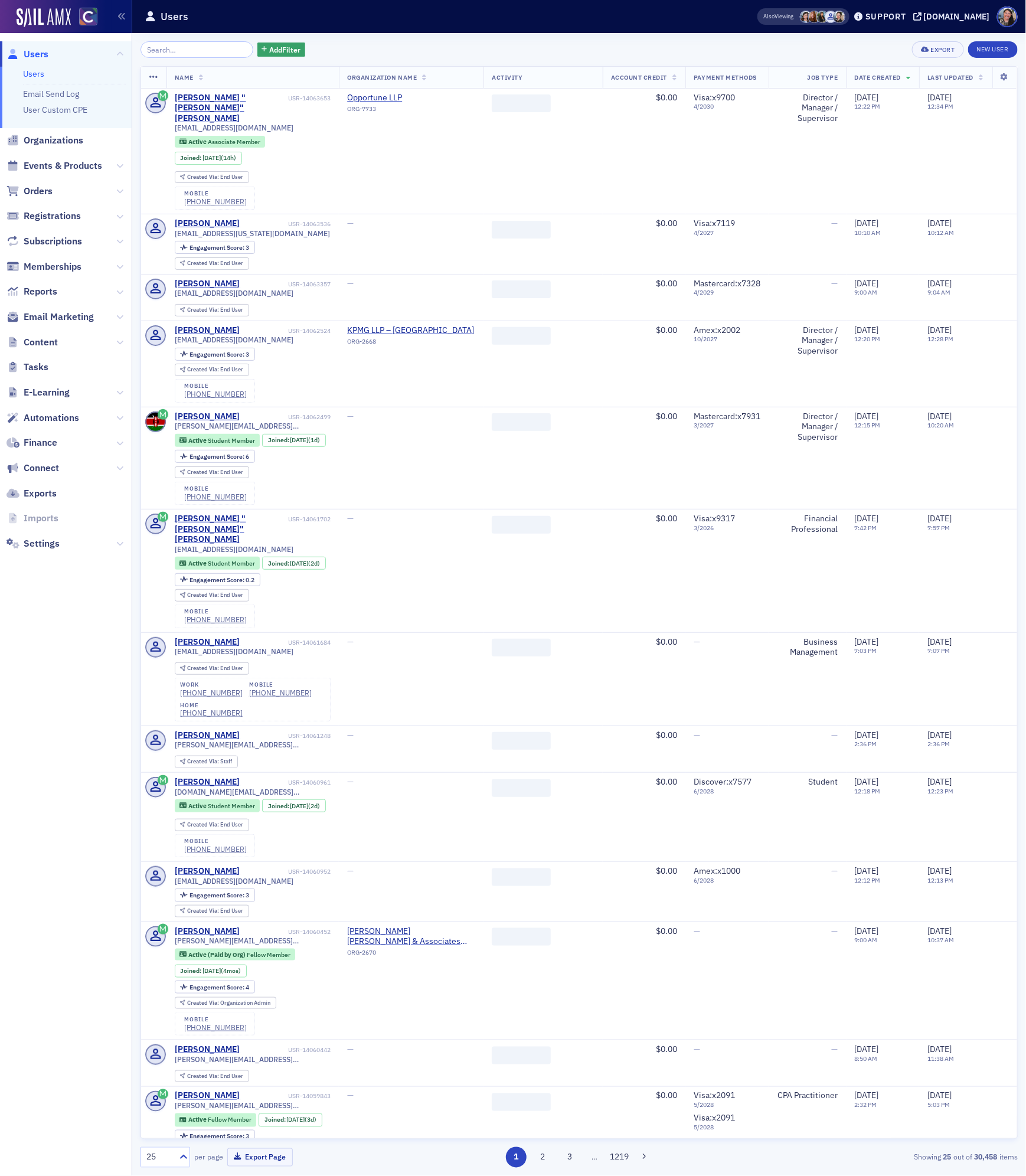
click at [160, 47] on input "search" at bounding box center [196, 49] width 112 height 16
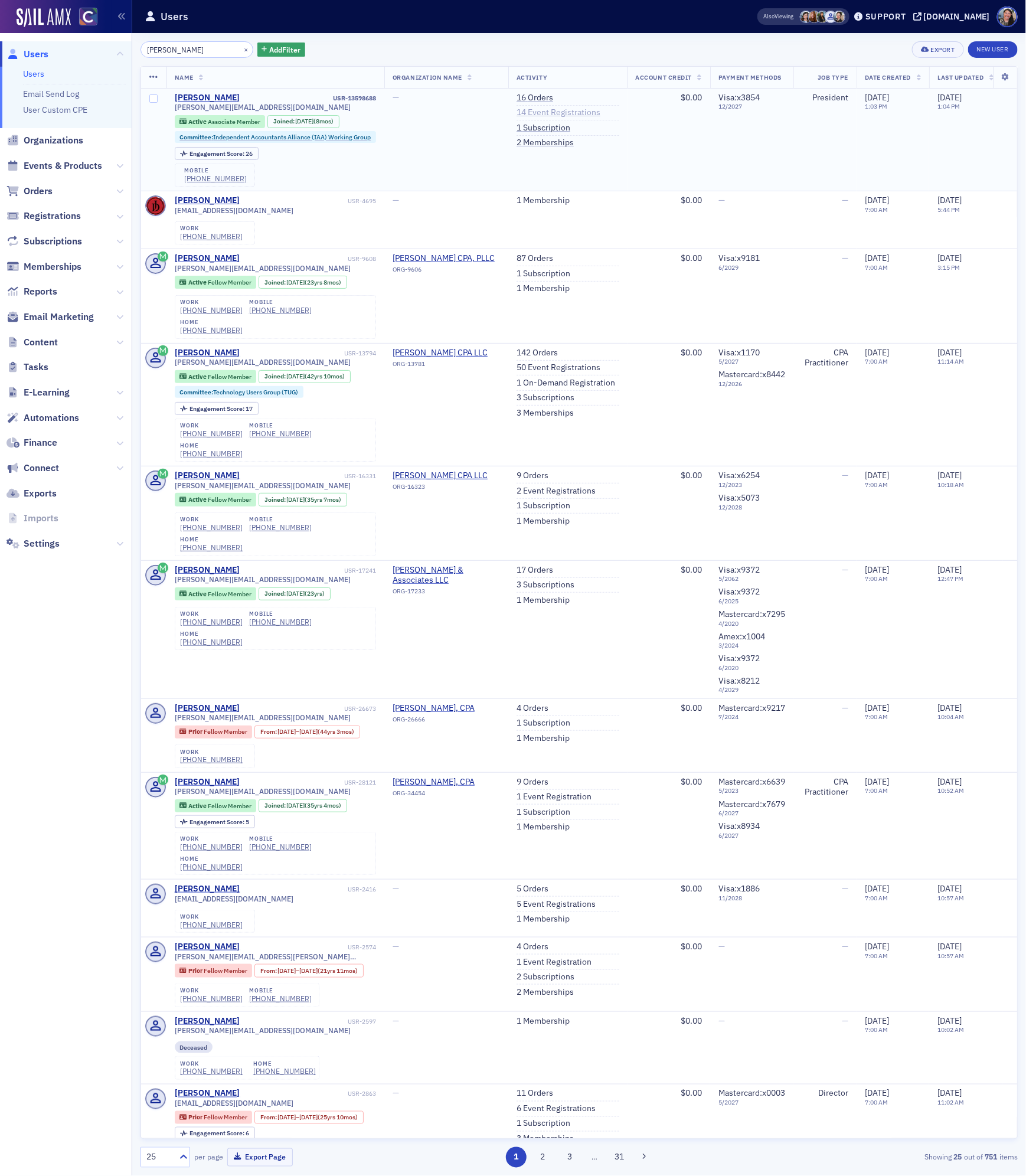
type input "[PERSON_NAME]"
click at [548, 110] on link "14 Event Registrations" at bounding box center [558, 112] width 84 height 10
click at [536, 98] on link "16 Orders" at bounding box center [534, 98] width 36 height 10
drag, startPoint x: 266, startPoint y: 105, endPoint x: 176, endPoint y: 111, distance: 90.2
click at [176, 111] on div "[PERSON_NAME][EMAIL_ADDRESS][DOMAIN_NAME]" at bounding box center [276, 107] width 202 height 9
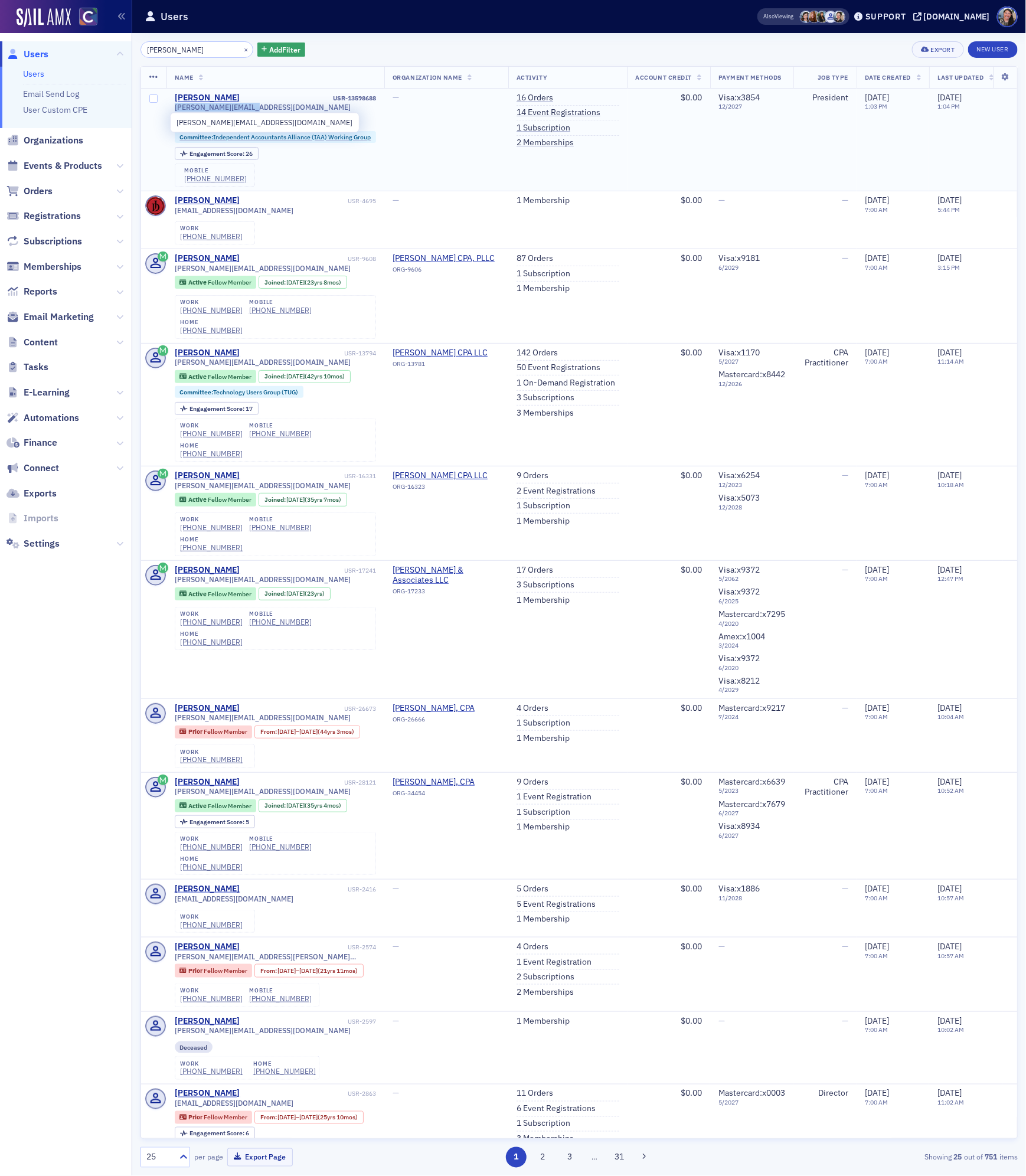
copy span "[PERSON_NAME][EMAIL_ADDRESS][DOMAIN_NAME]"
click at [39, 164] on span "Events & Products" at bounding box center [62, 166] width 79 height 13
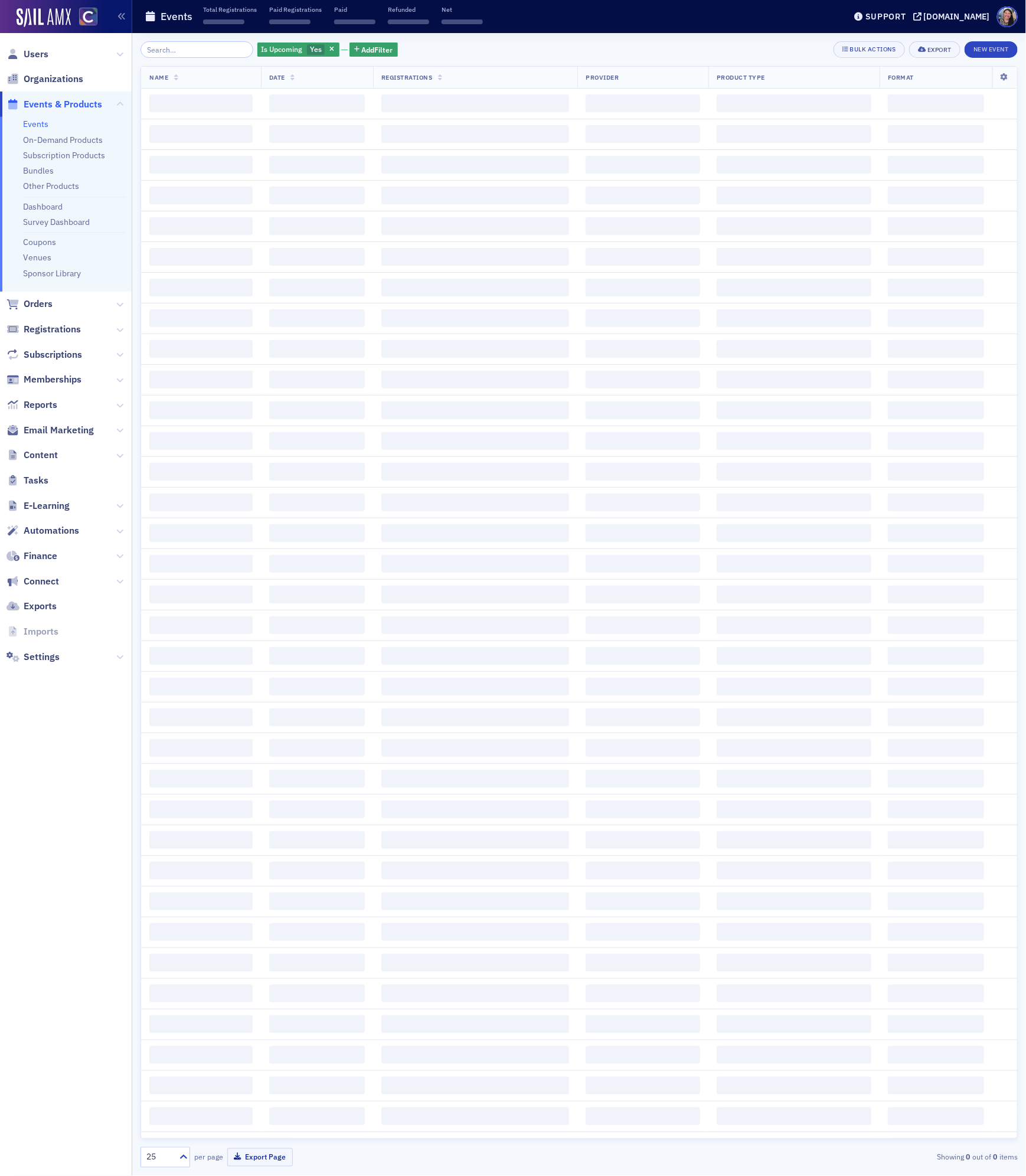
click at [183, 55] on input "search" at bounding box center [196, 49] width 112 height 16
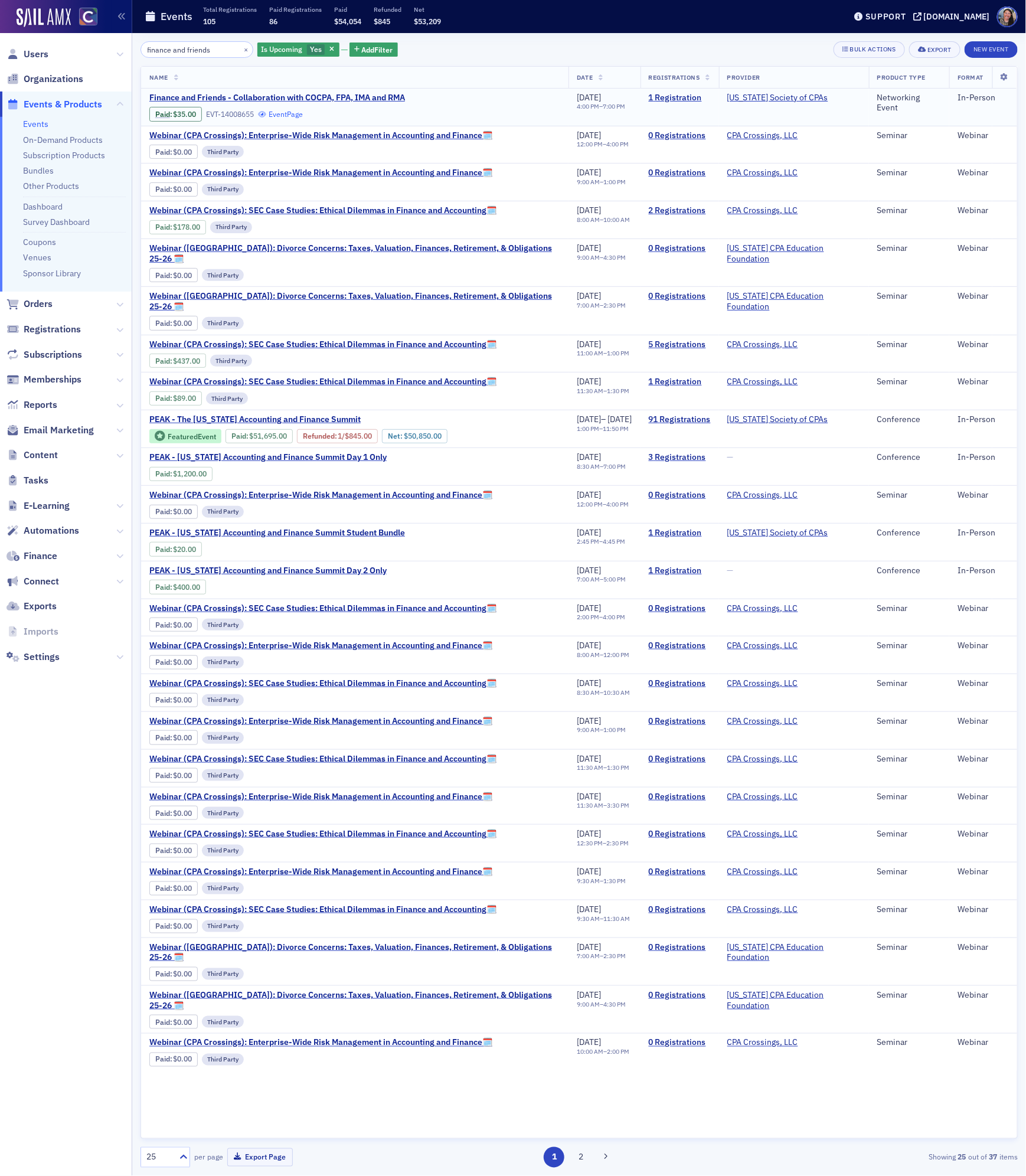
type input "finance and friends"
click at [290, 112] on link "Event Page" at bounding box center [280, 114] width 45 height 9
click at [332, 99] on span "Finance and Friends - Collaboration with COCPA, FPA, IMA and RMA" at bounding box center [277, 98] width 256 height 10
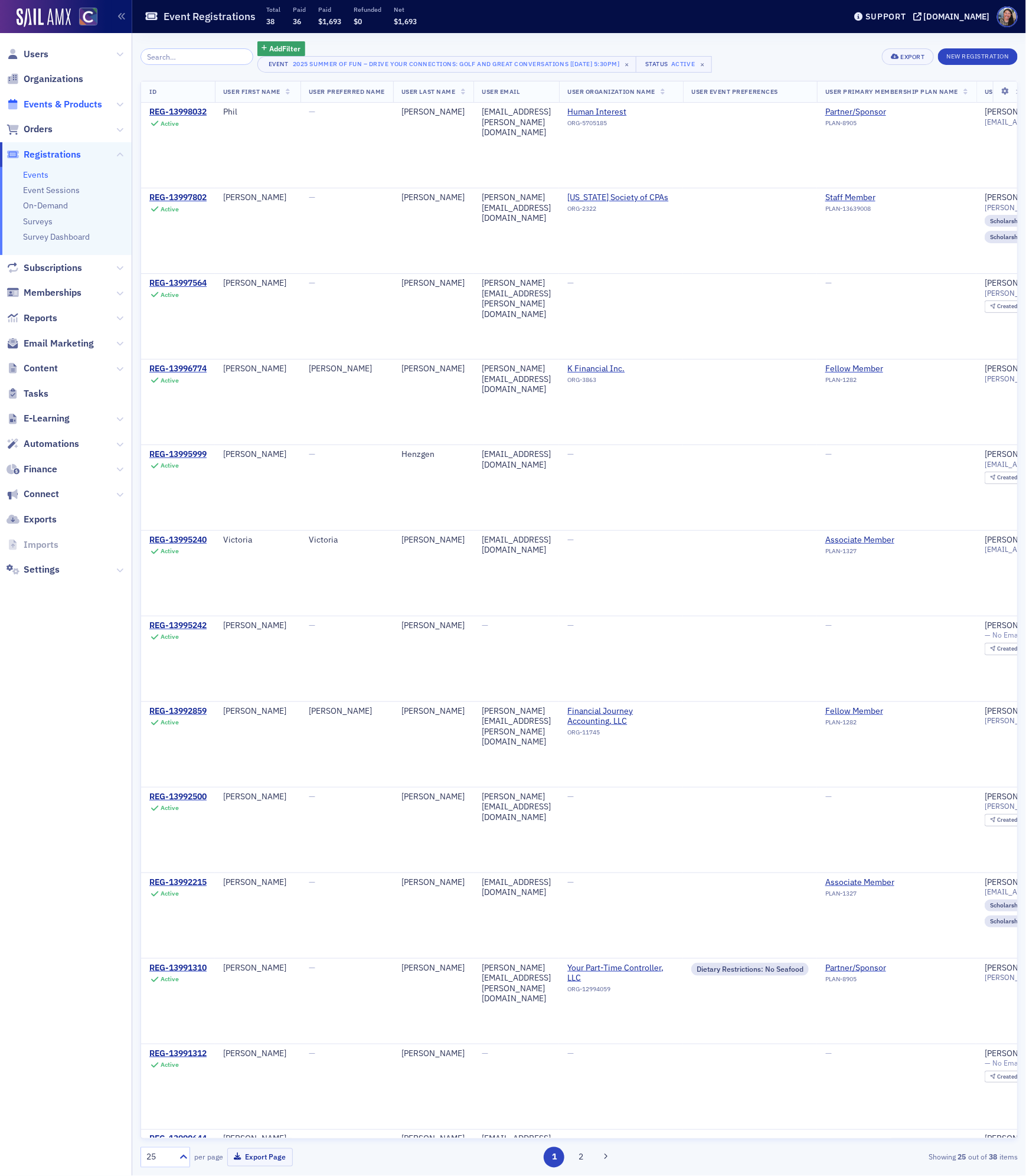
click at [61, 106] on span "Events & Products" at bounding box center [62, 105] width 79 height 13
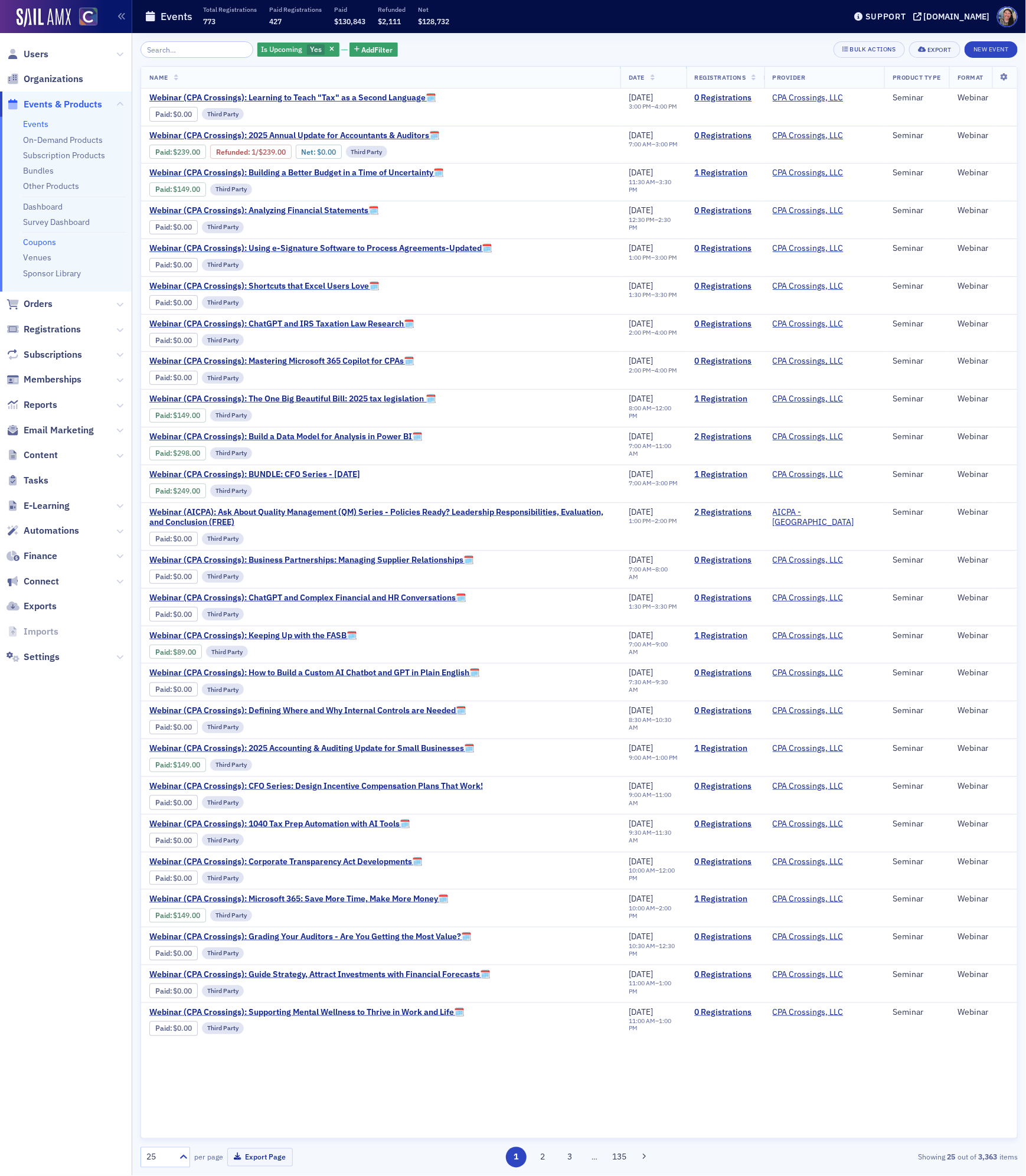
click at [47, 242] on link "Coupons" at bounding box center [39, 242] width 33 height 10
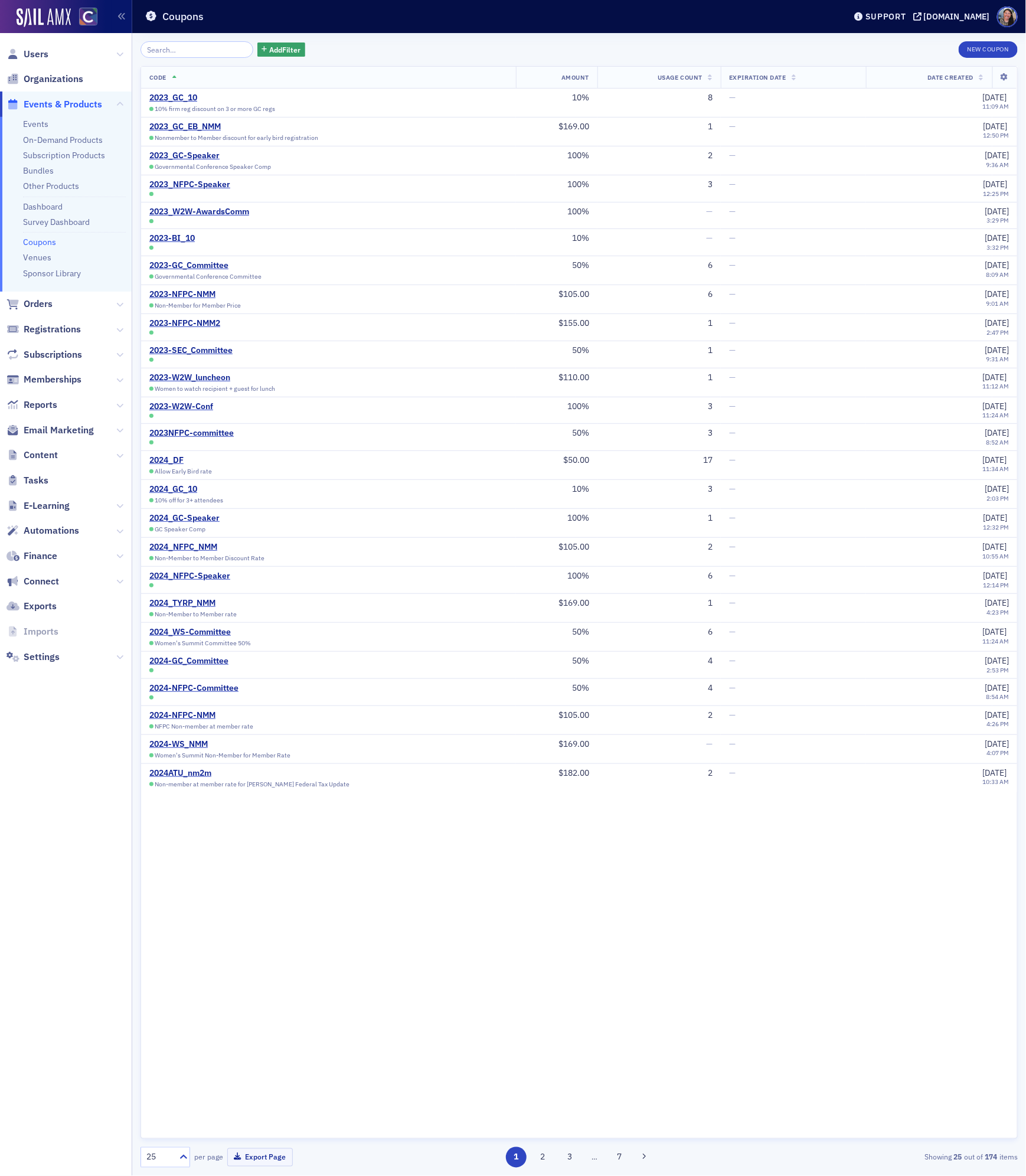
click at [183, 48] on input "search" at bounding box center [196, 49] width 112 height 16
type input "s"
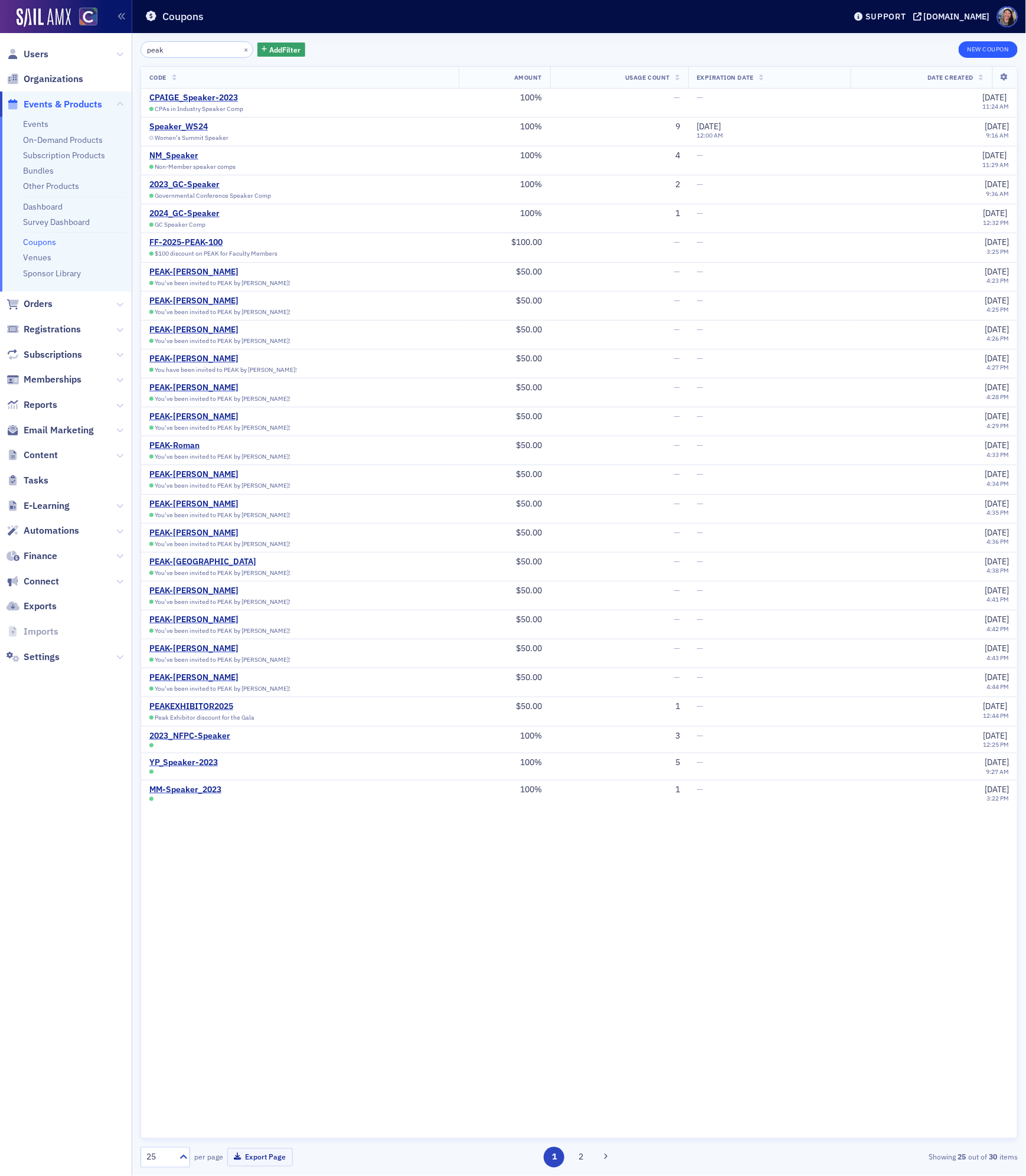
type input "peak"
click at [992, 47] on button "New Coupon" at bounding box center [988, 49] width 59 height 16
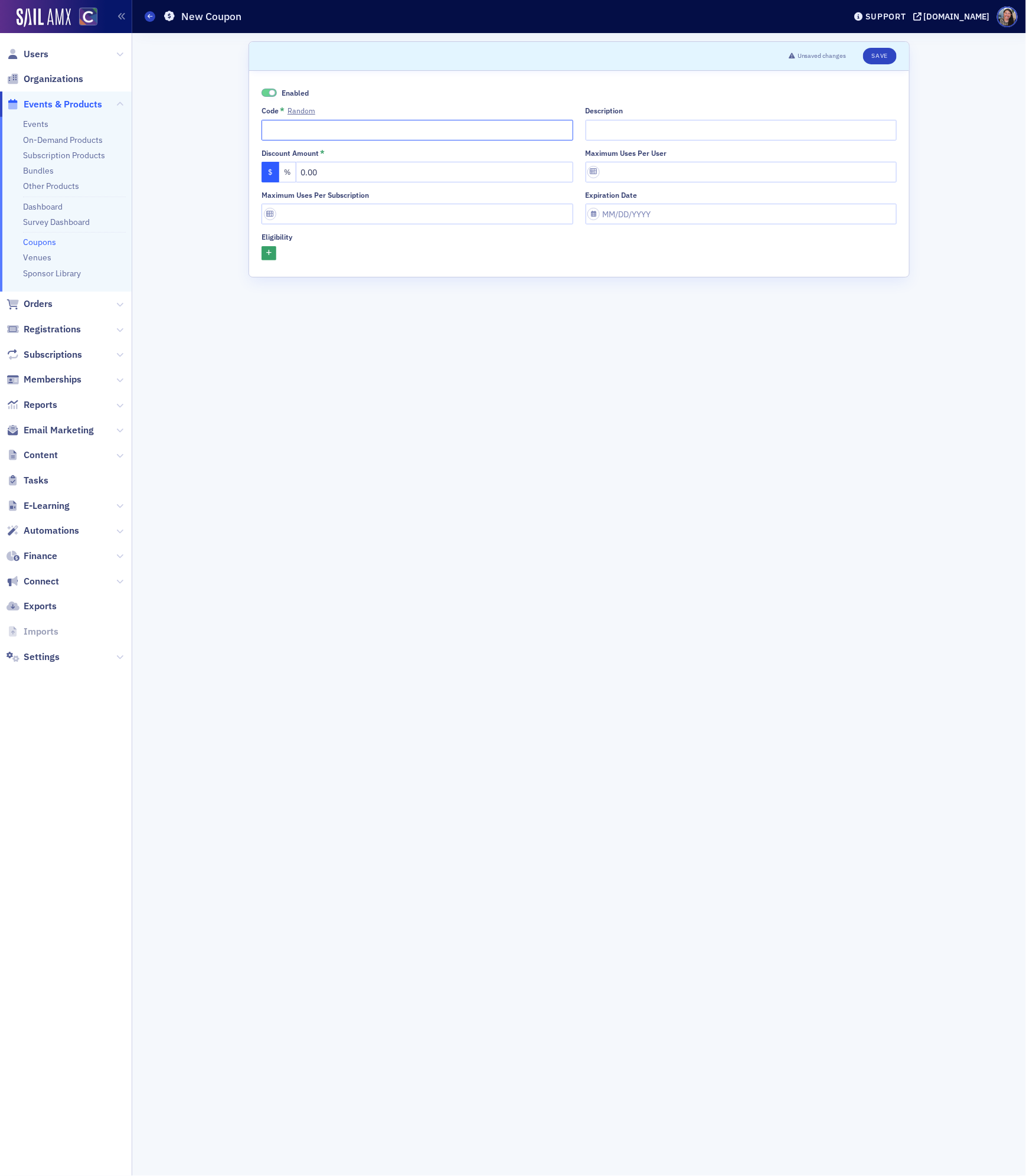
click at [501, 129] on input "Code * Random" at bounding box center [417, 130] width 311 height 21
type input "SMEnergy-PEAK"
type input "10% discount for anyone additional who registers for PEAK from SM Energy"
click at [343, 166] on input "0.00" at bounding box center [434, 172] width 278 height 21
click at [289, 171] on button "%" at bounding box center [287, 172] width 18 height 21
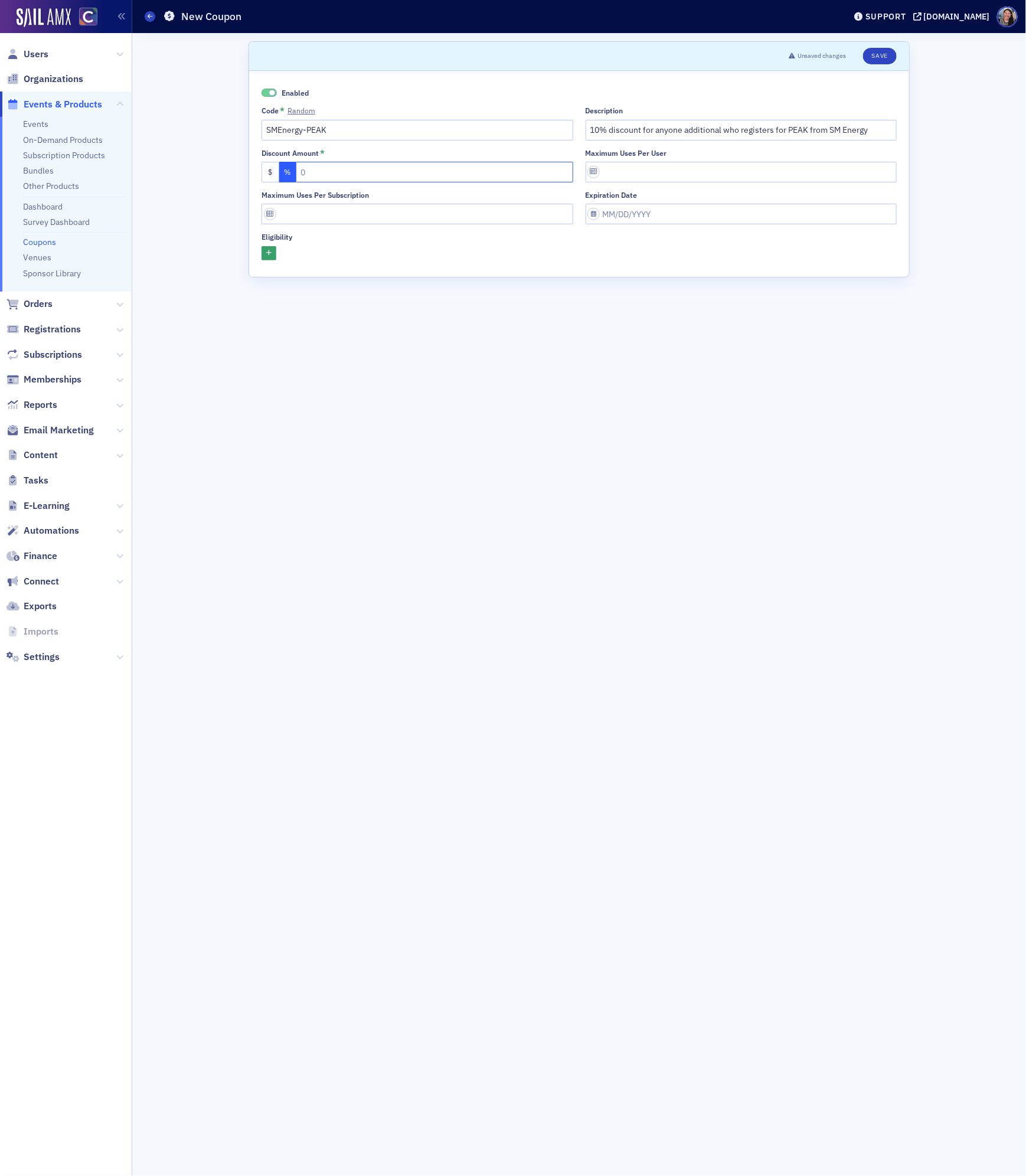
click at [331, 171] on input "text" at bounding box center [434, 172] width 278 height 21
type input "10"
click at [272, 253] on button "button" at bounding box center [269, 254] width 15 height 15
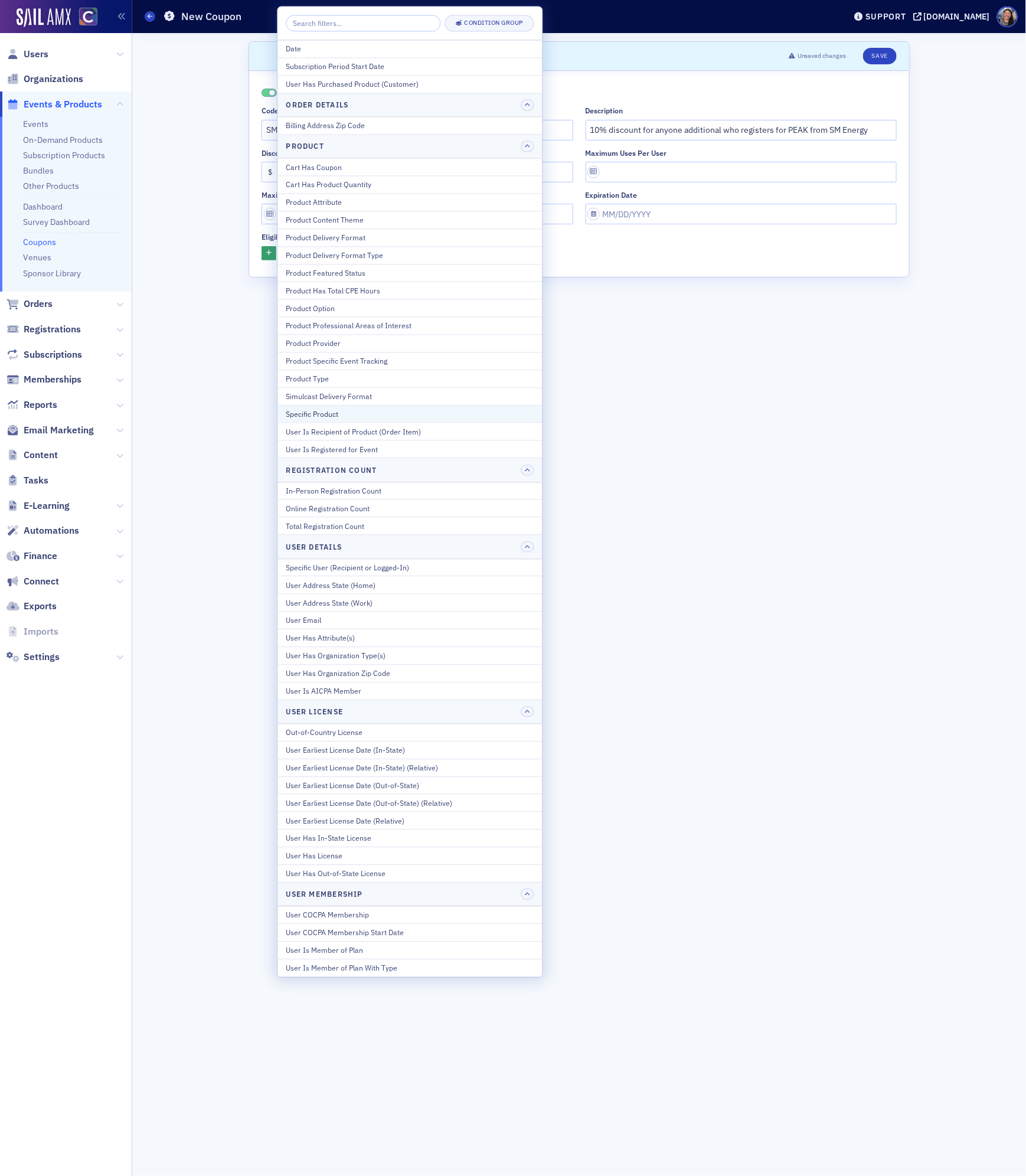
click at [308, 415] on div "Specific Product" at bounding box center [410, 413] width 248 height 10
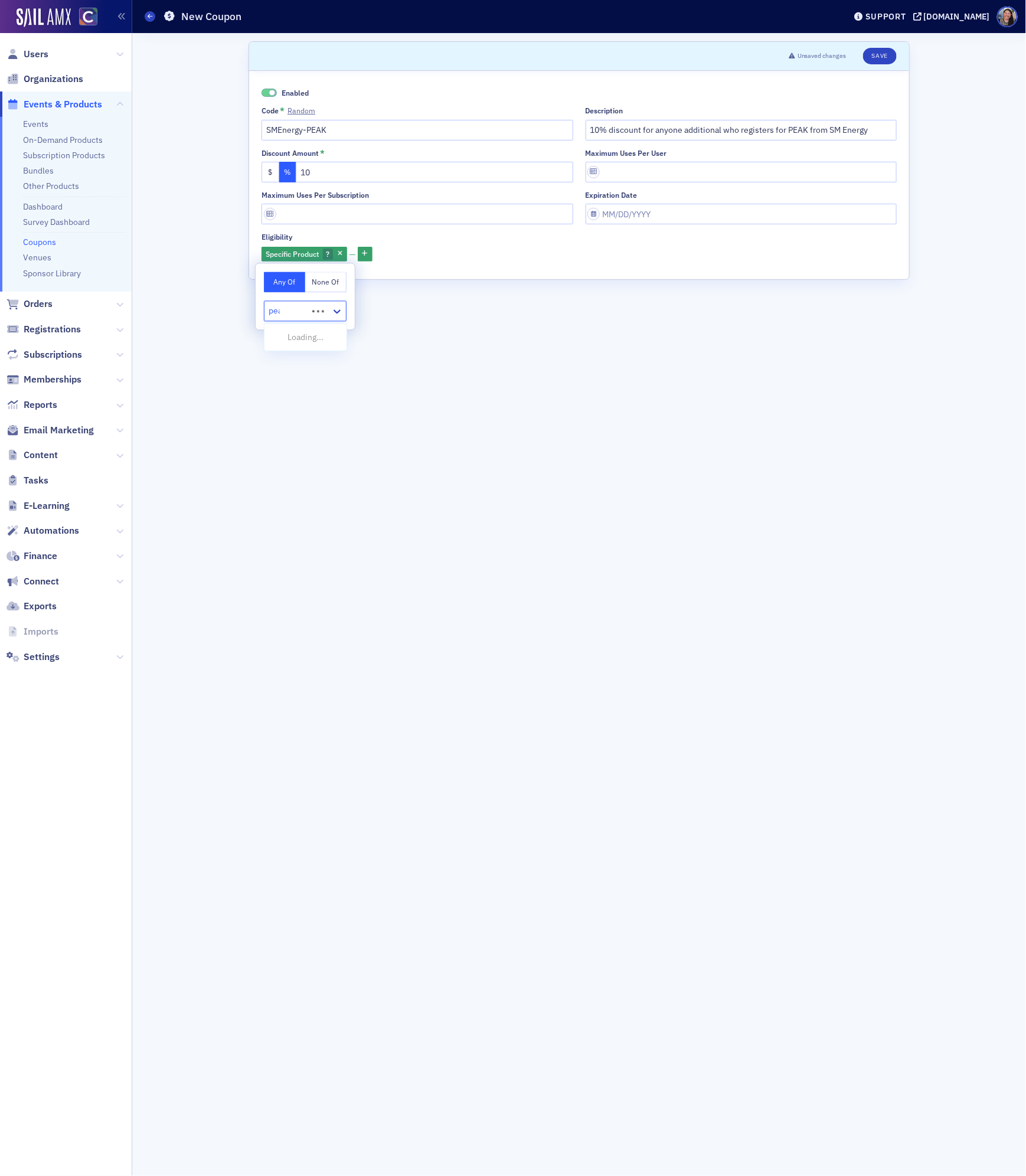
type input "peak"
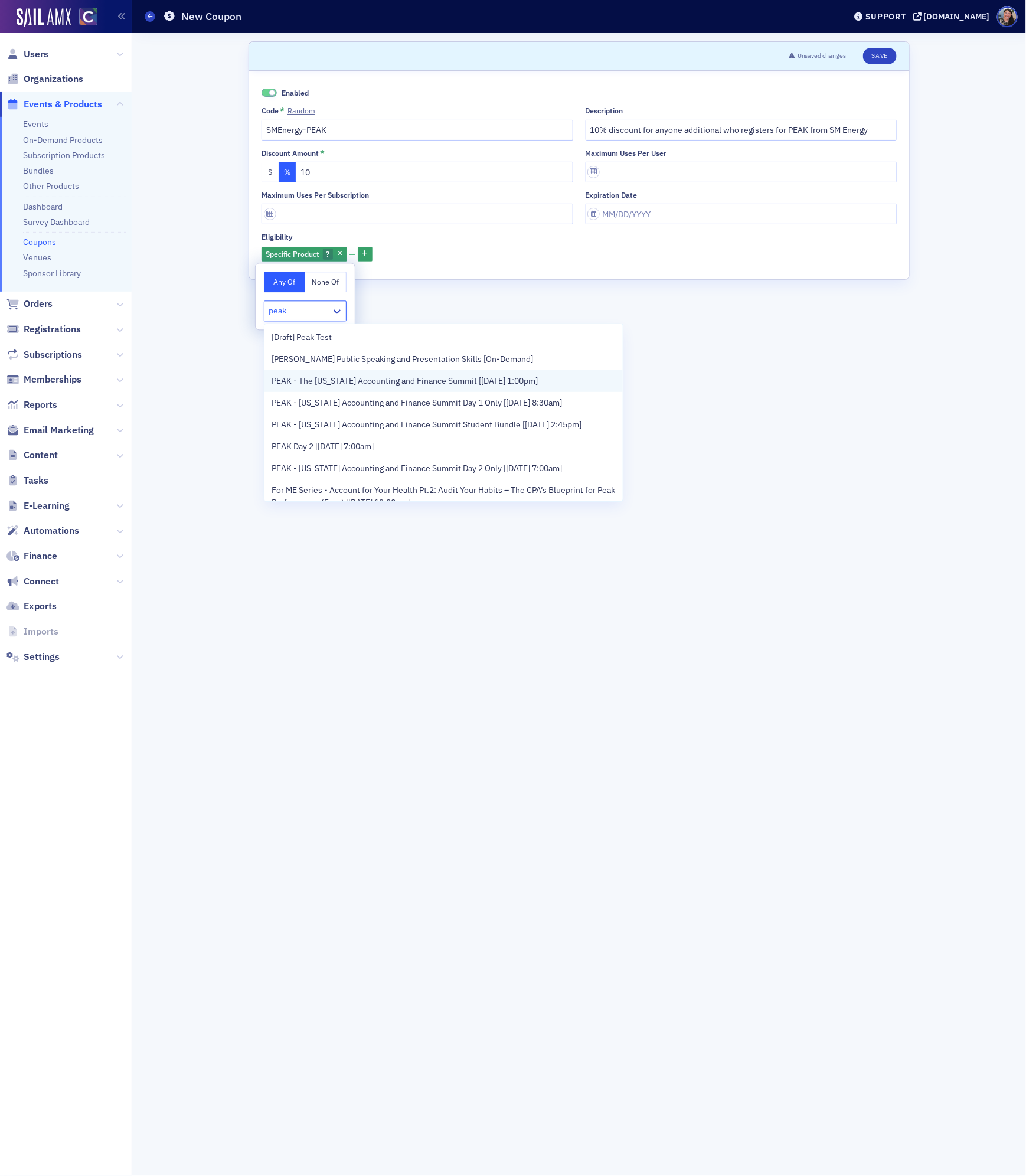
click at [317, 380] on span "PEAK - The Colorado Accounting and Finance Summit [11/11/2025 1:00pm]" at bounding box center [404, 381] width 266 height 12
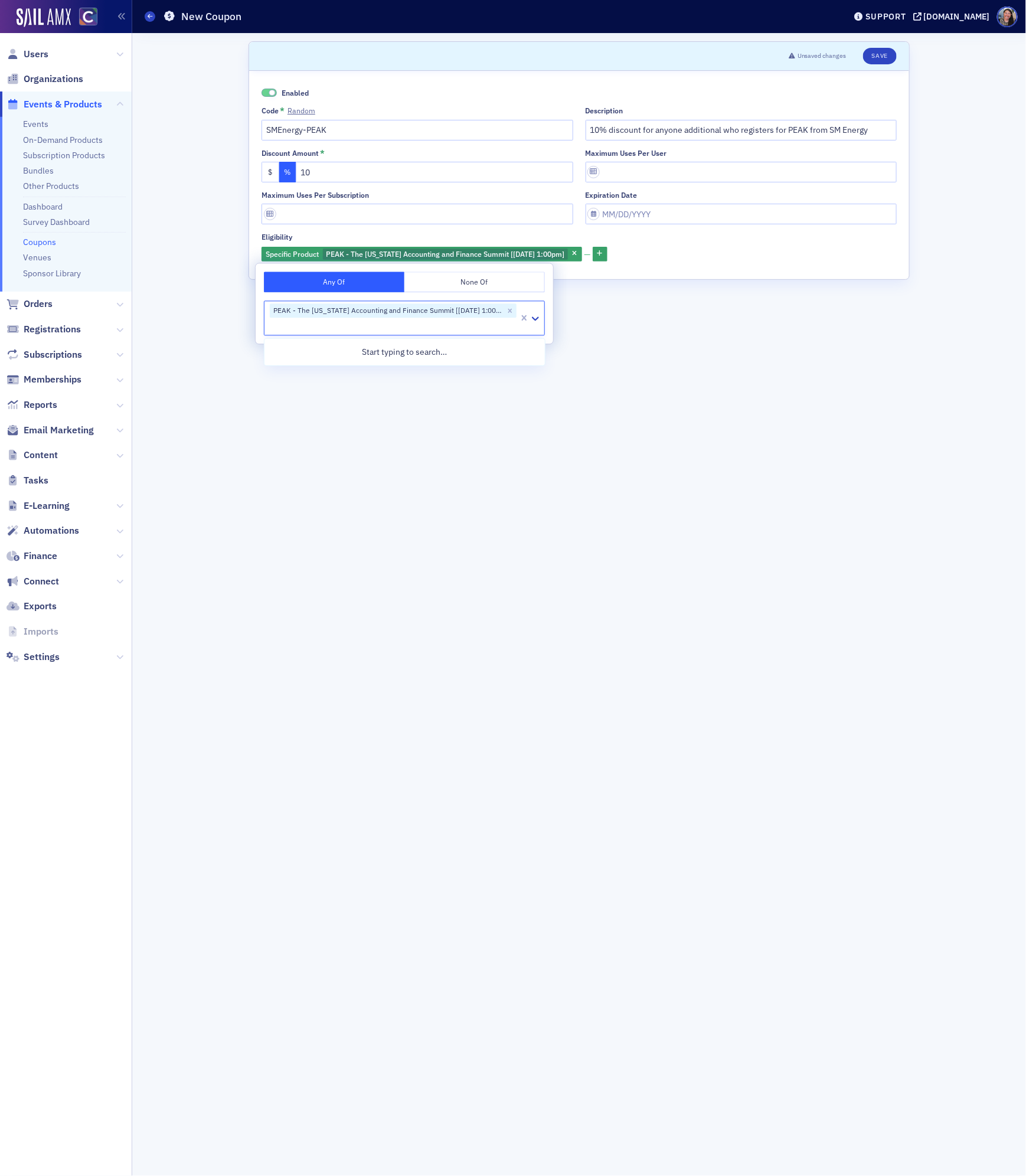
click at [694, 381] on form "Scroll to Unsaved changes Save Enabled Code * Random SMEnergy-PEAK Description …" at bounding box center [579, 605] width 661 height 1126
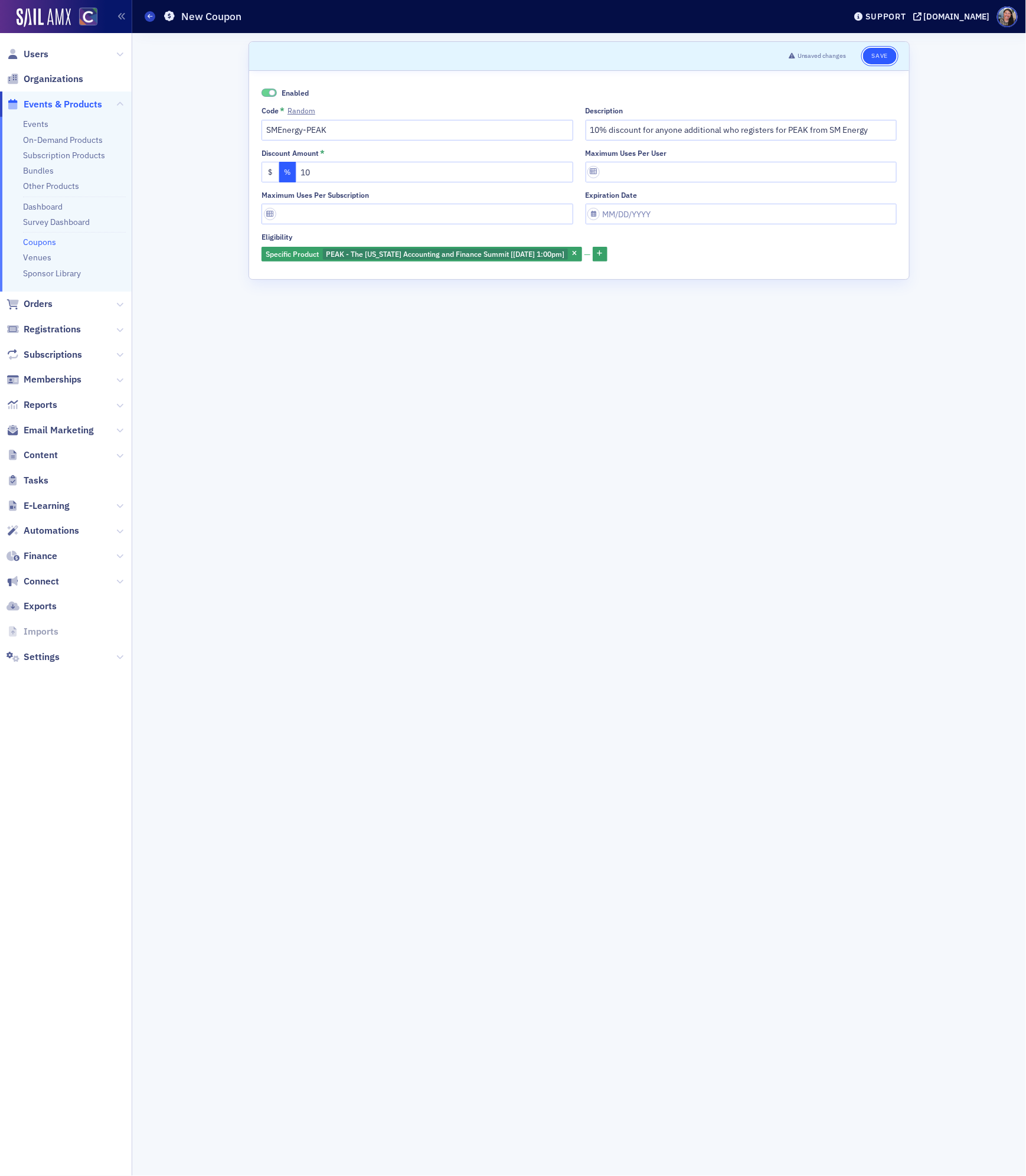
click at [881, 60] on button "Save" at bounding box center [880, 56] width 34 height 16
click at [518, 453] on form "Scroll to Save Enabled Code * Random SMEnergy-PEAK Description 10% discount for…" at bounding box center [579, 605] width 661 height 1126
click at [355, 133] on input "SMEnergy-PEAK" at bounding box center [417, 130] width 311 height 21
